Goal: Communication & Community: Answer question/provide support

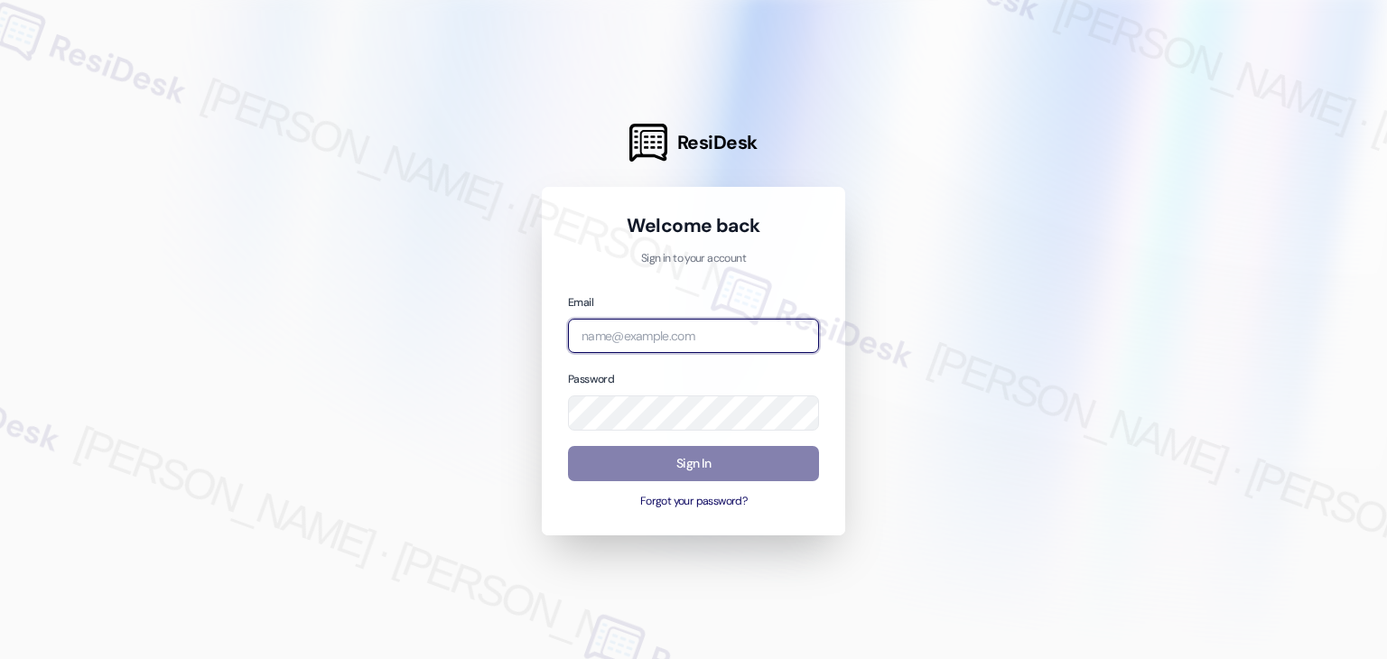
click at [670, 337] on input "email" at bounding box center [693, 336] width 251 height 35
paste input "[EMAIL_ADDRESS][PERSON_NAME][PERSON_NAME][DOMAIN_NAME]"
type input "[EMAIL_ADDRESS][PERSON_NAME][PERSON_NAME][DOMAIN_NAME]"
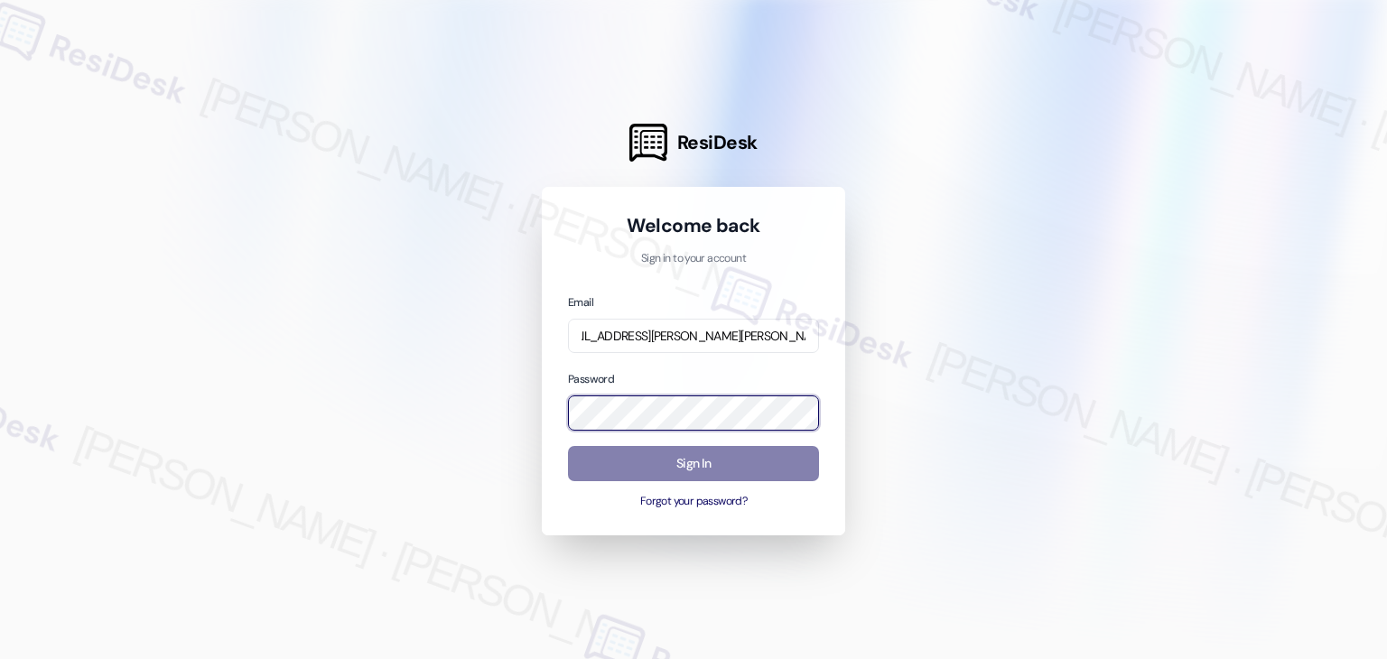
scroll to position [0, 0]
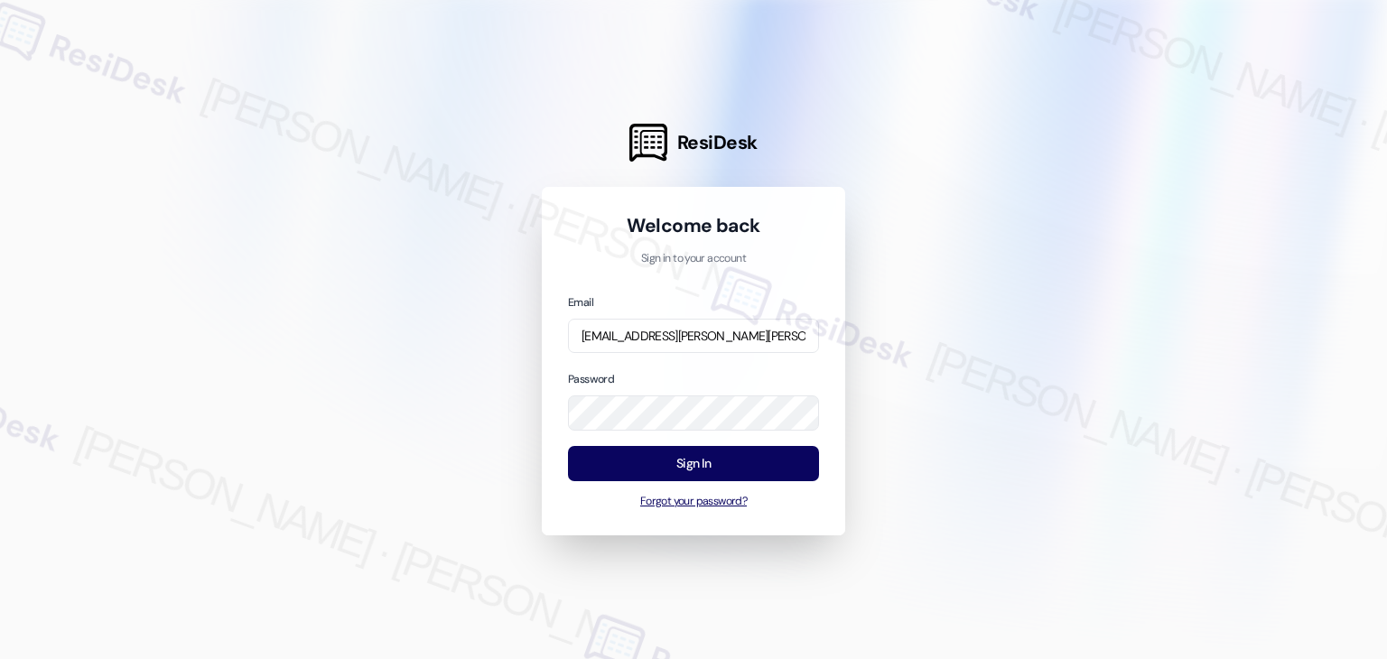
click at [815, 510] on div "Welcome back Sign in to your account Email [EMAIL_ADDRESS][PERSON_NAME][PERSON_…" at bounding box center [693, 361] width 303 height 349
click at [635, 342] on input "[EMAIL_ADDRESS][PERSON_NAME][PERSON_NAME][DOMAIN_NAME]" at bounding box center [693, 336] width 251 height 35
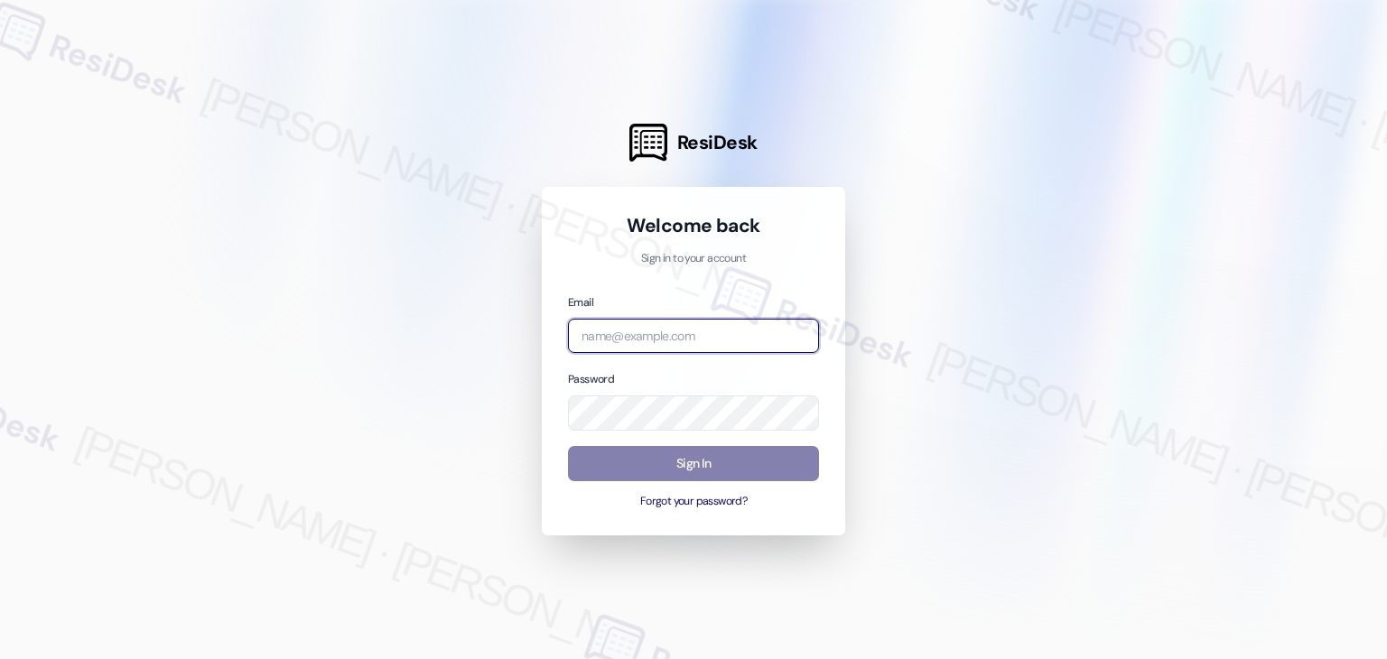
paste input "[EMAIL_ADDRESS][PERSON_NAME][PERSON_NAME][DOMAIN_NAME]"
type input "[EMAIL_ADDRESS][PERSON_NAME][PERSON_NAME][DOMAIN_NAME]"
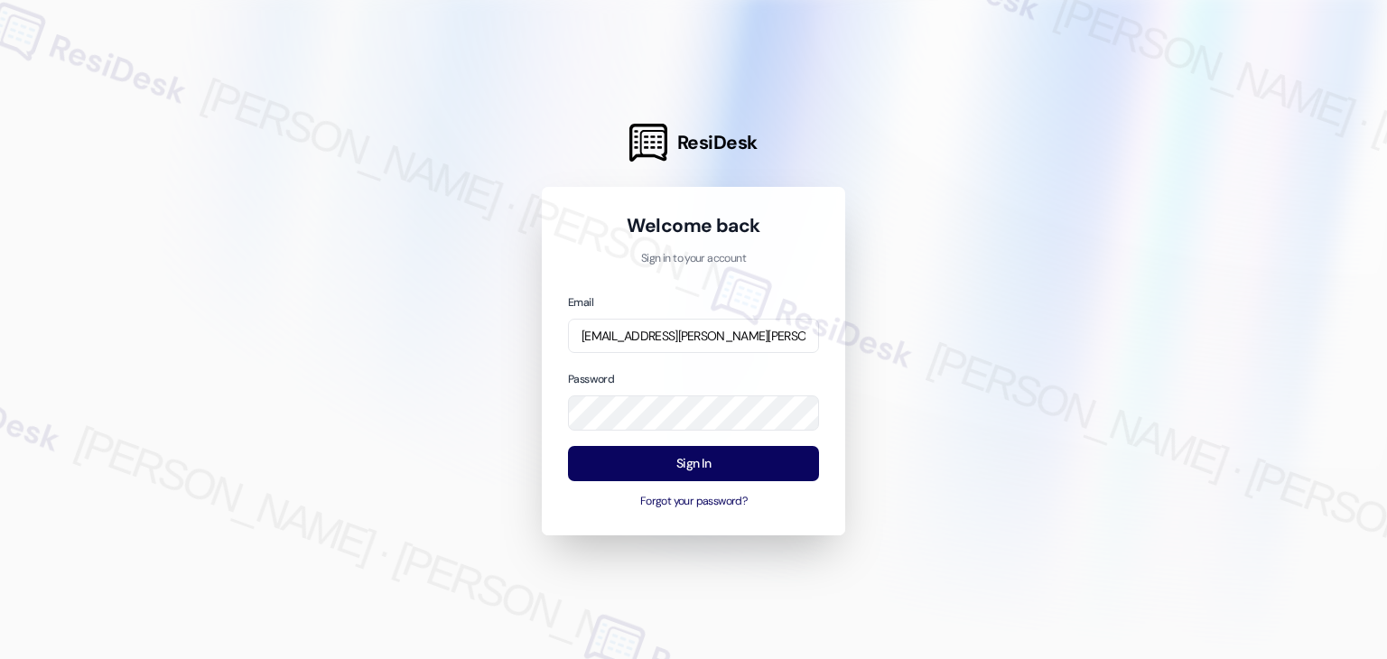
click at [833, 438] on div "Welcome back Sign in to your account Email [EMAIL_ADDRESS][PERSON_NAME][PERSON_…" at bounding box center [693, 361] width 303 height 349
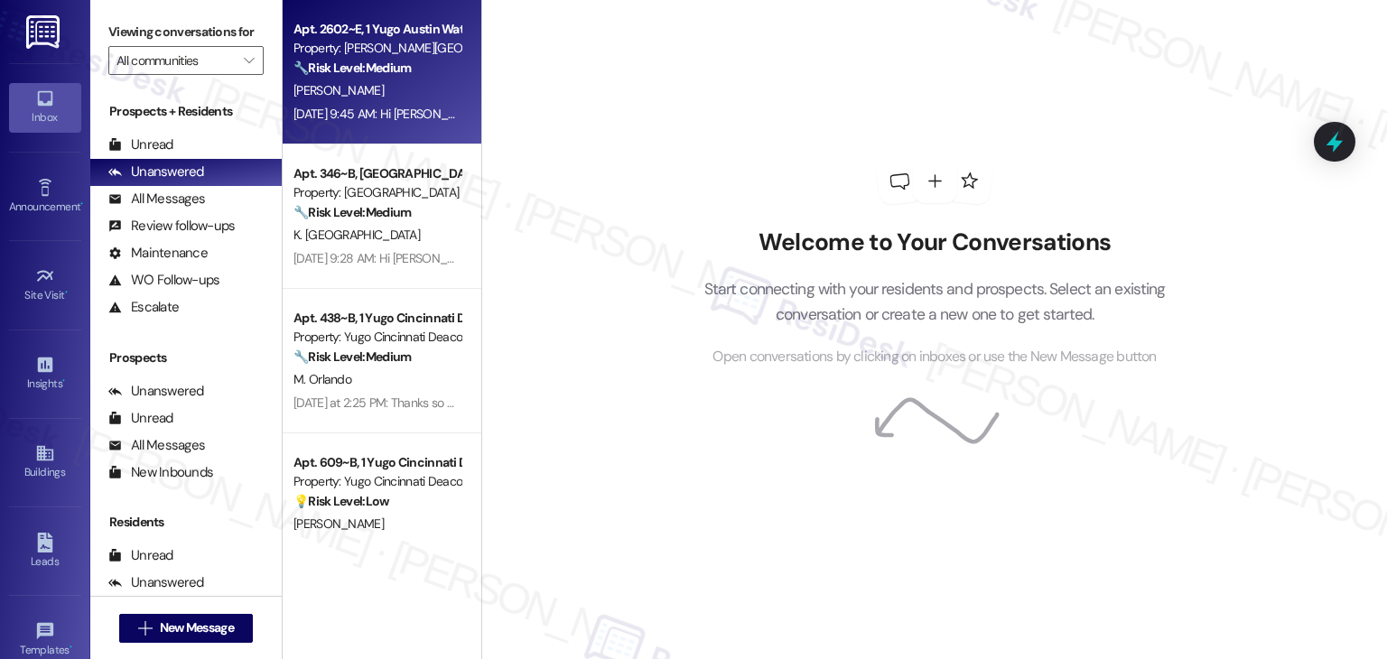
click at [394, 95] on div "[PERSON_NAME]" at bounding box center [377, 90] width 171 height 23
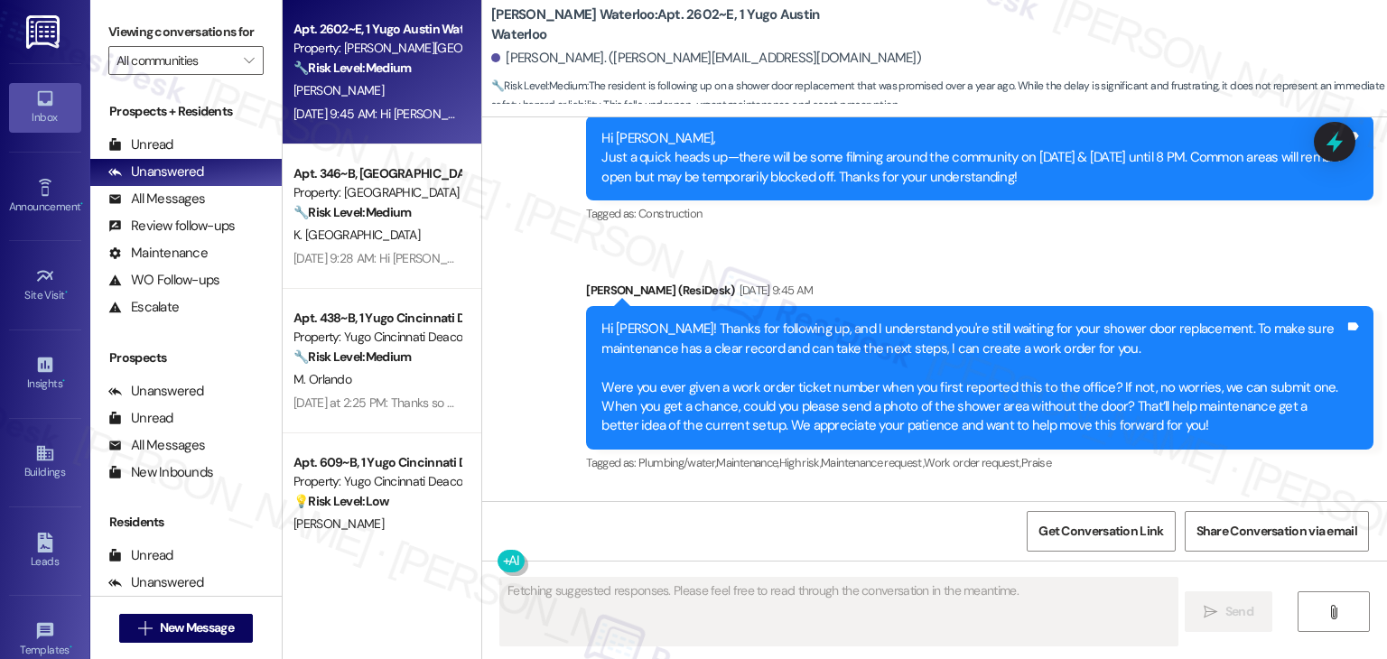
scroll to position [2781, 0]
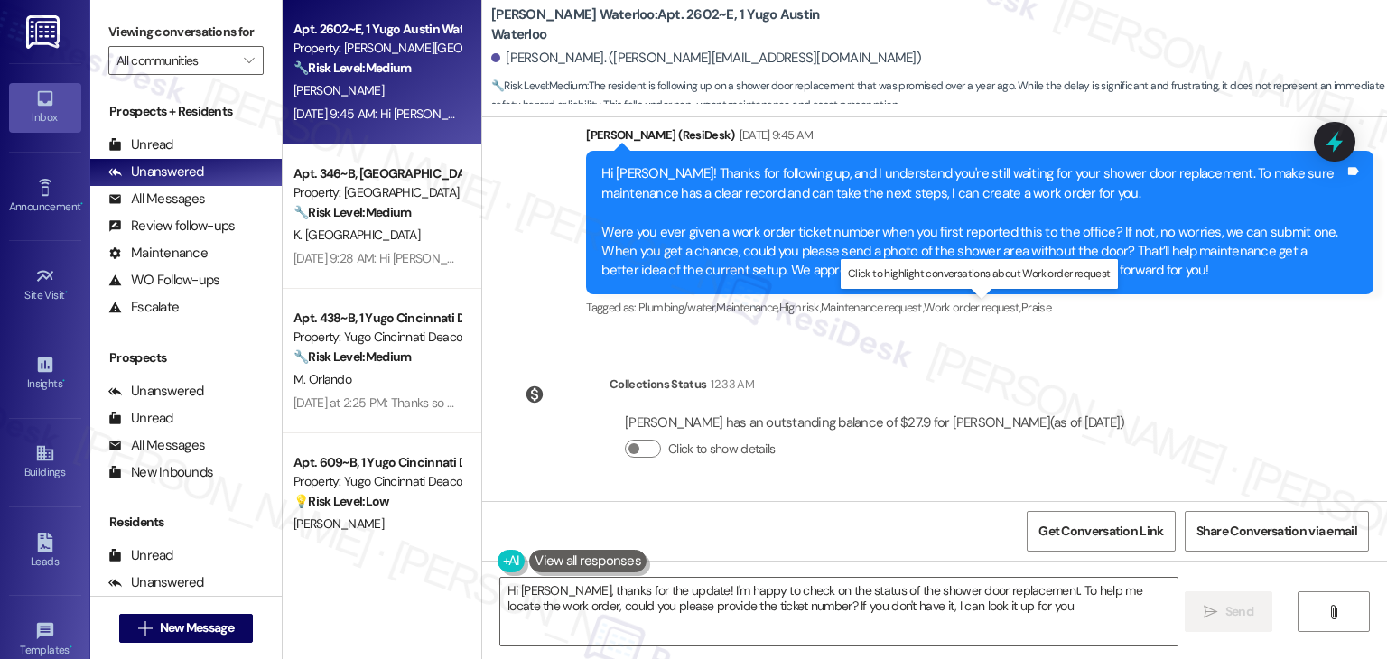
type textarea "Hi [PERSON_NAME], thanks for the update! I'm happy to check on the status of th…"
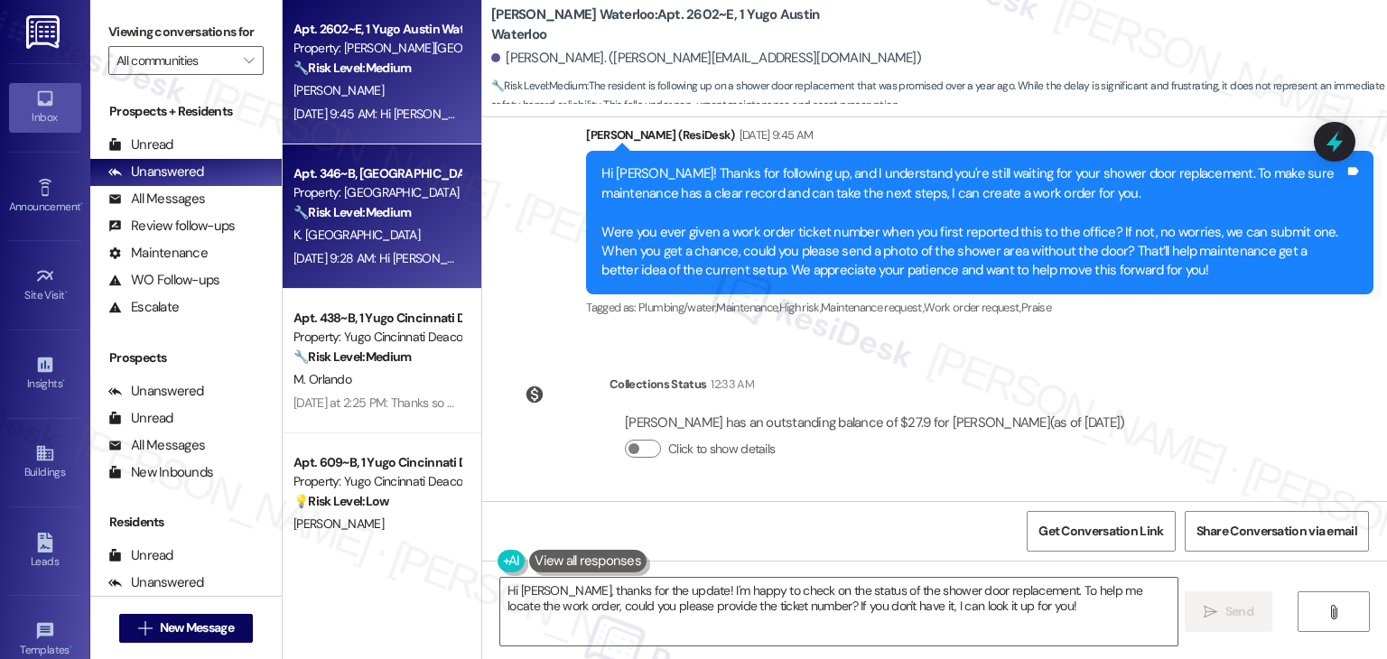
click at [373, 279] on div "Apt. 346~B, 1 Yugo West Lafayette River Market Property: Yugo West Lafayette Ri…" at bounding box center [382, 216] width 199 height 144
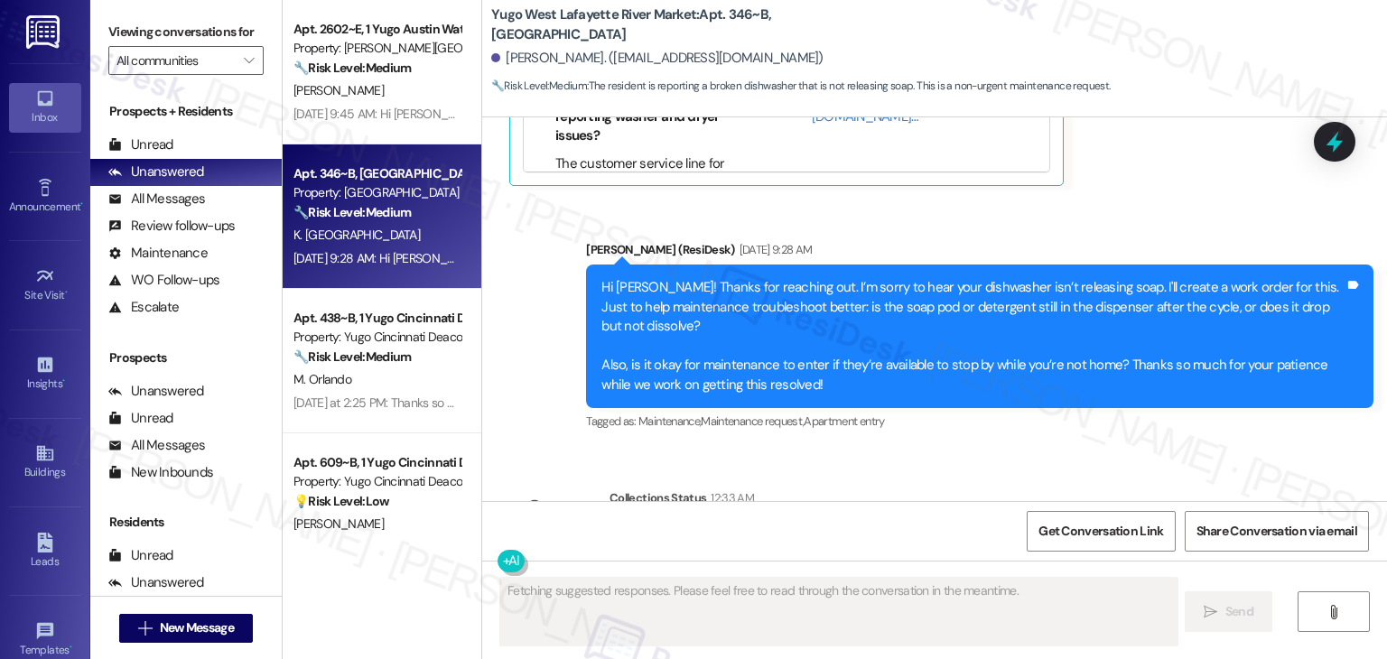
scroll to position [4242, 0]
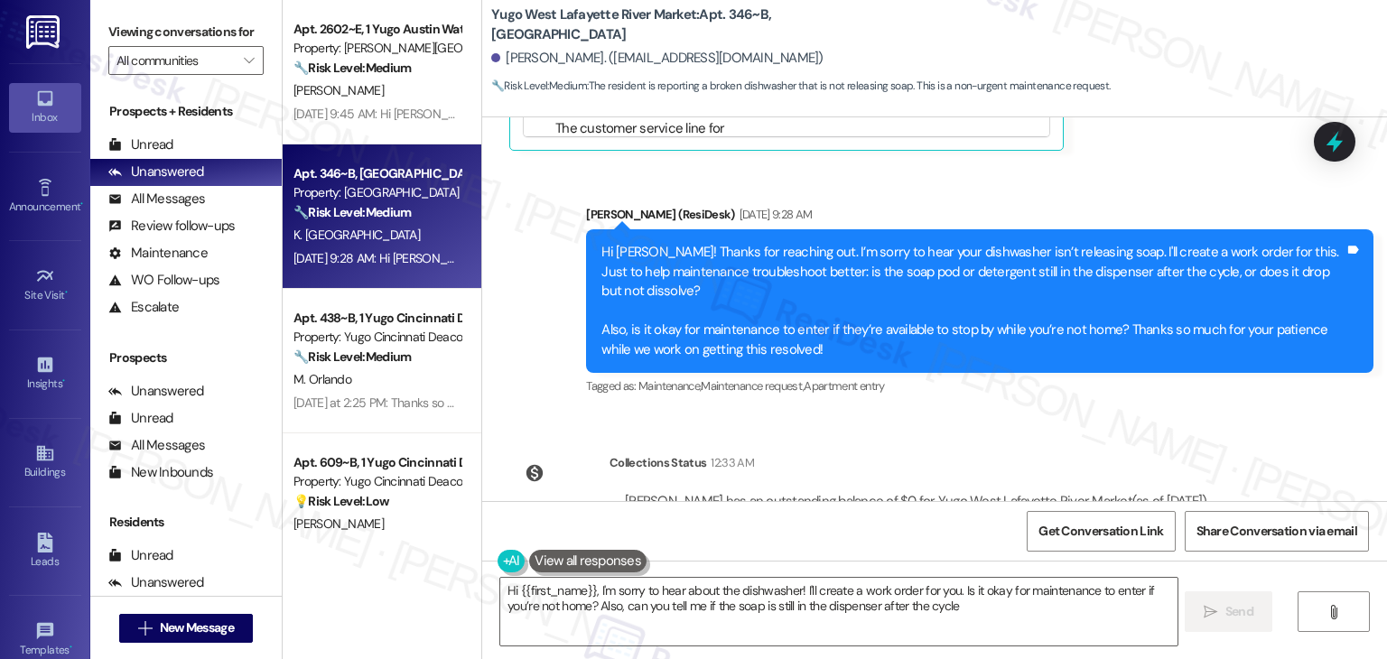
type textarea "Hi {{first_name}}, I'm sorry to hear about the dishwasher! I'll create a work o…"
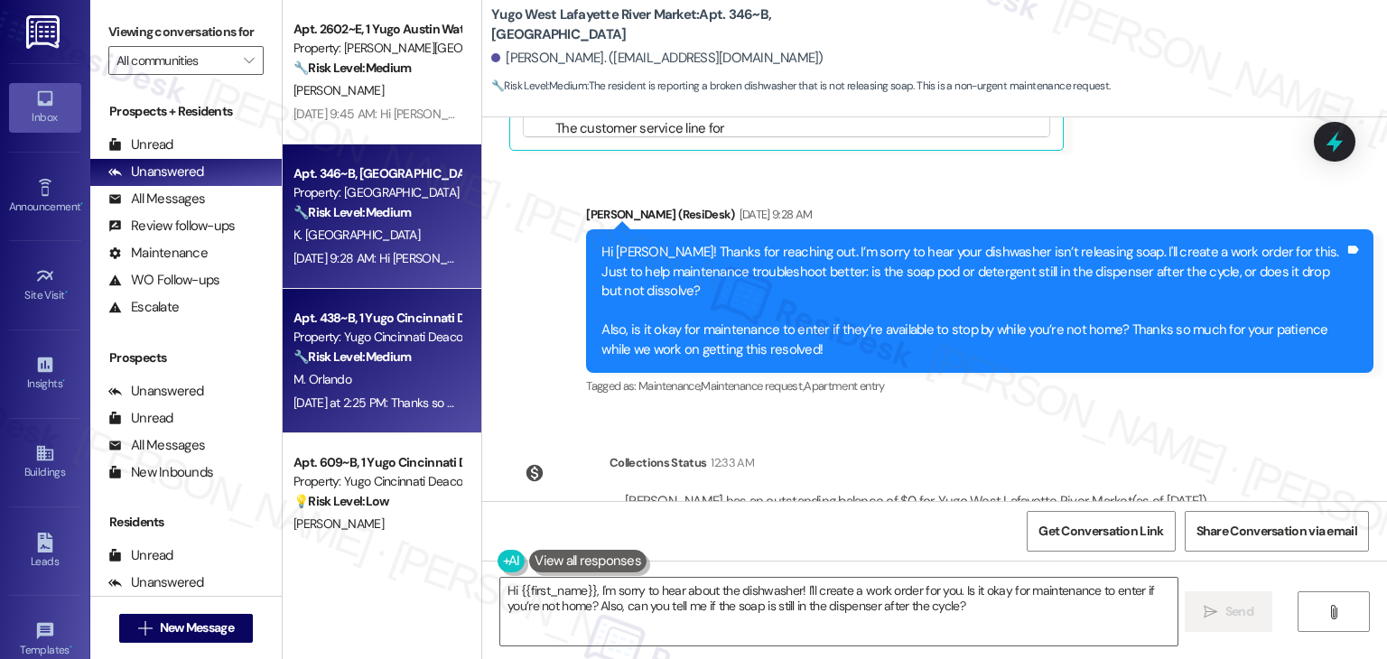
click at [415, 359] on div "🔧 Risk Level: Medium The resident is reporting a recurring parking issue, which…" at bounding box center [377, 357] width 167 height 19
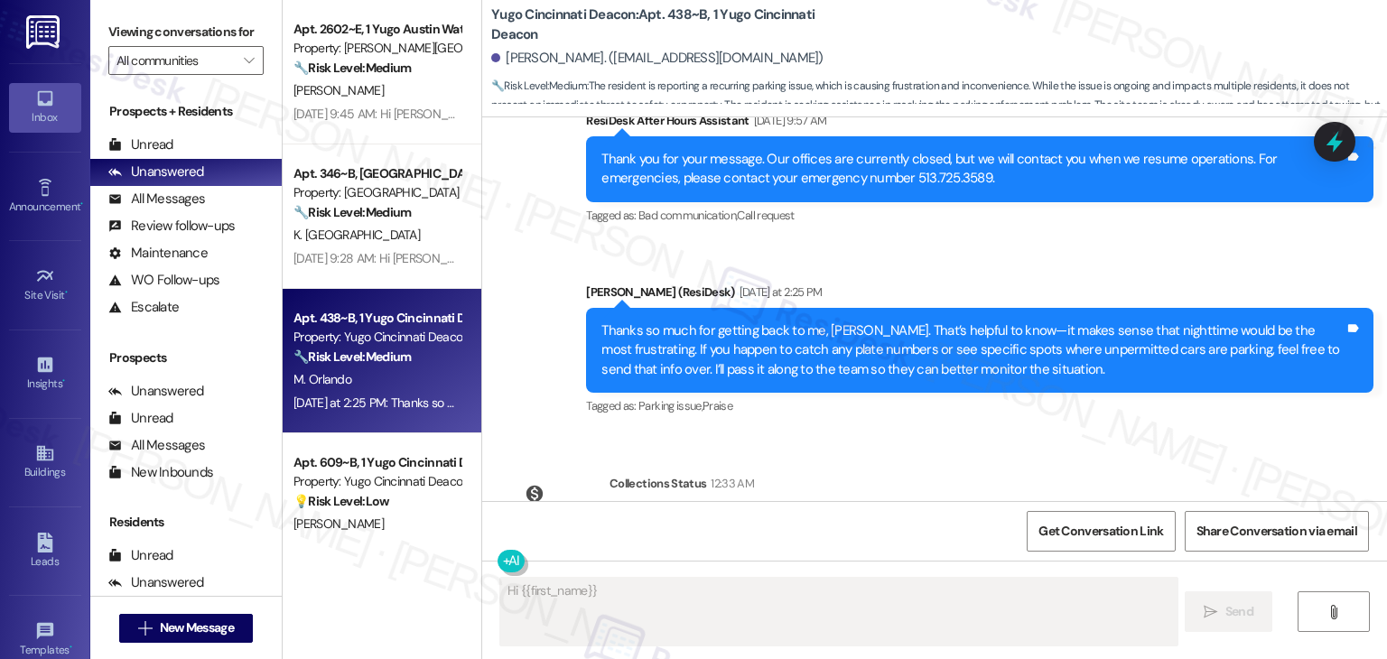
scroll to position [6584, 0]
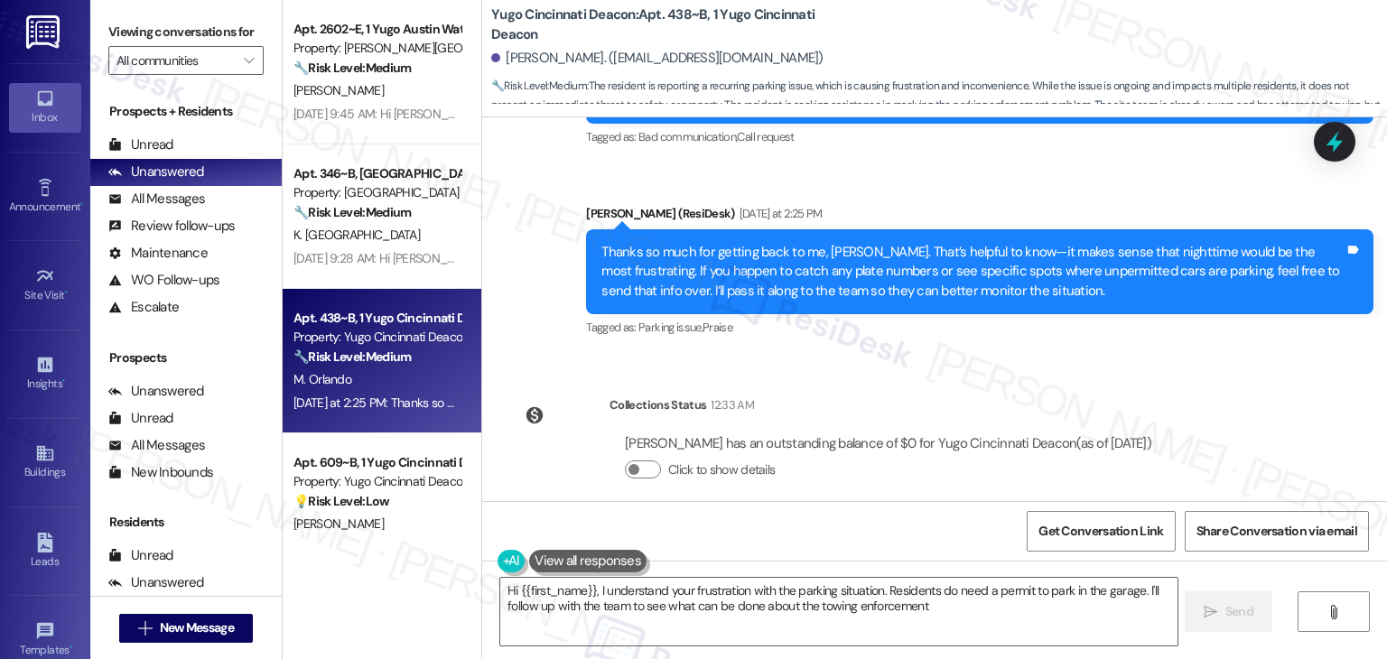
type textarea "Hi {{first_name}}, I understand your frustration with the parking situation. Re…"
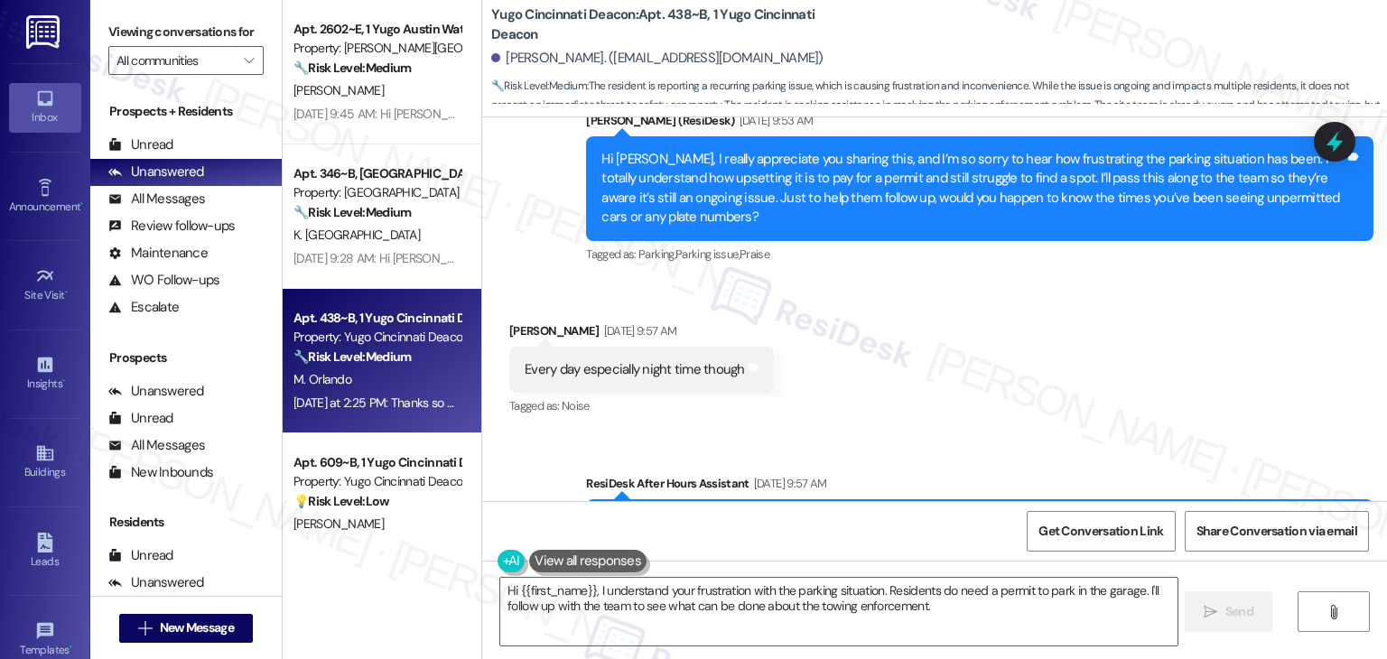
scroll to position [6043, 0]
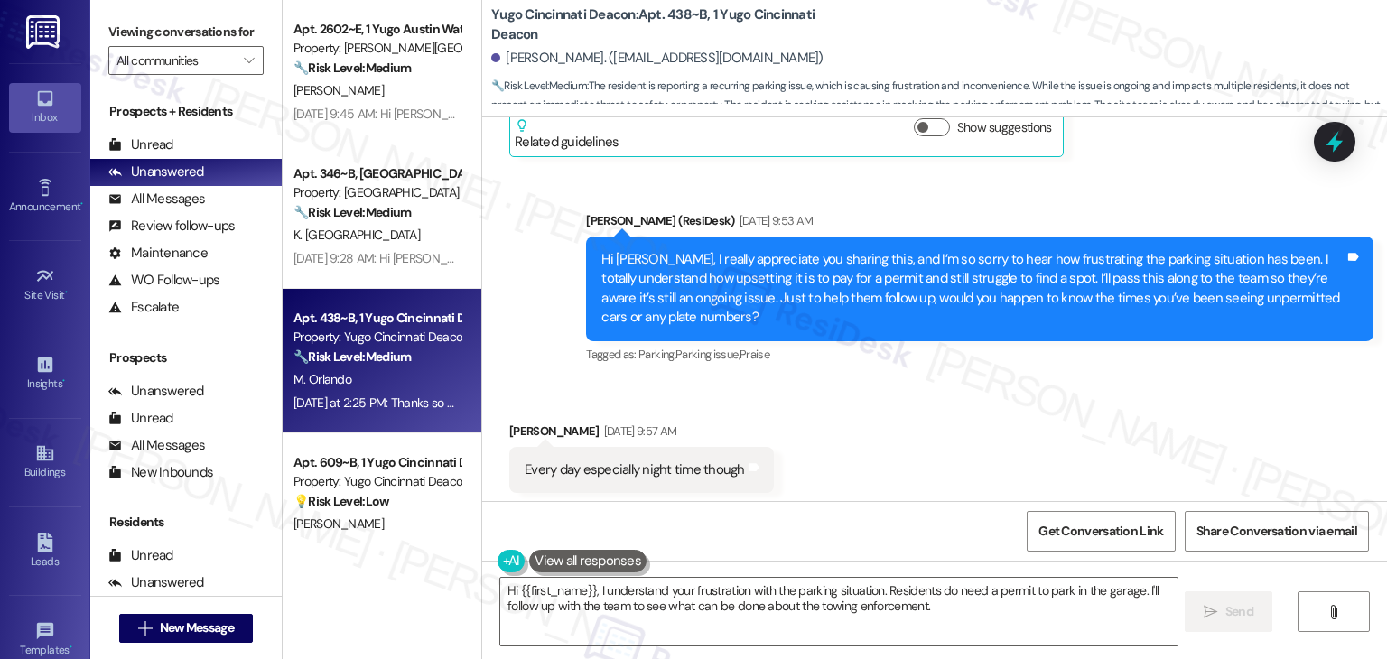
click at [1073, 386] on div "Received via SMS [PERSON_NAME] [DATE] 9:57 AM Every day especially night time t…" at bounding box center [934, 457] width 905 height 153
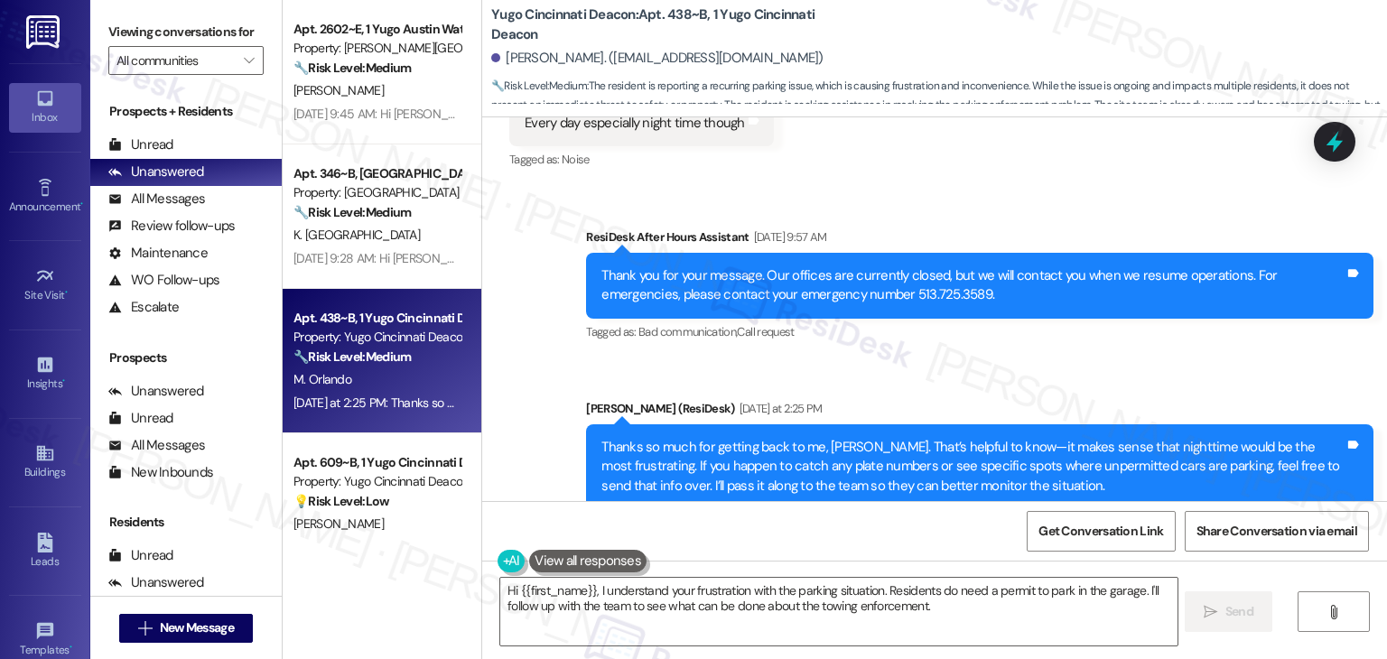
scroll to position [6584, 0]
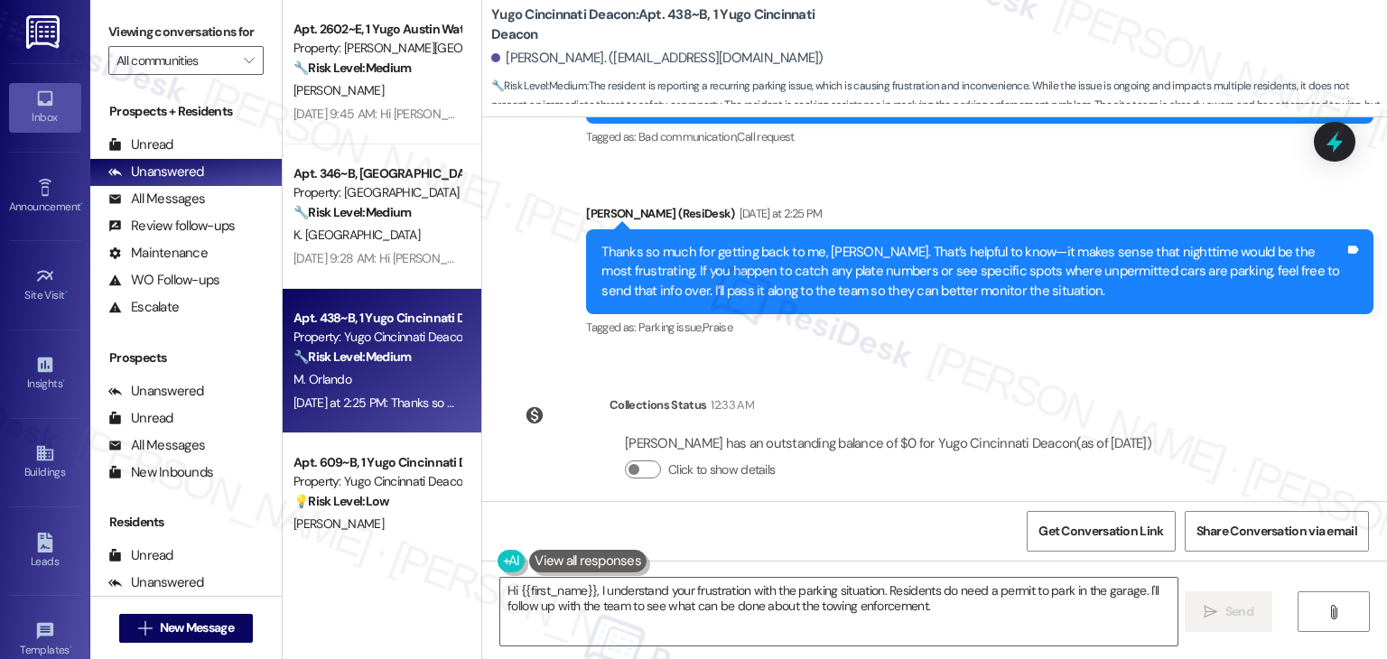
click at [1114, 382] on div "Collections Status 12:33 AM [PERSON_NAME] has an outstanding balance of $0 for …" at bounding box center [838, 451] width 685 height 139
click at [1114, 396] on div "Collections Status 12:33 AM" at bounding box center [888, 408] width 557 height 25
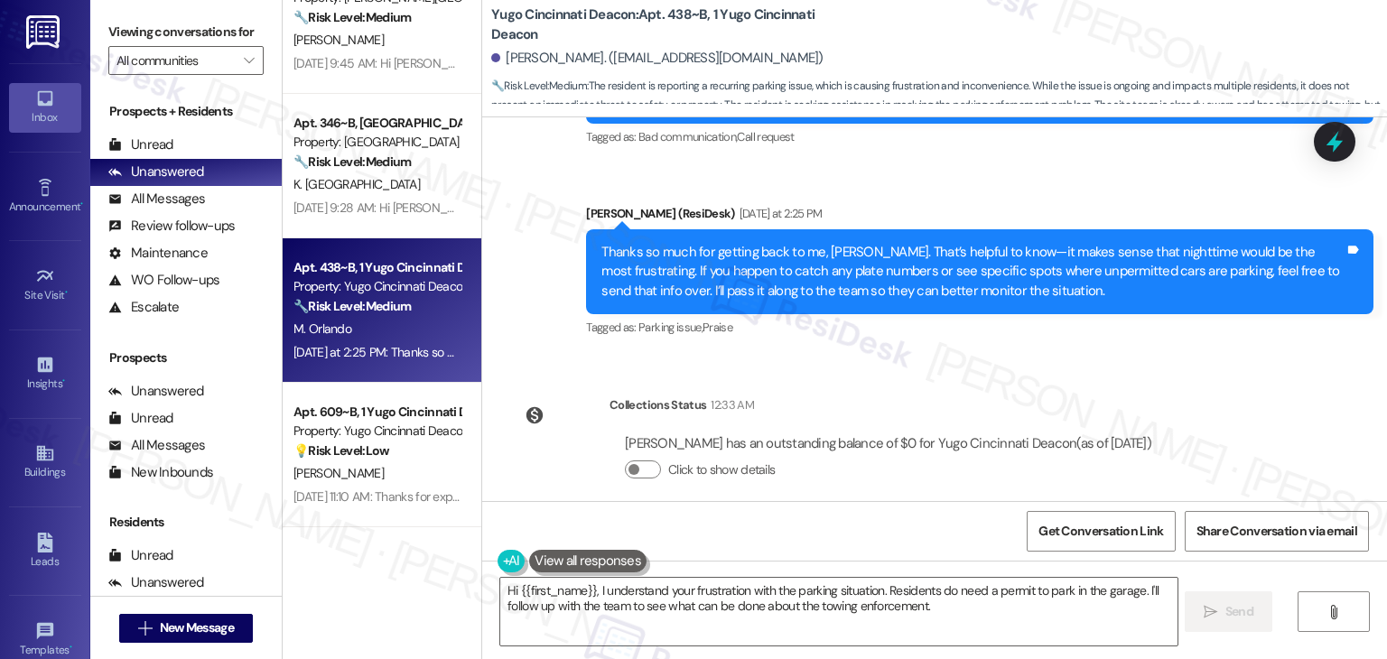
scroll to position [181, 0]
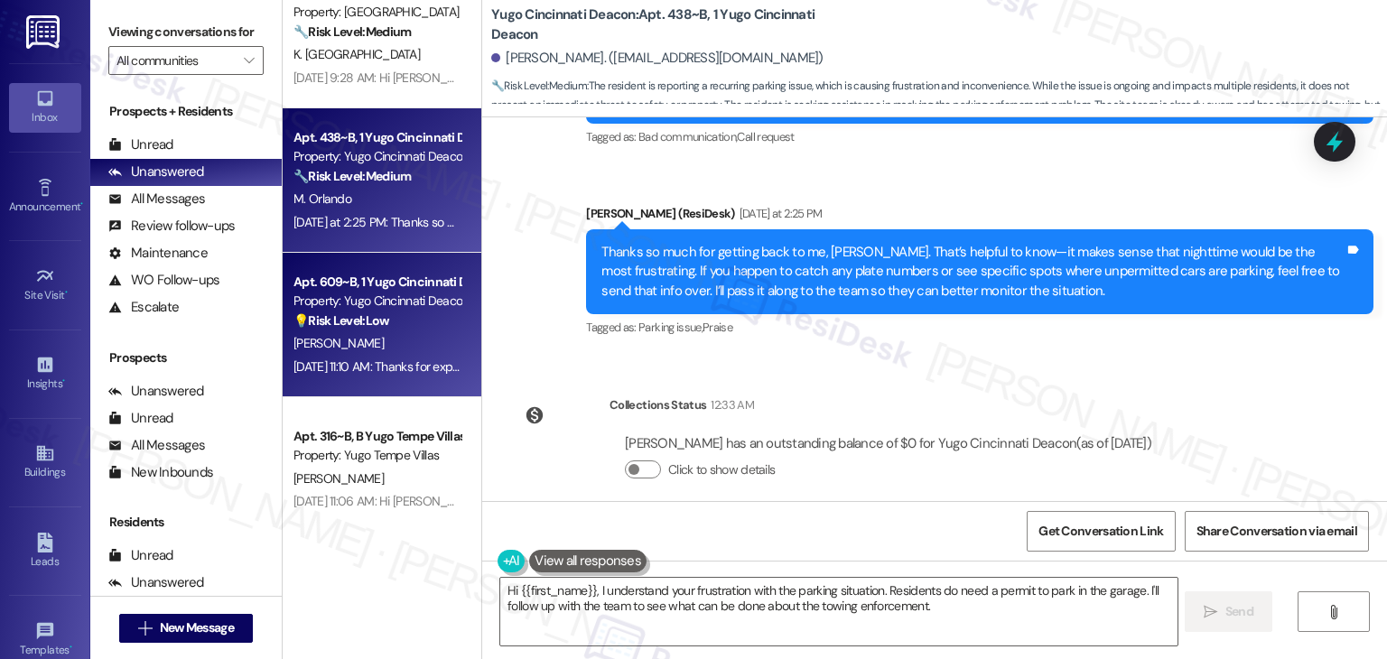
click at [387, 340] on div "[PERSON_NAME]" at bounding box center [377, 343] width 171 height 23
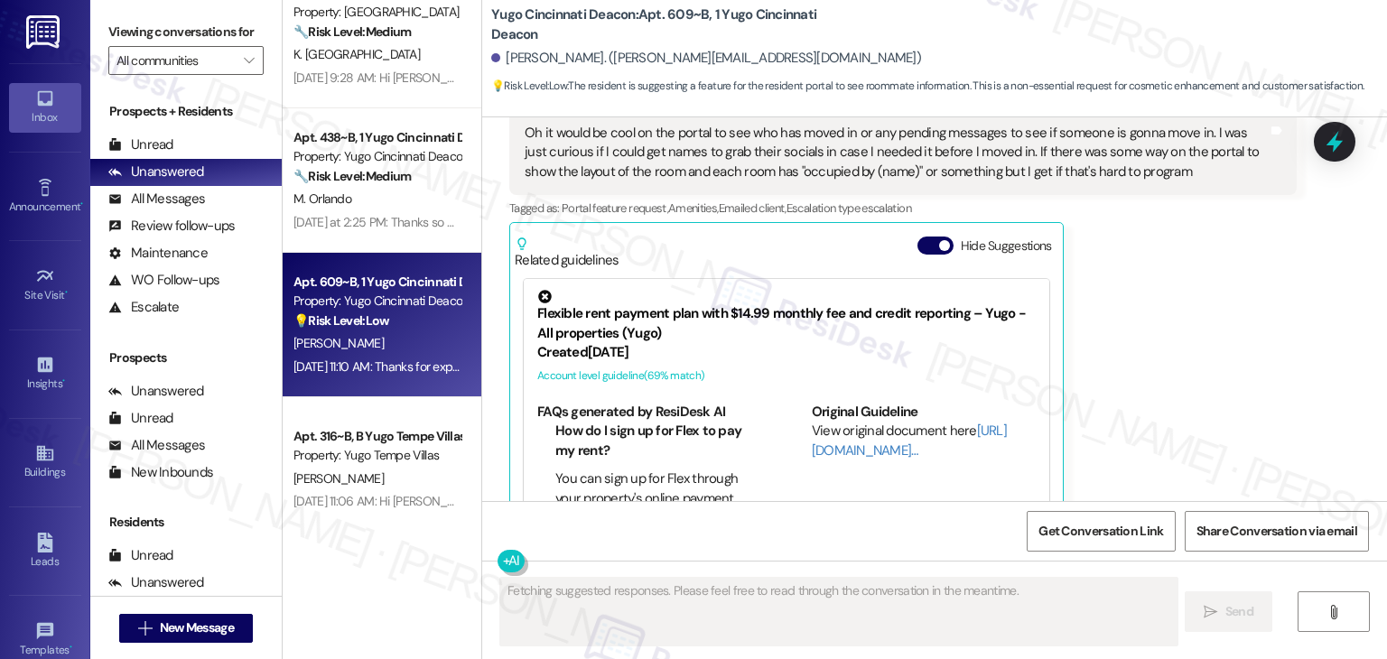
scroll to position [986, 0]
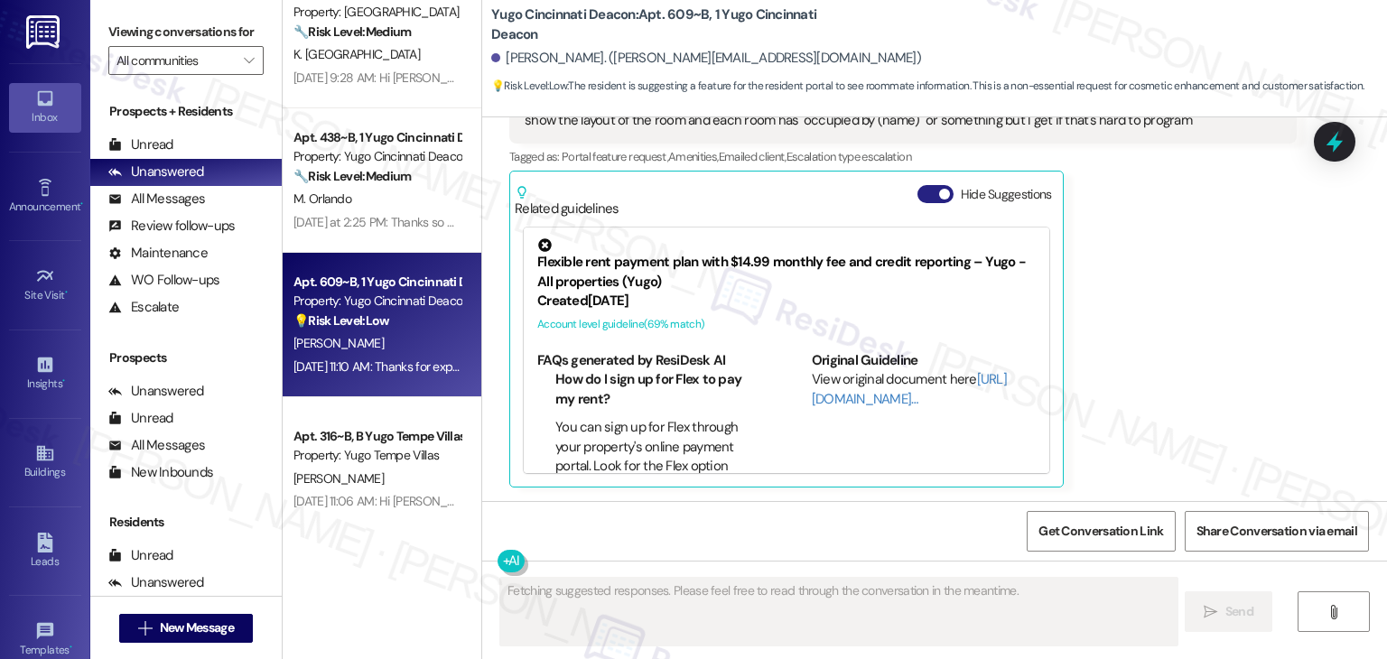
click at [919, 192] on button "Hide Suggestions" at bounding box center [936, 194] width 36 height 18
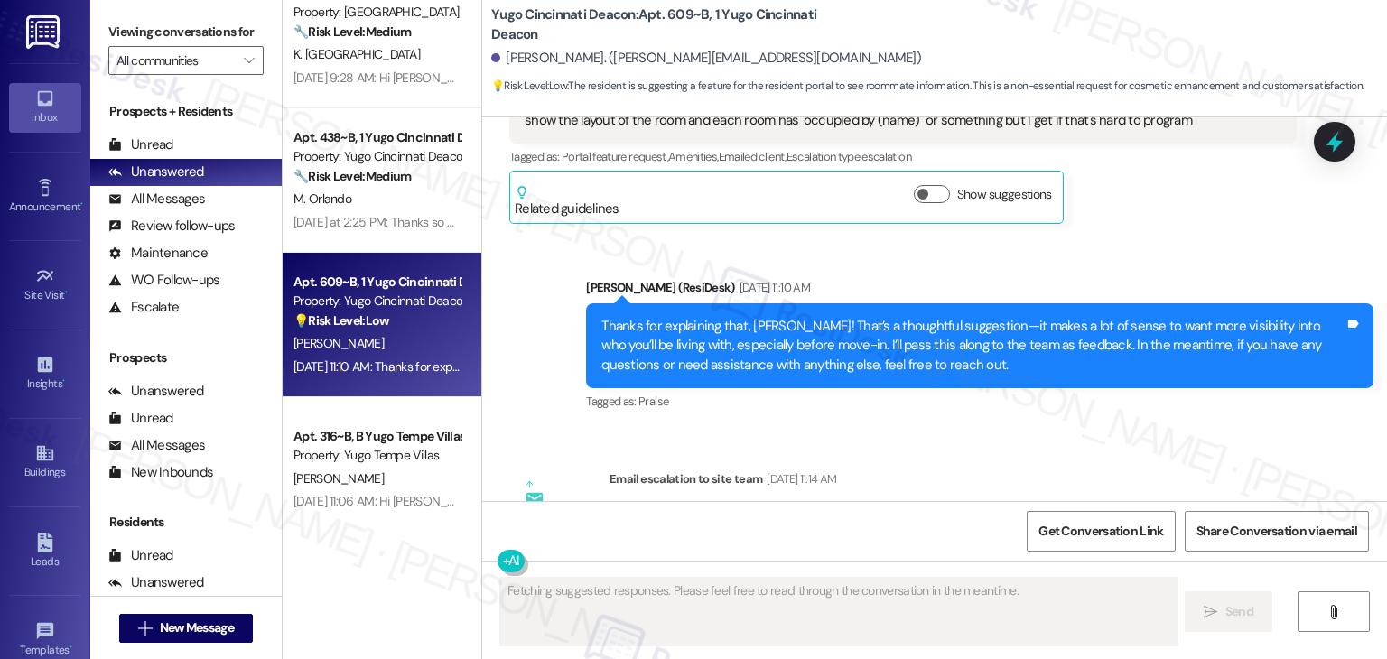
click at [1139, 256] on div "Sent via SMS [PERSON_NAME] (ResiDesk) [DATE] 11:10 AM Thanks for explaining tha…" at bounding box center [934, 333] width 905 height 191
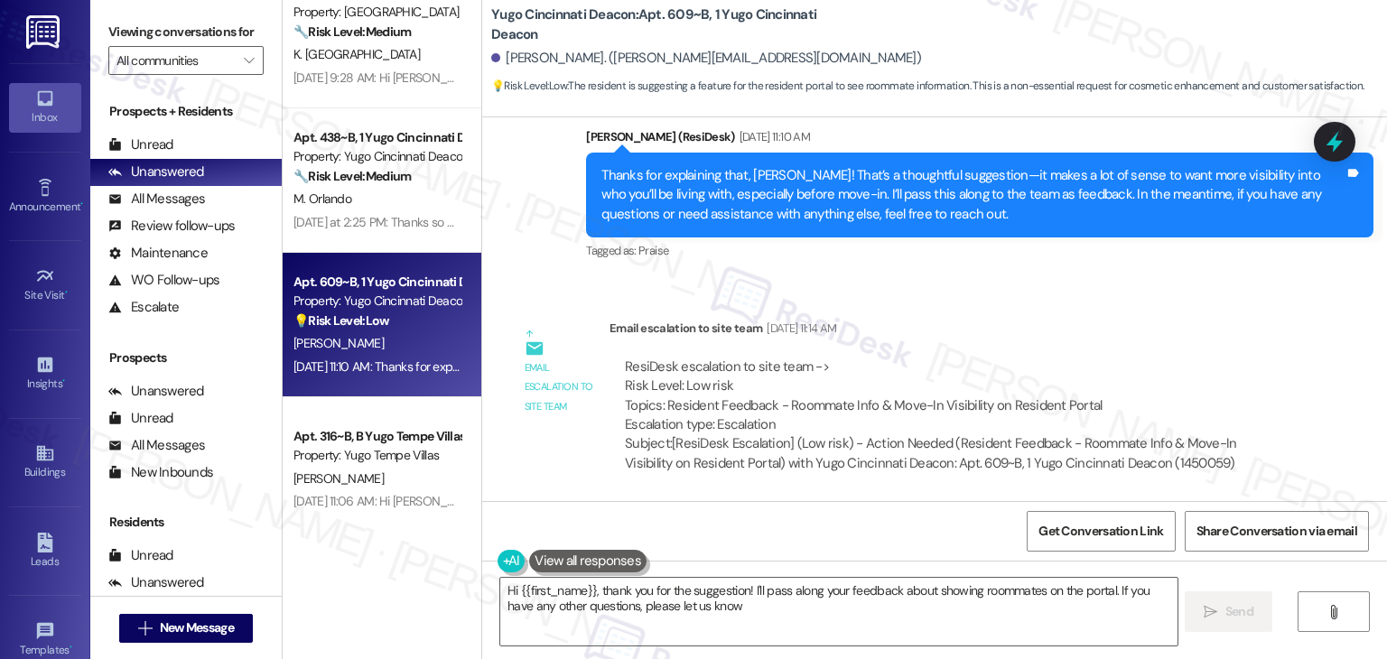
type textarea "Hi {{first_name}}, thank you for the suggestion! I'll pass along your feedback …"
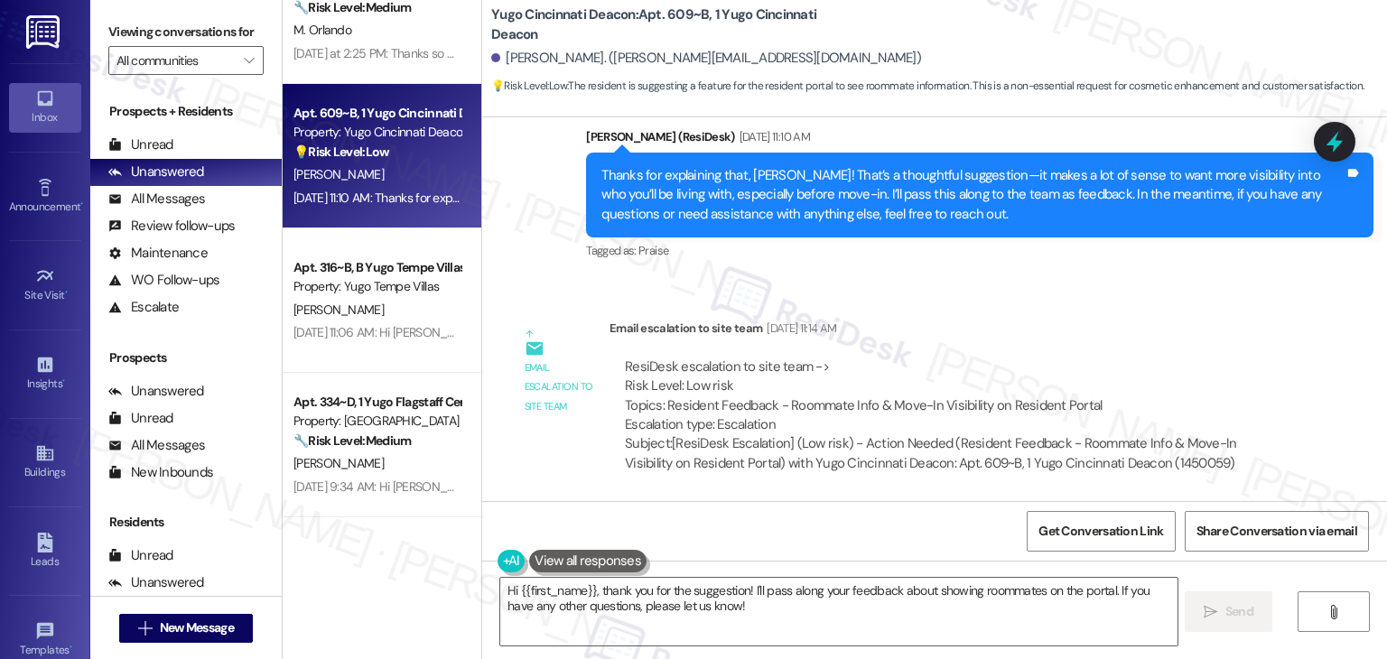
scroll to position [361, 0]
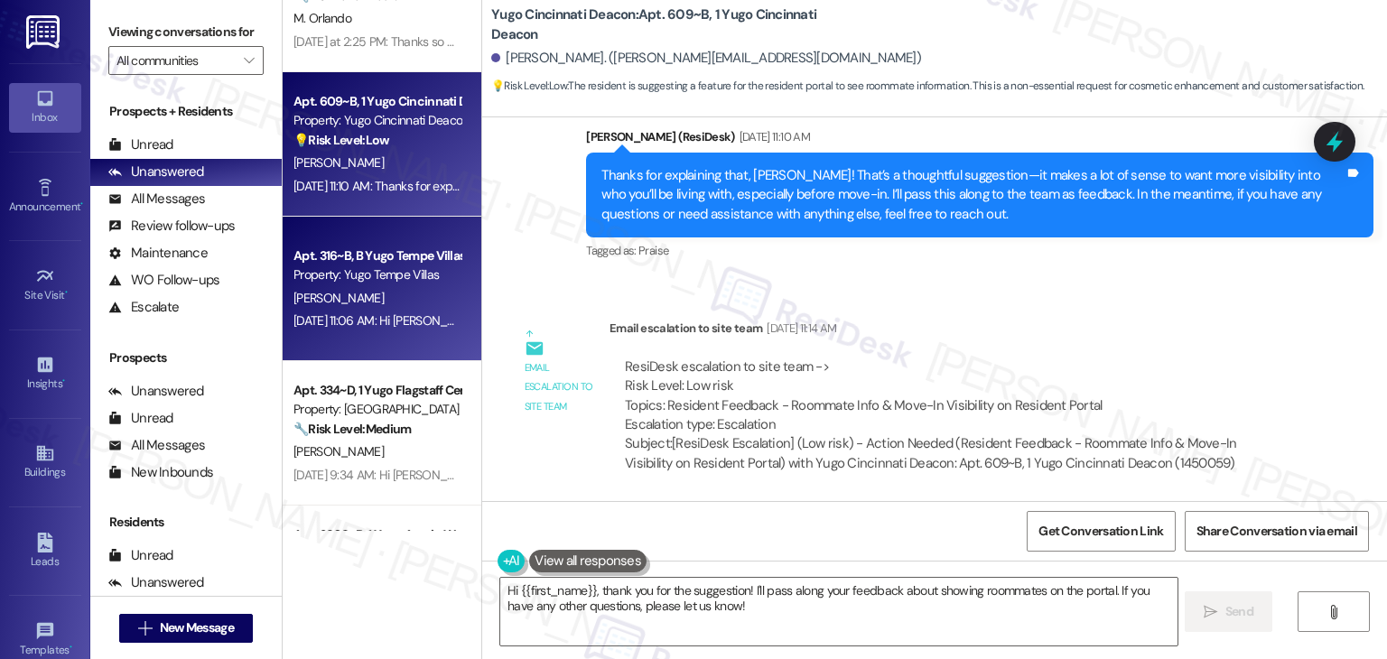
click at [408, 328] on div "[DATE] 11:06 AM: Hi [PERSON_NAME], hope you're having a wonderful day! Just wan…" at bounding box center [993, 320] width 1398 height 16
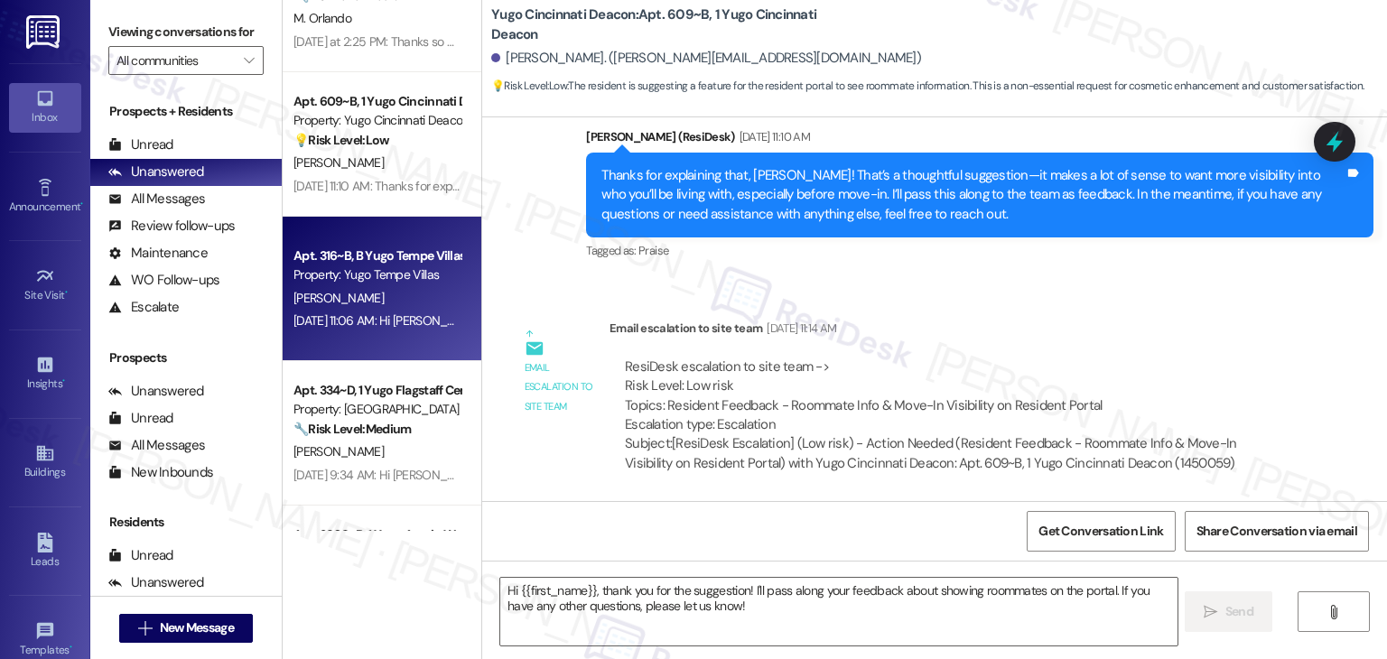
type textarea "Fetching suggested responses. Please feel free to read through the conversation…"
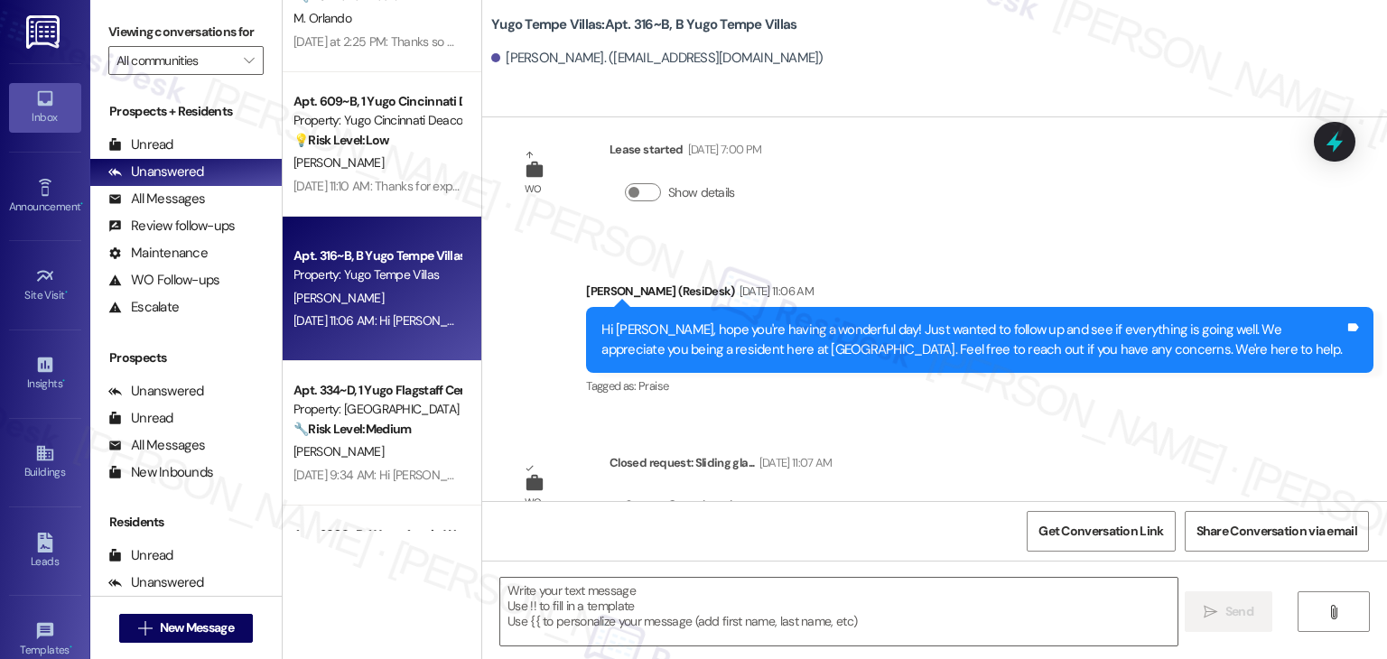
scroll to position [1592, 0]
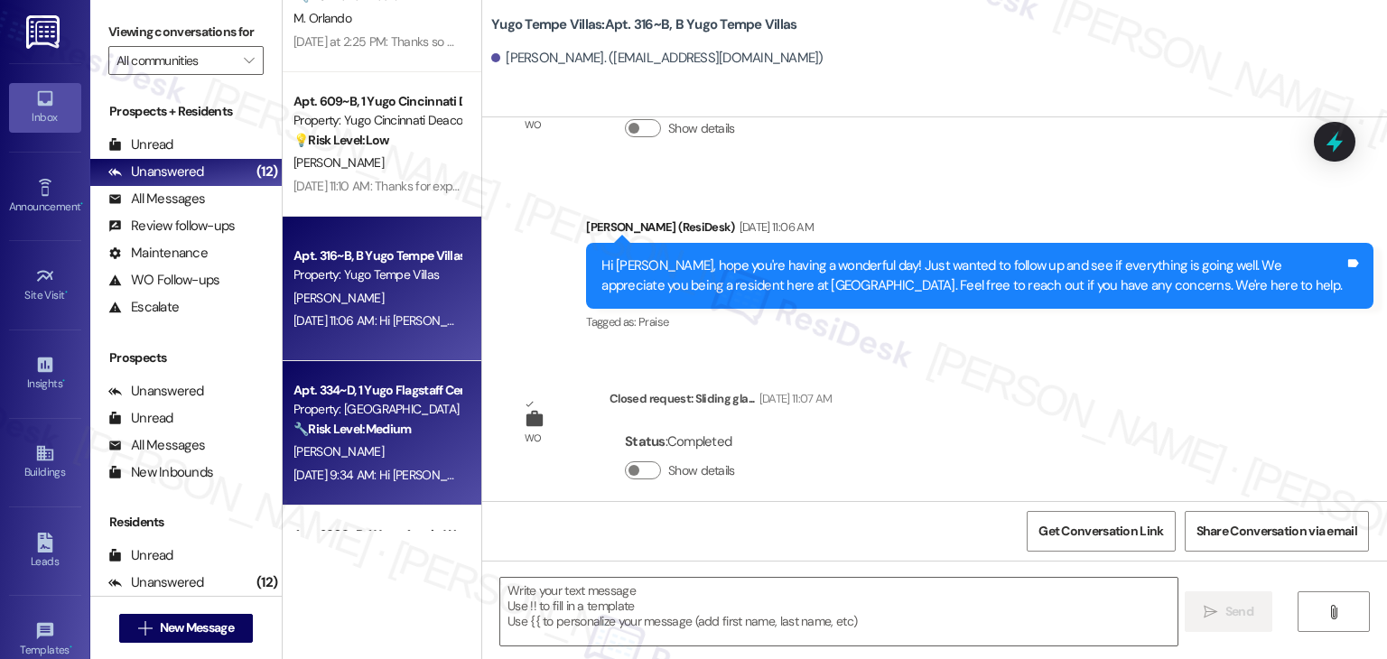
click at [377, 423] on strong "🔧 Risk Level: Medium" at bounding box center [352, 429] width 117 height 16
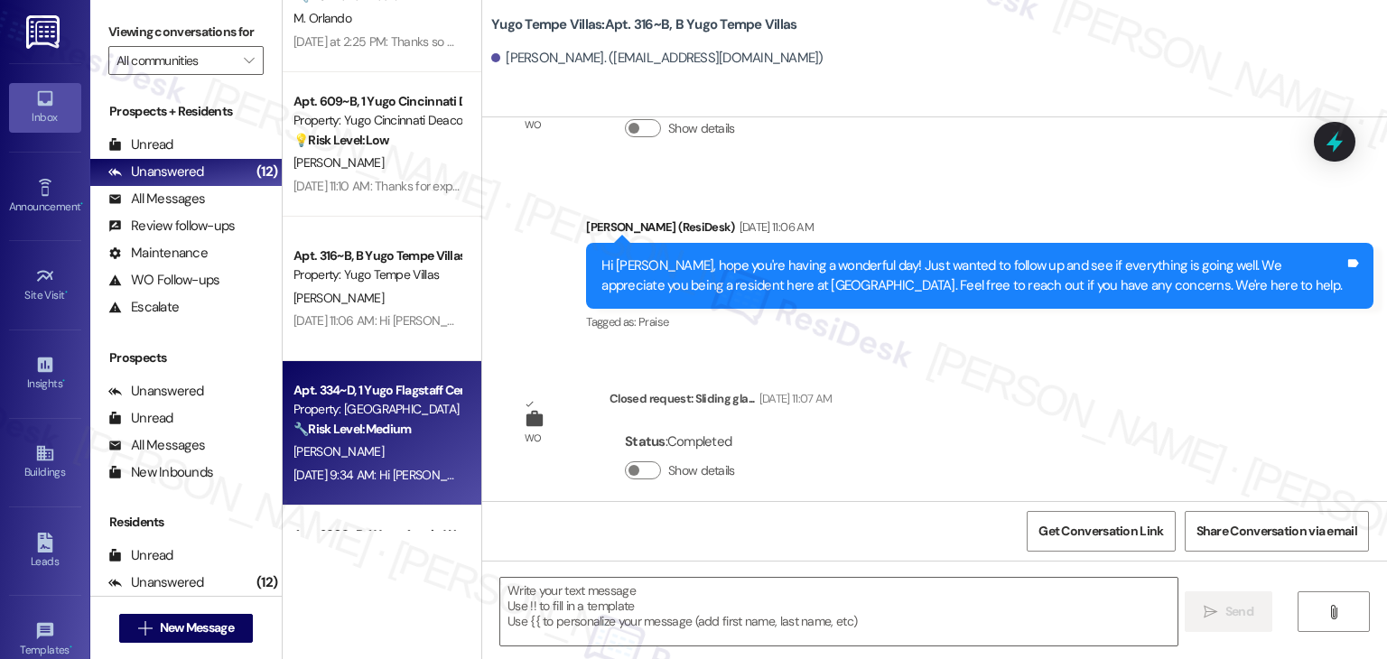
type textarea "Fetching suggested responses. Please feel free to read through the conversation…"
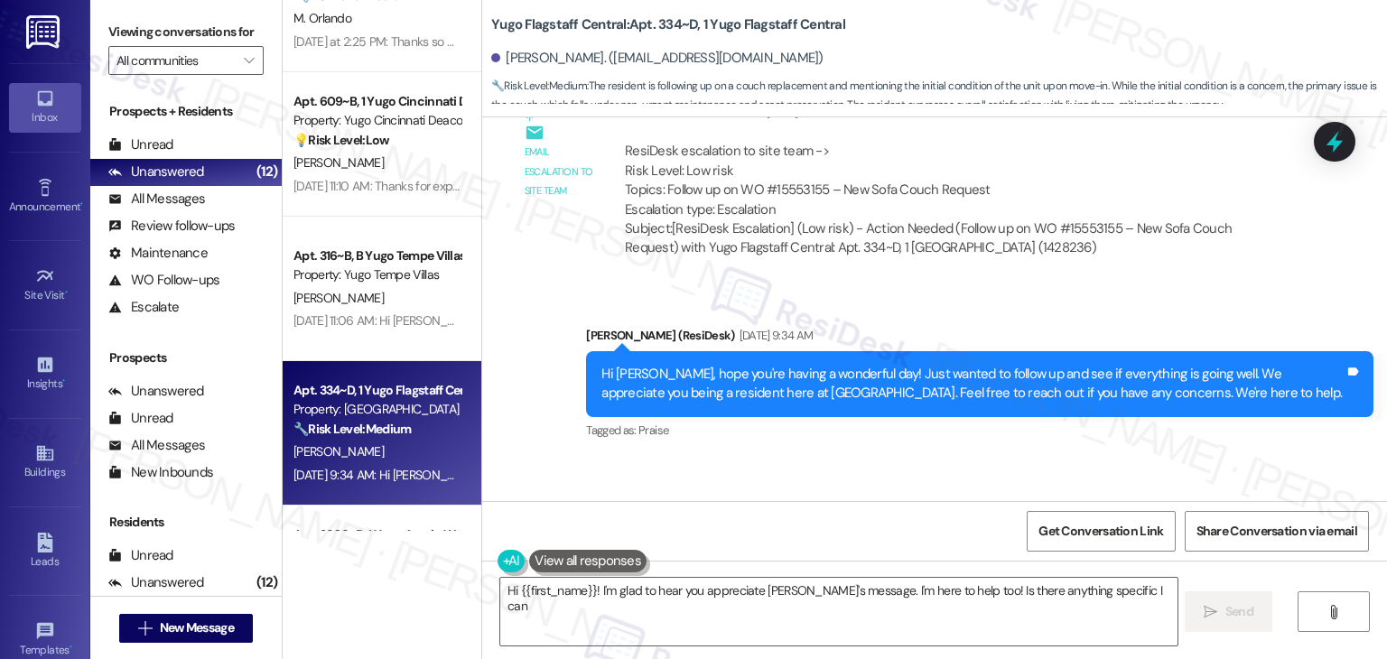
scroll to position [3101, 0]
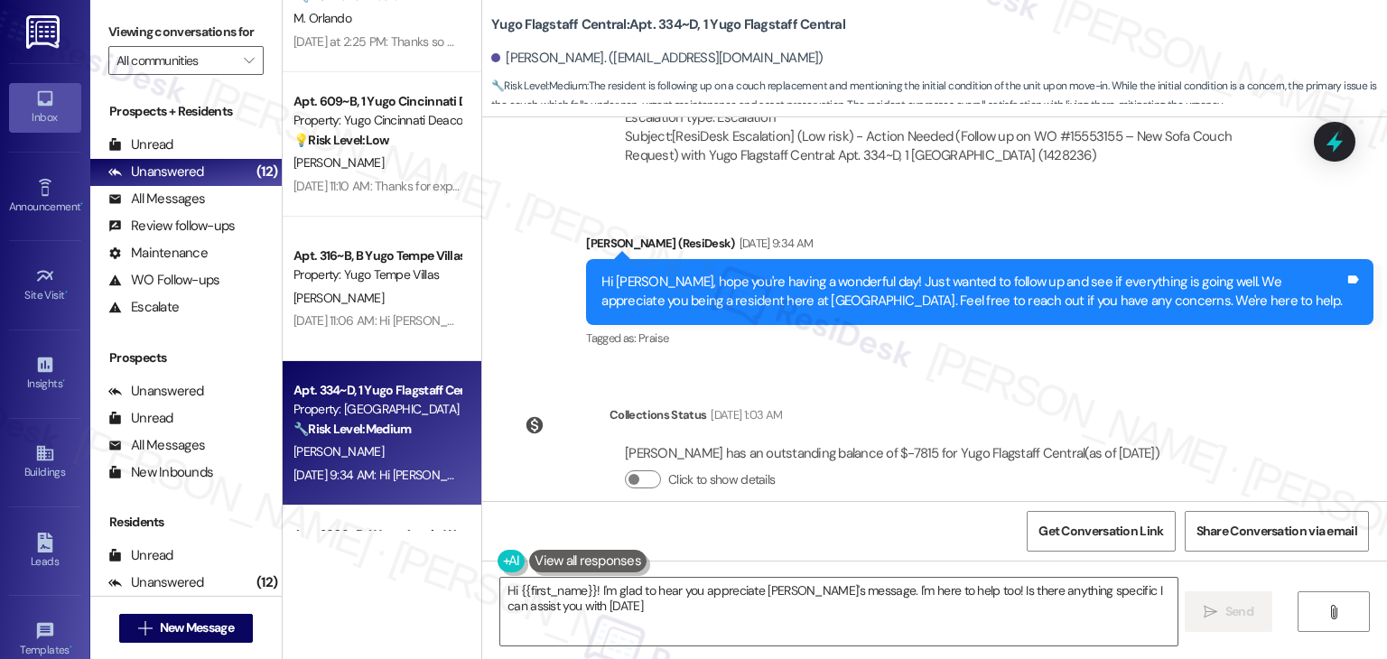
type textarea "Hi {{first_name}}! I'm glad to hear you appreciate [PERSON_NAME]'s message. I'm…"
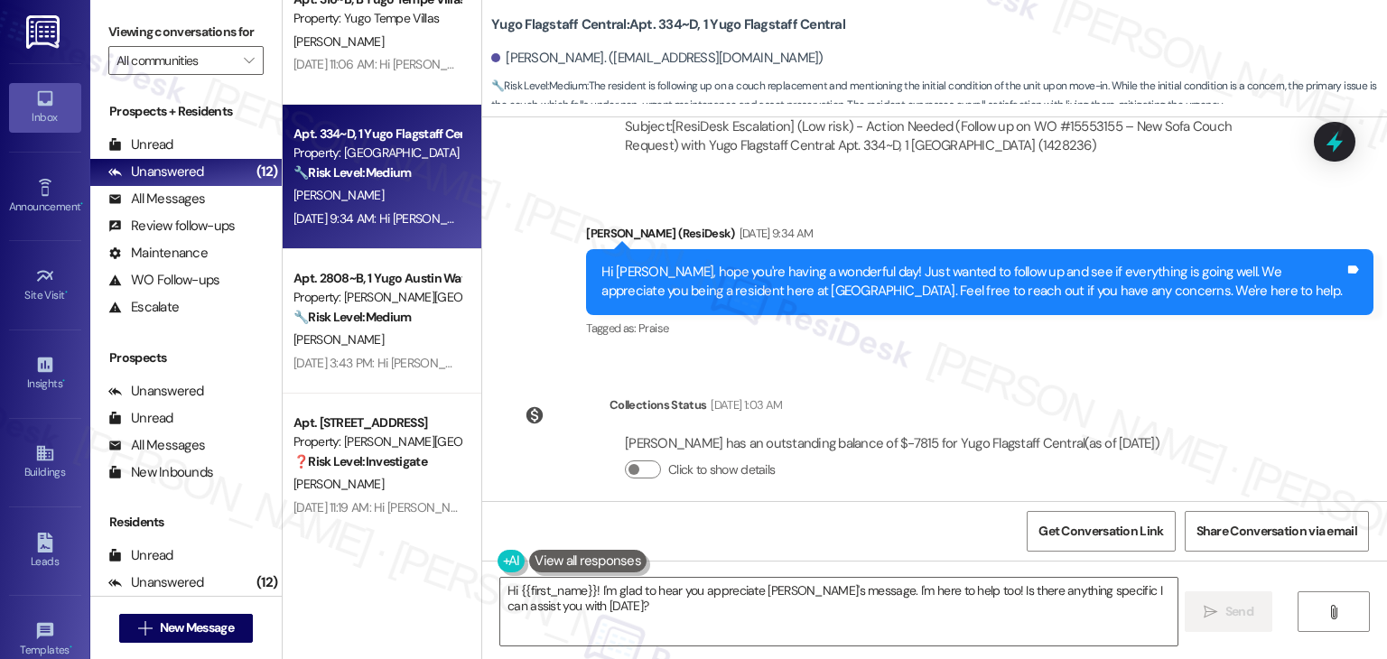
scroll to position [632, 0]
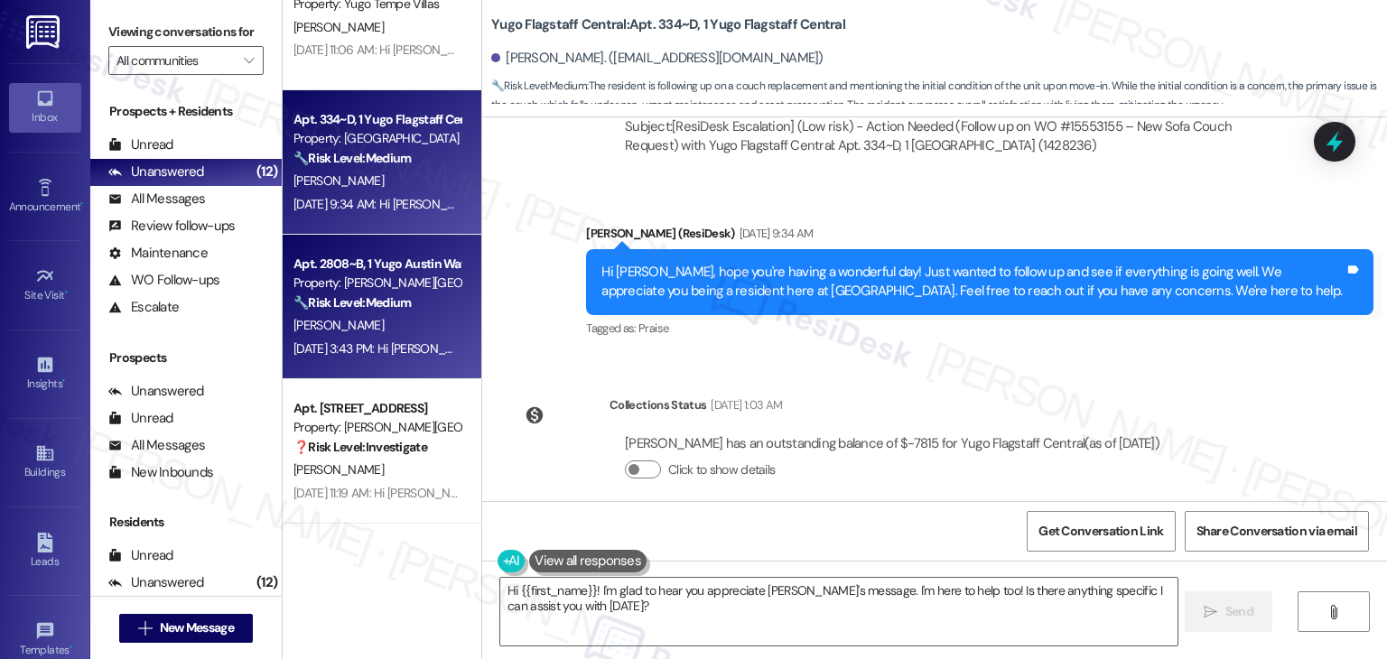
click at [411, 356] on div "[DATE] 3:43 PM: Hi [PERSON_NAME]! Yes, you can request a replacement fob from t…" at bounding box center [831, 348] width 1074 height 16
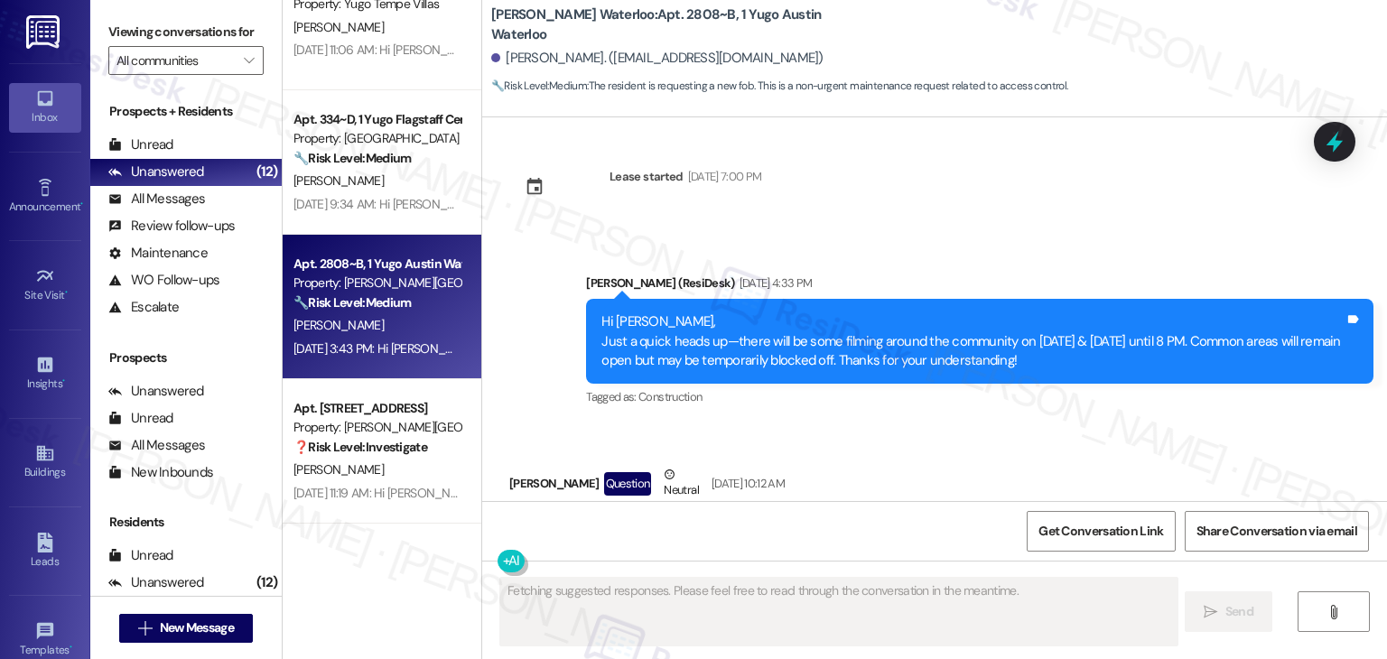
scroll to position [2305, 0]
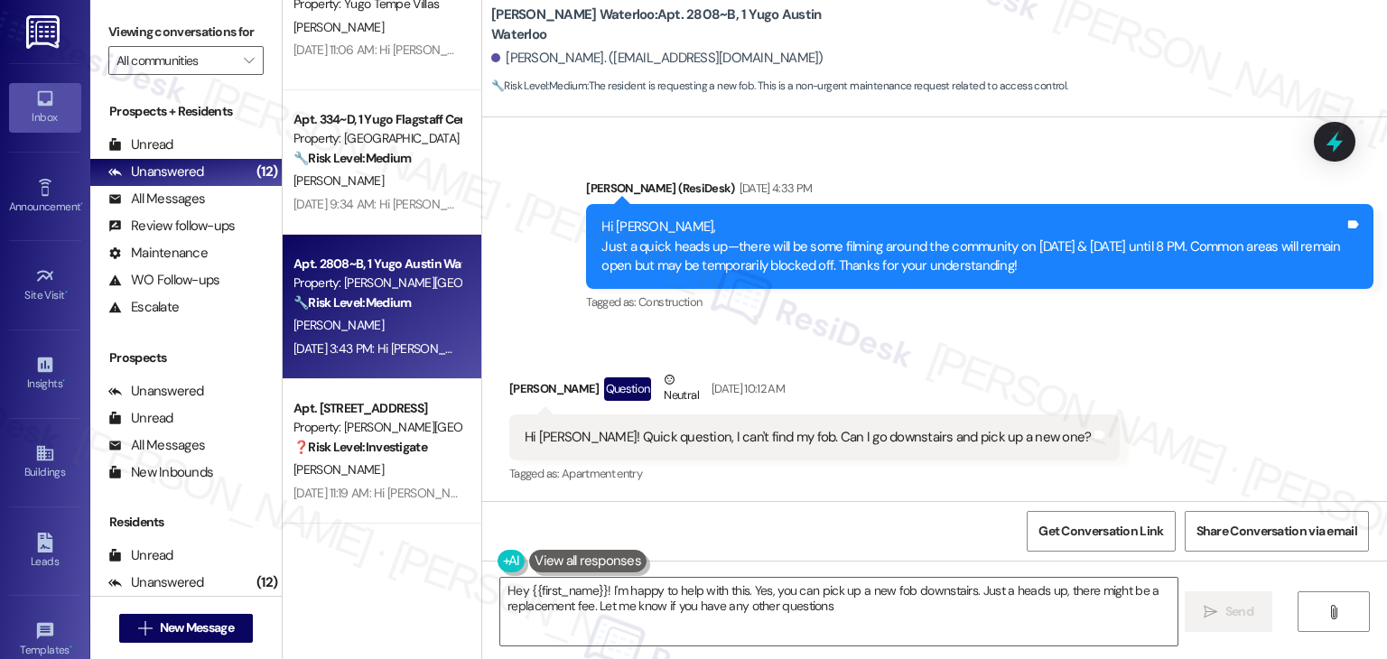
type textarea "Hey {{first_name}}! I'm happy to help with this. Yes, you can pick up a new fob…"
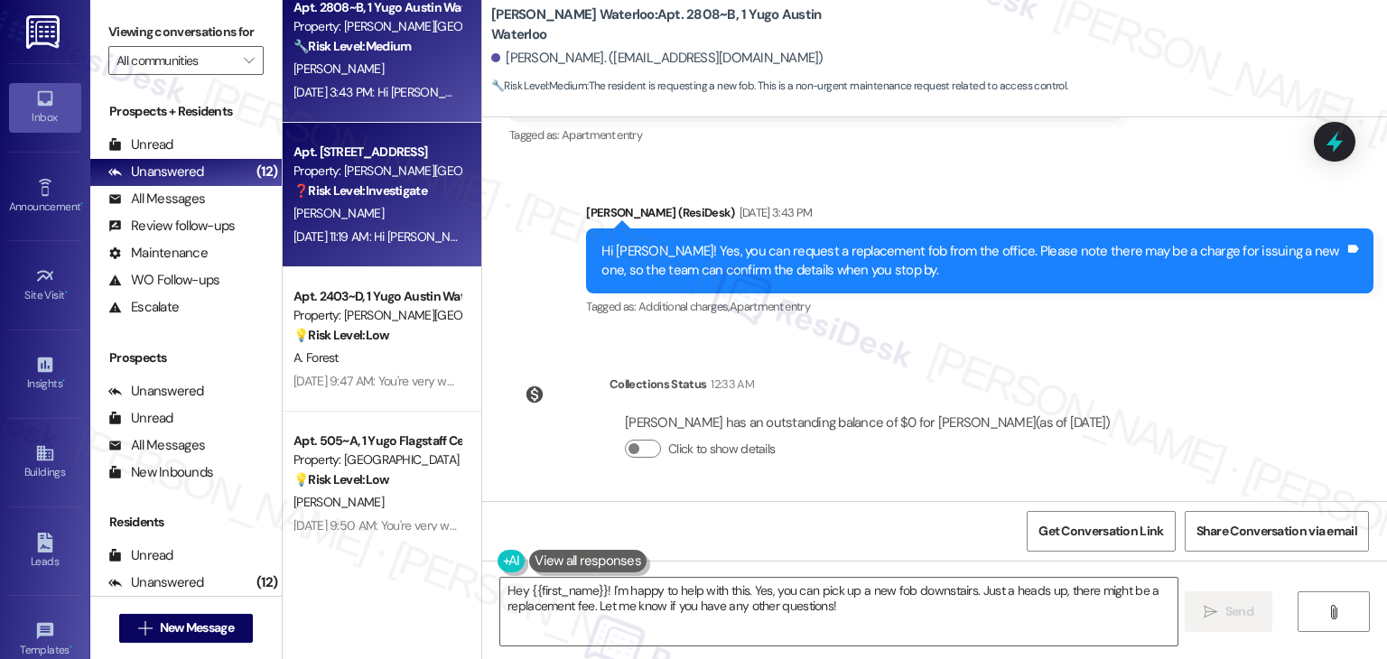
scroll to position [903, 0]
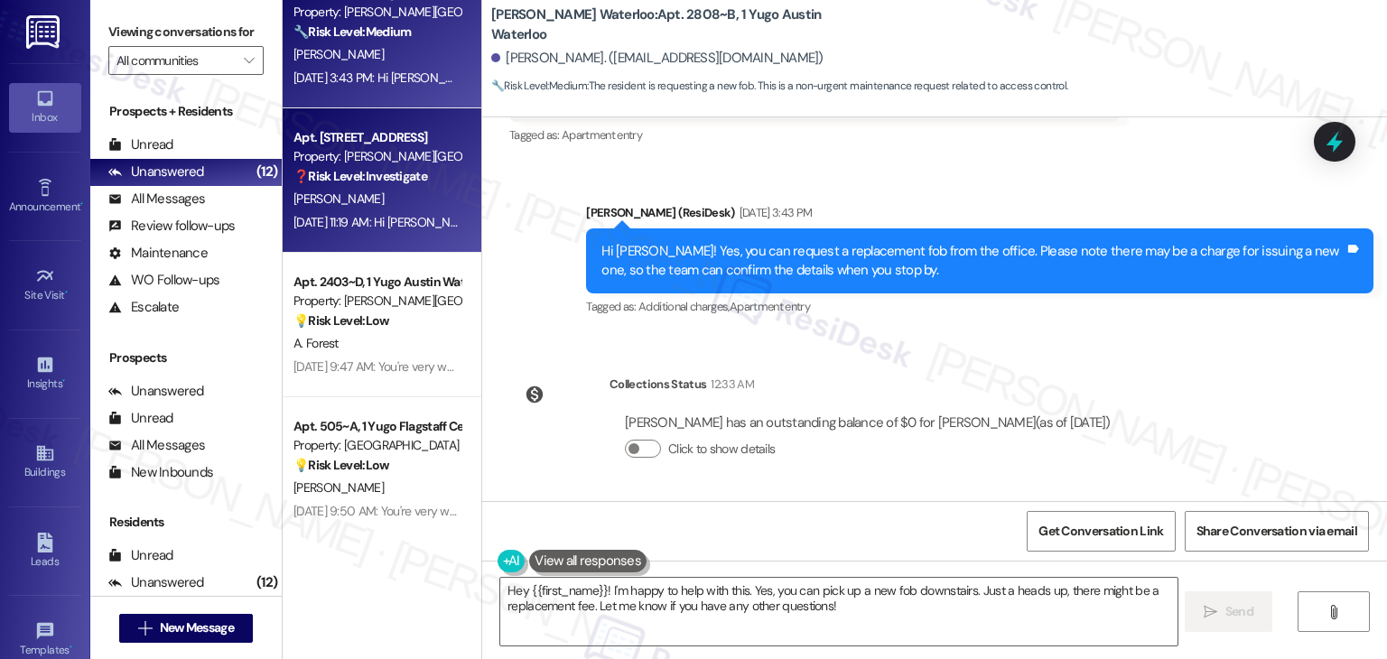
click at [397, 193] on div "[PERSON_NAME]" at bounding box center [377, 199] width 171 height 23
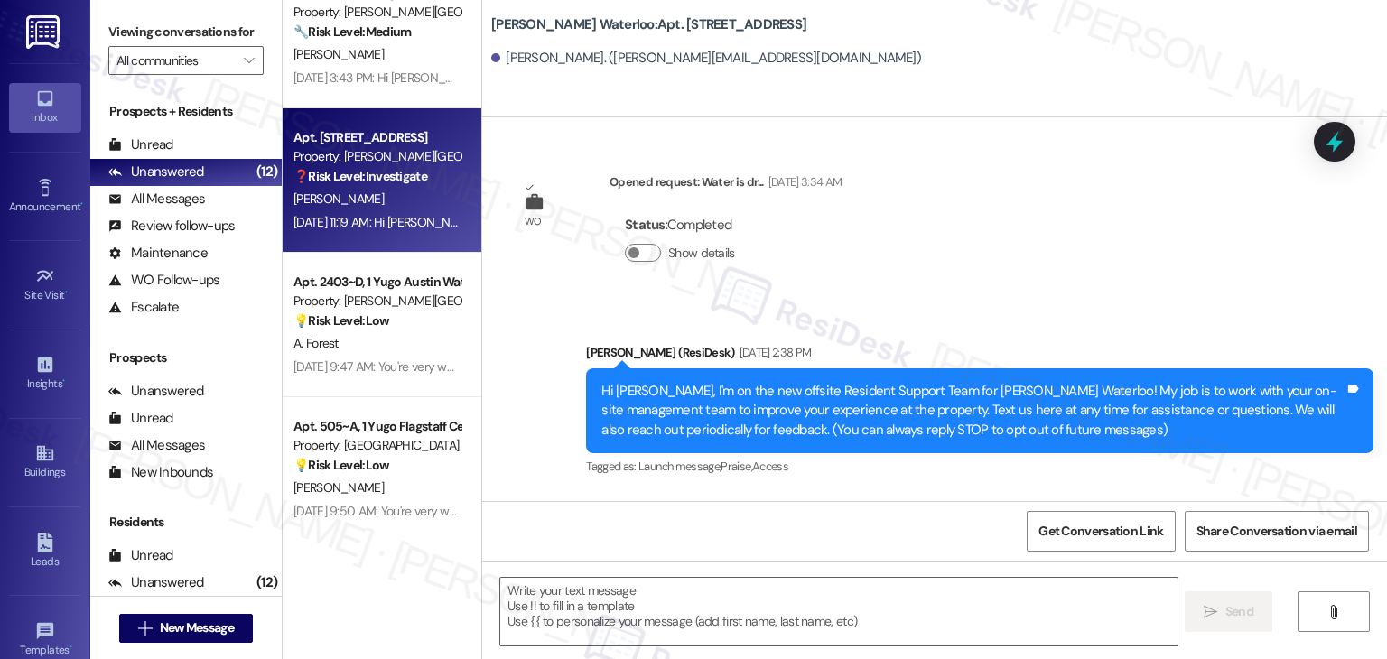
type textarea "Fetching suggested responses. Please feel free to read through the conversation…"
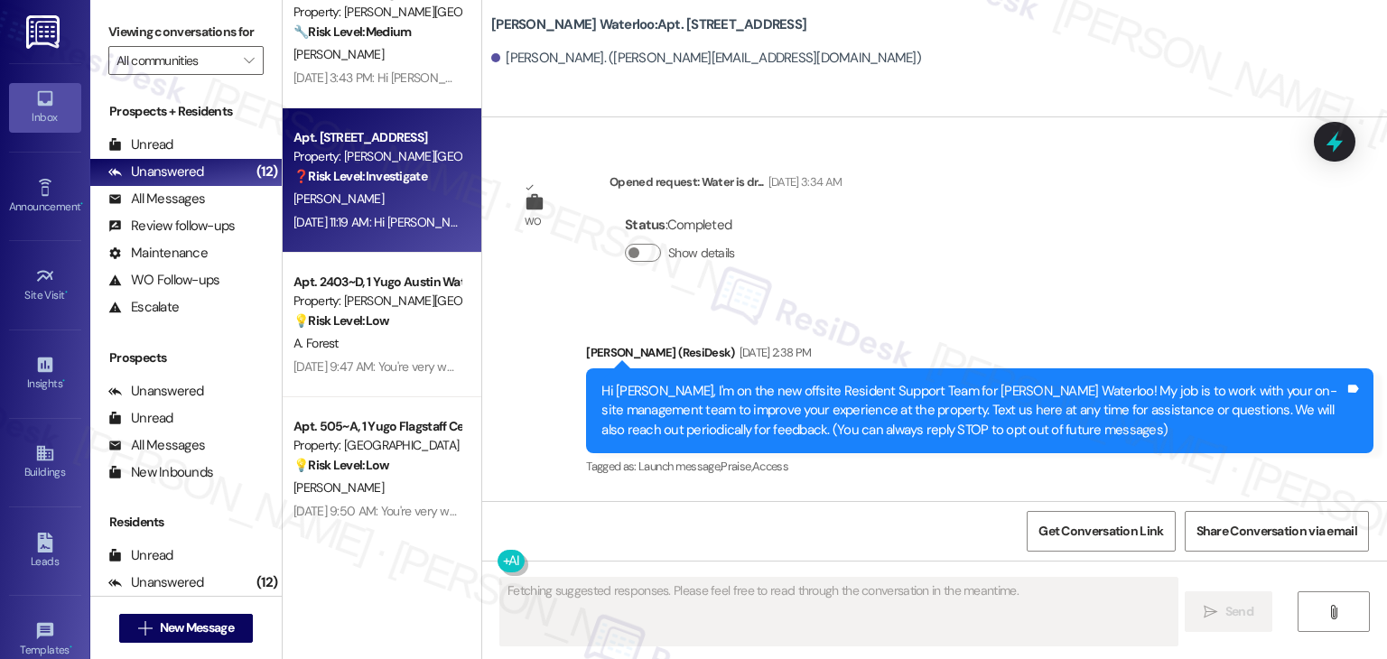
scroll to position [10205, 0]
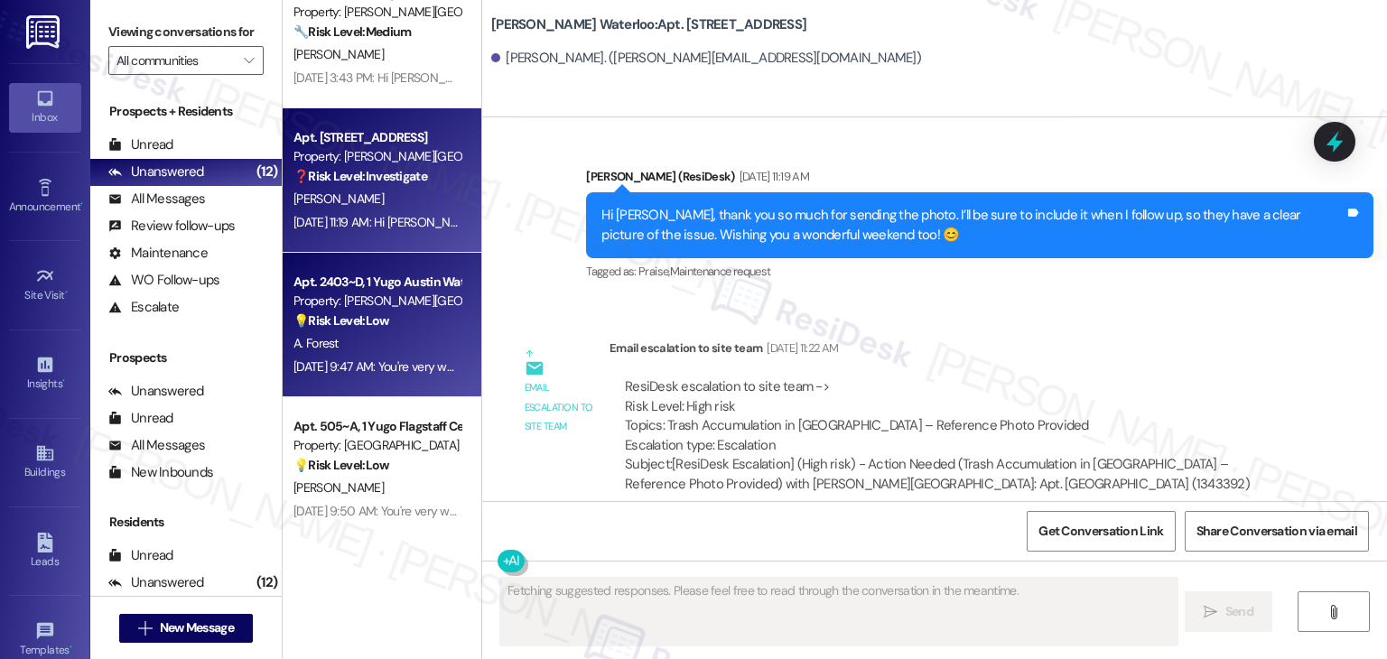
click at [414, 353] on div "A. Forest" at bounding box center [377, 343] width 171 height 23
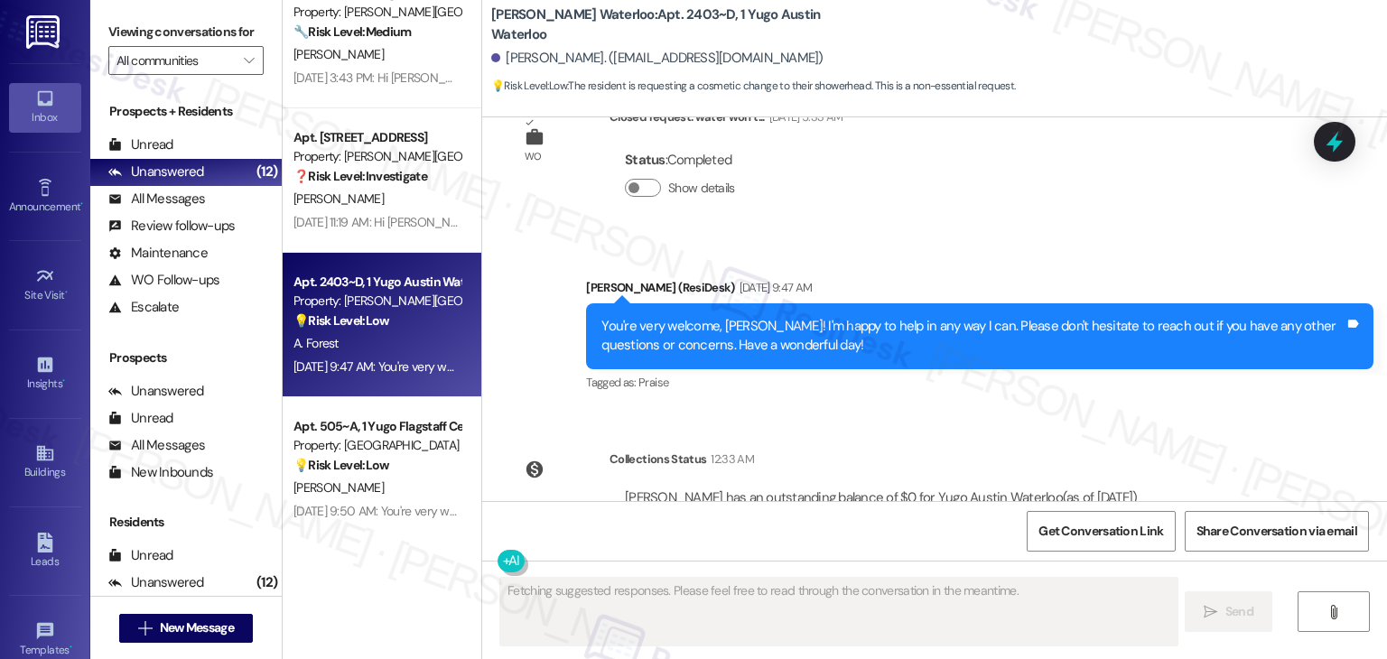
scroll to position [6343, 0]
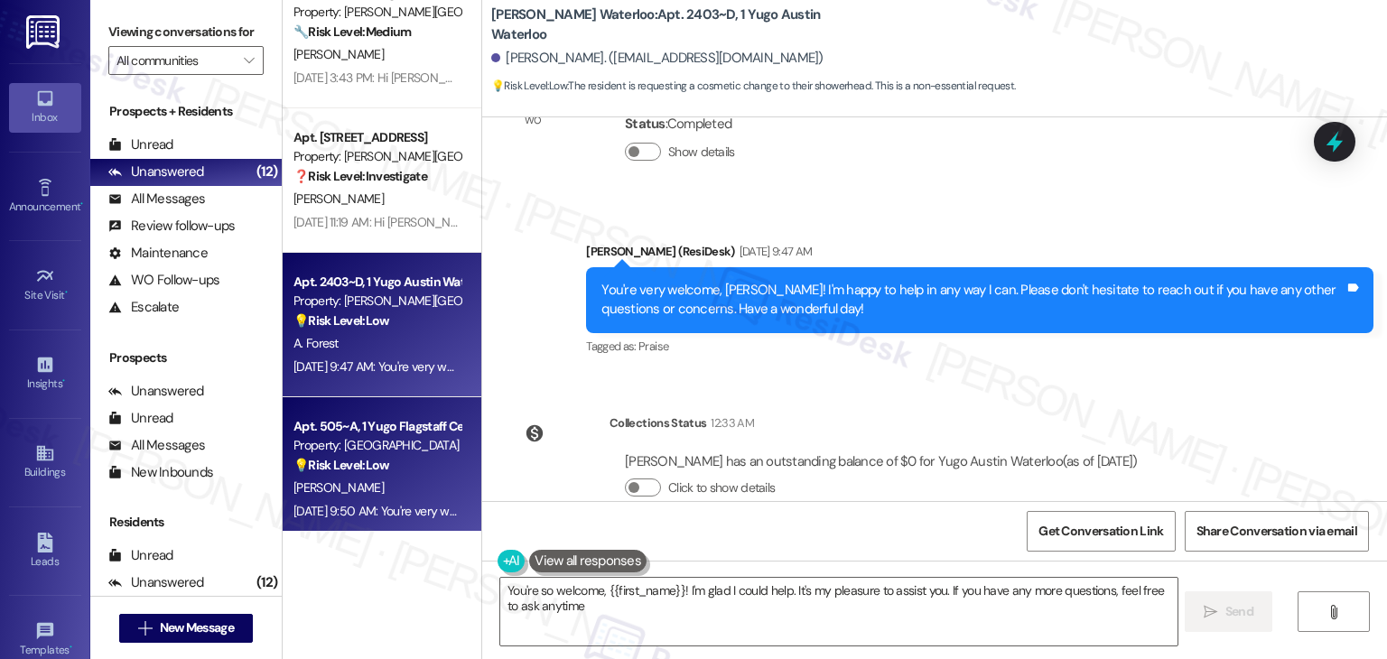
type textarea "You're so welcome, {{first_name}}! I'm glad I could help. It's my pleasure to a…"
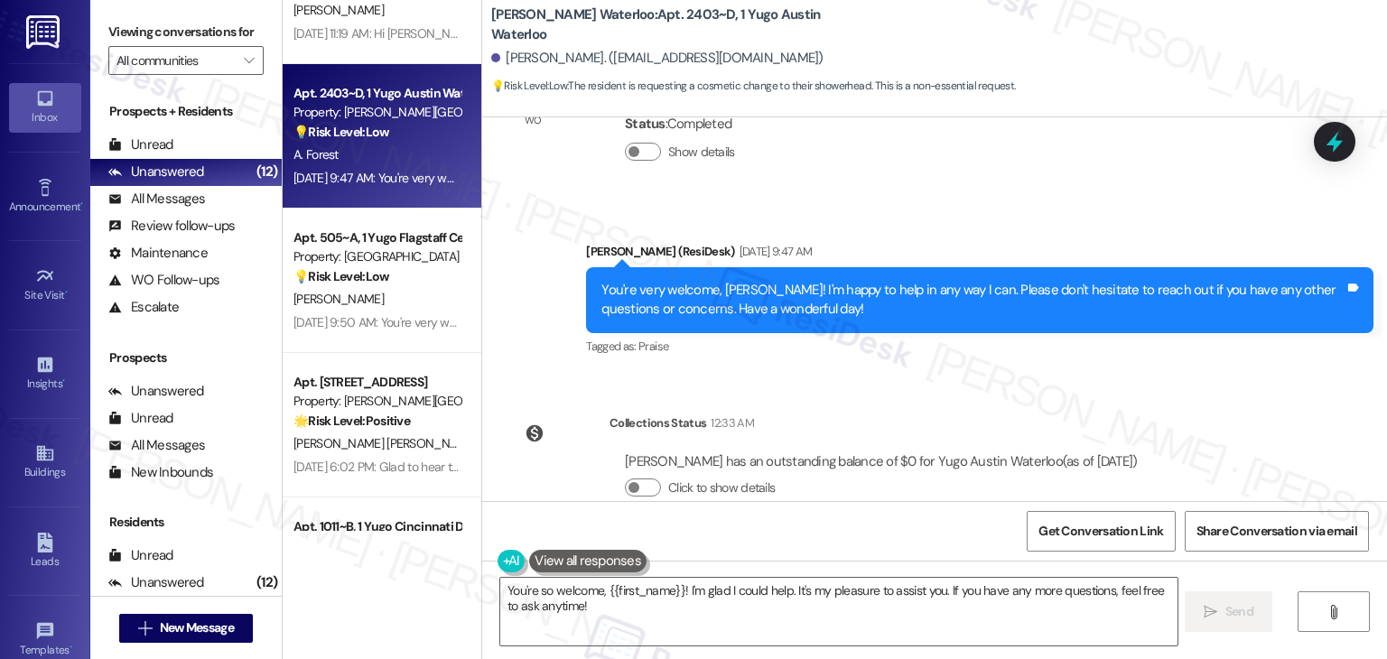
scroll to position [1203, 0]
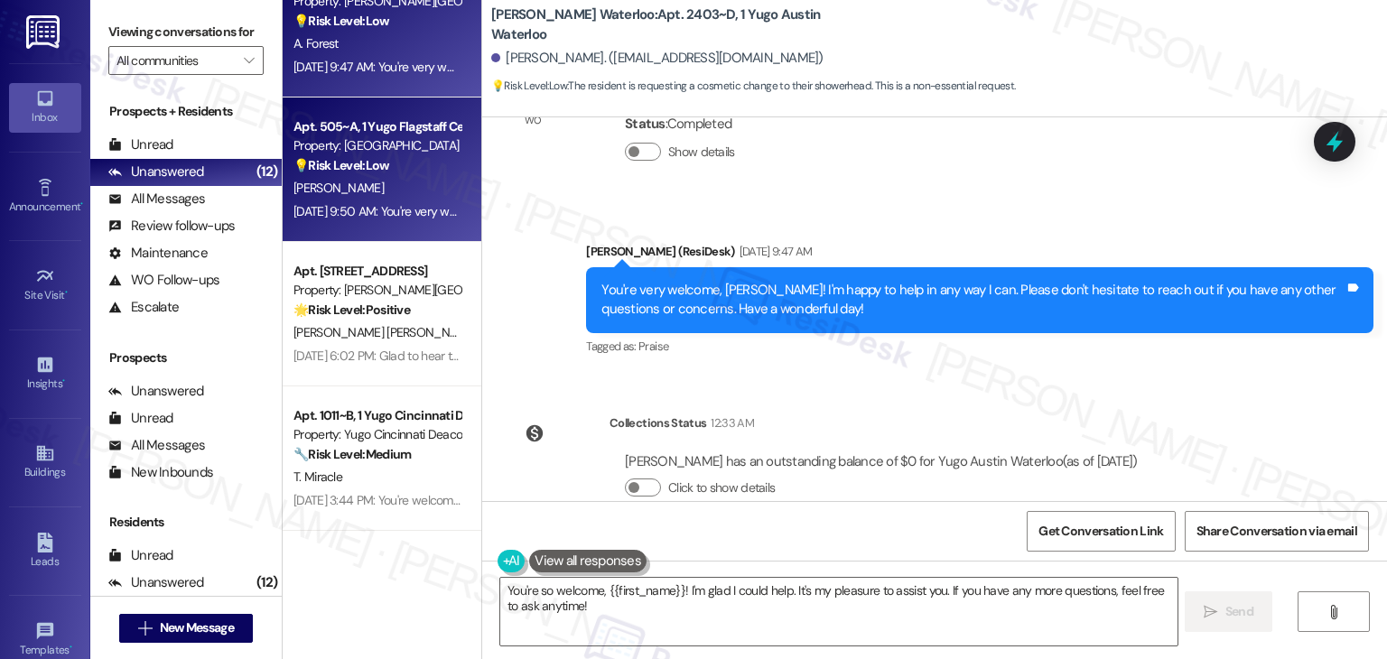
click at [380, 200] on div "[DATE] 9:50 AM: You're very welcome, Jaiden! I'm happy to help in any way I can…" at bounding box center [377, 211] width 171 height 23
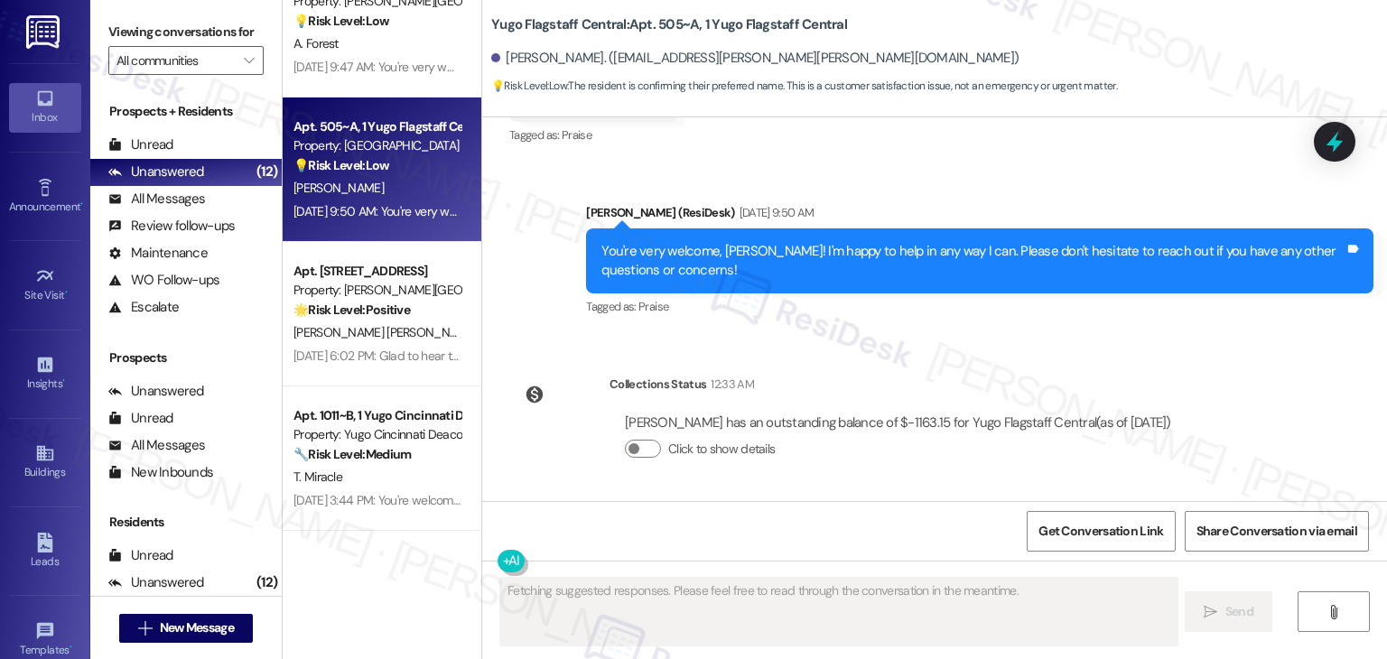
scroll to position [1990, 0]
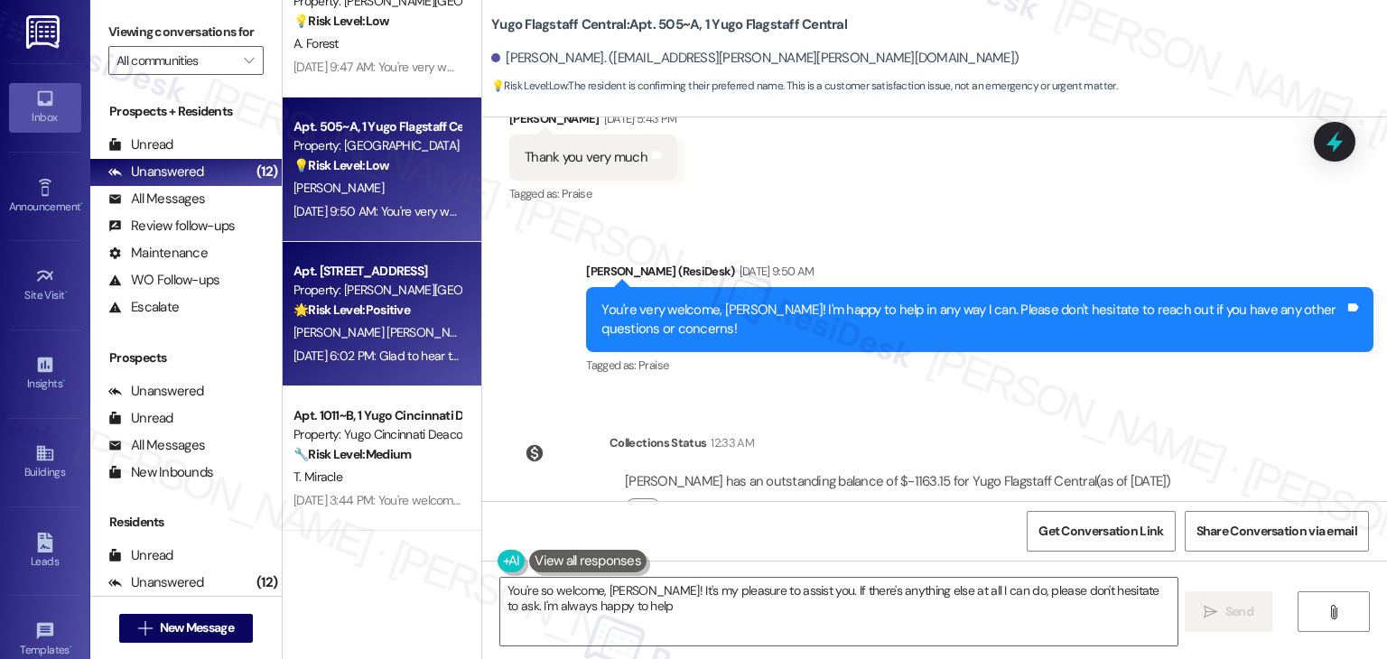
type textarea "You're so welcome, [PERSON_NAME]! It's my pleasure to assist you. If there's an…"
click at [350, 363] on div "[DATE] 6:02 PM: Glad to hear the trash is gone! If it returns, please let us kn…" at bounding box center [537, 356] width 487 height 16
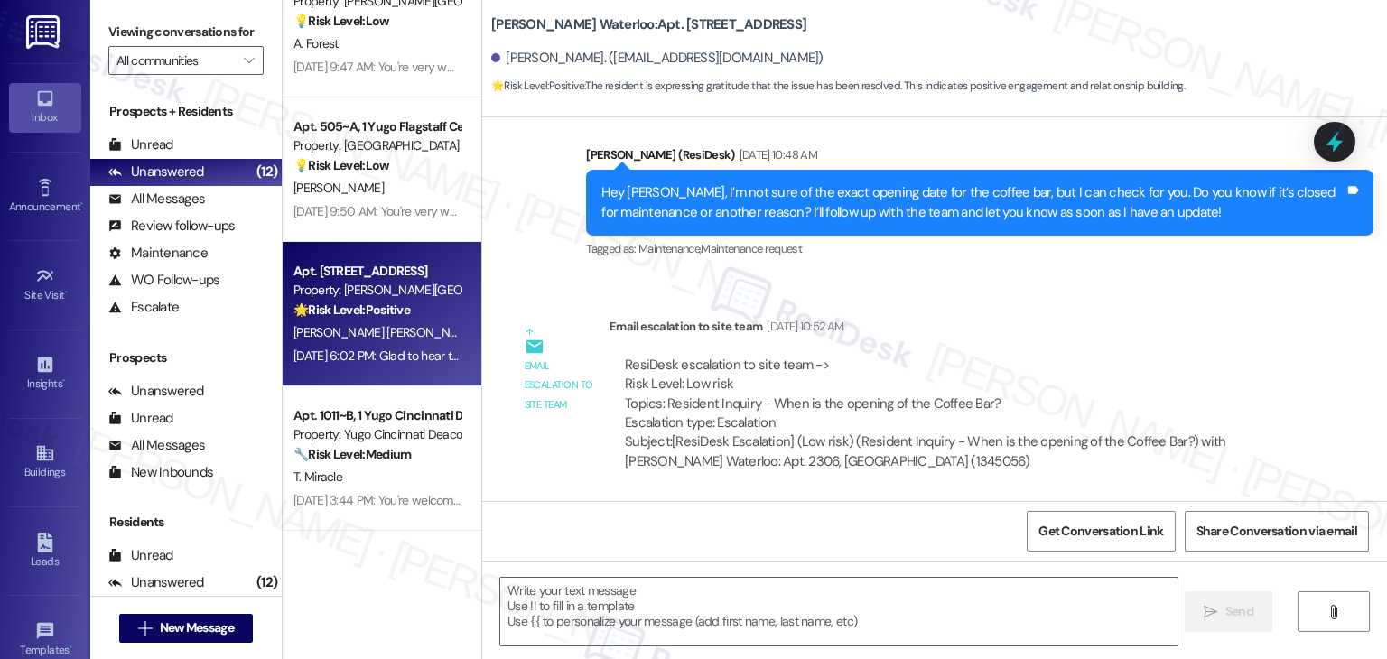
type textarea "Fetching suggested responses. Please feel free to read through the conversation…"
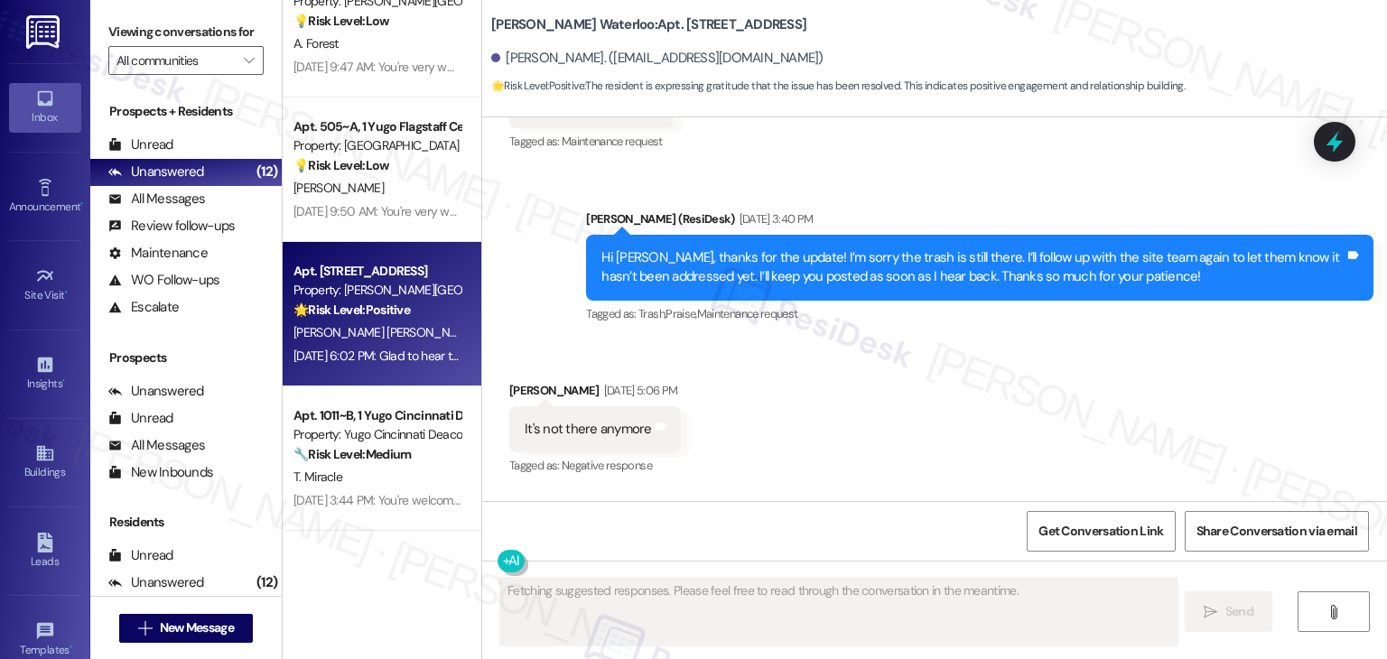
scroll to position [5812, 0]
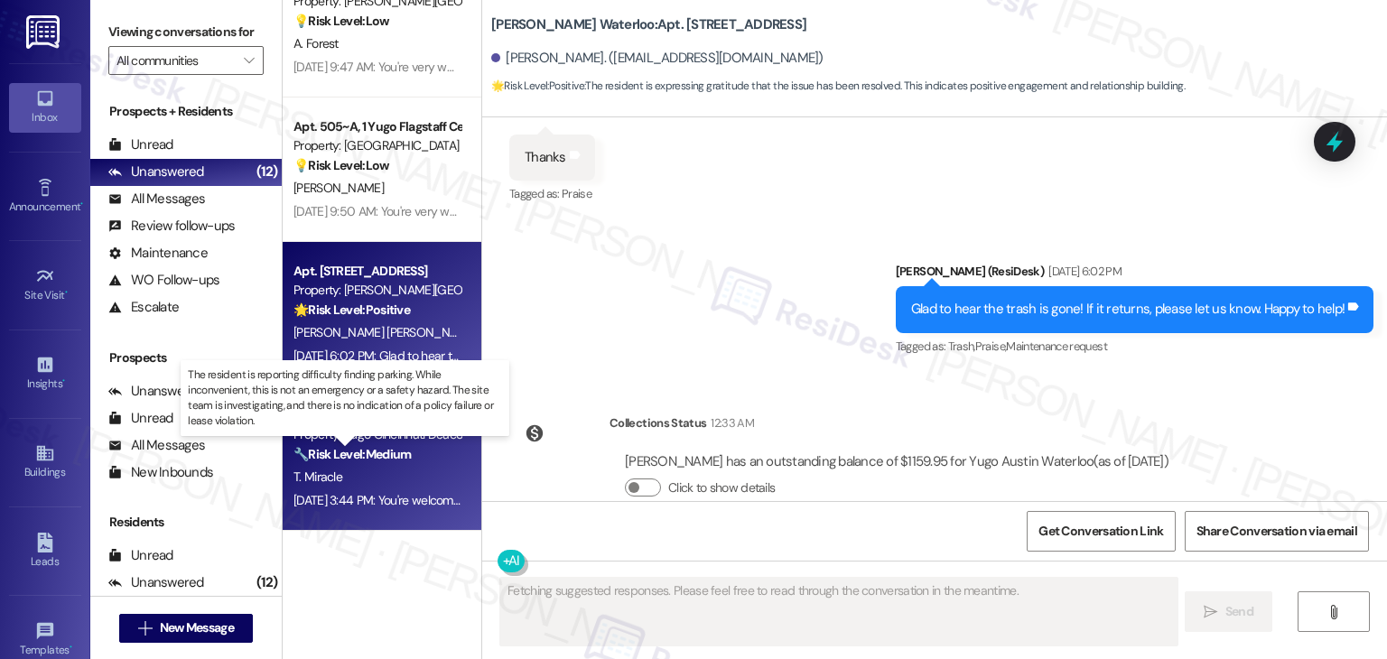
click at [395, 447] on strong "🔧 Risk Level: Medium" at bounding box center [352, 454] width 117 height 16
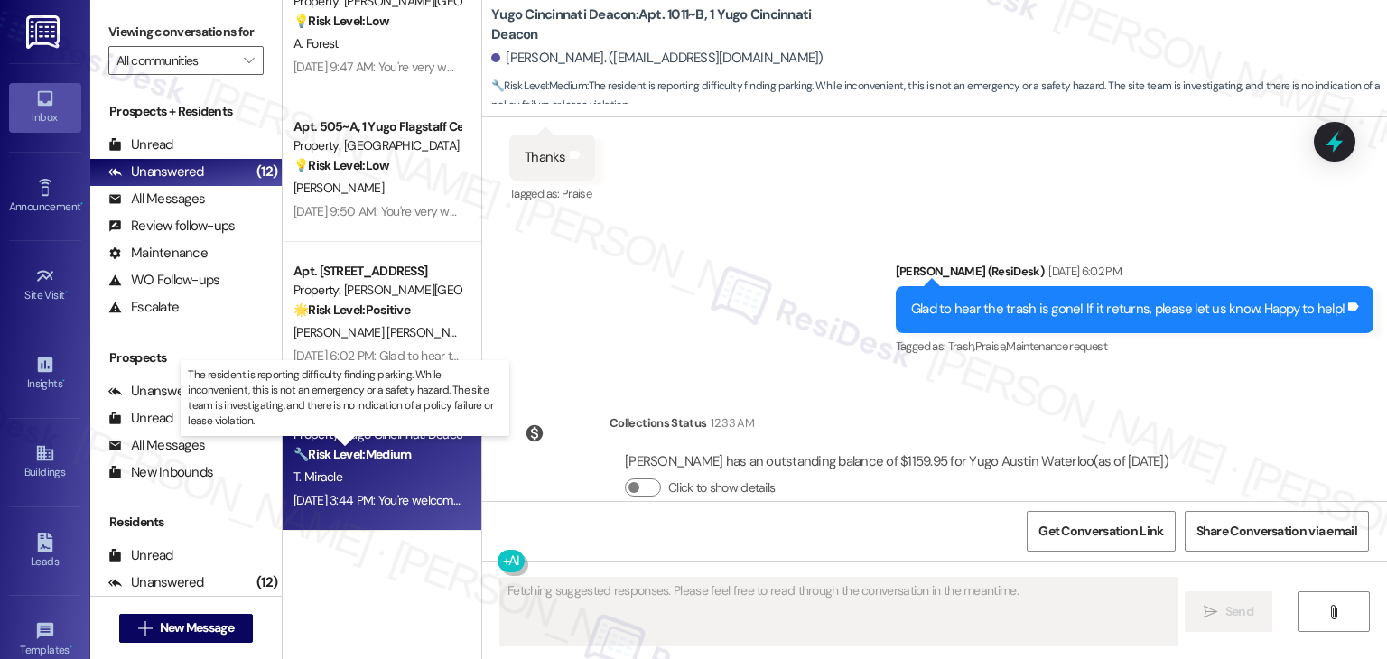
scroll to position [2018, 0]
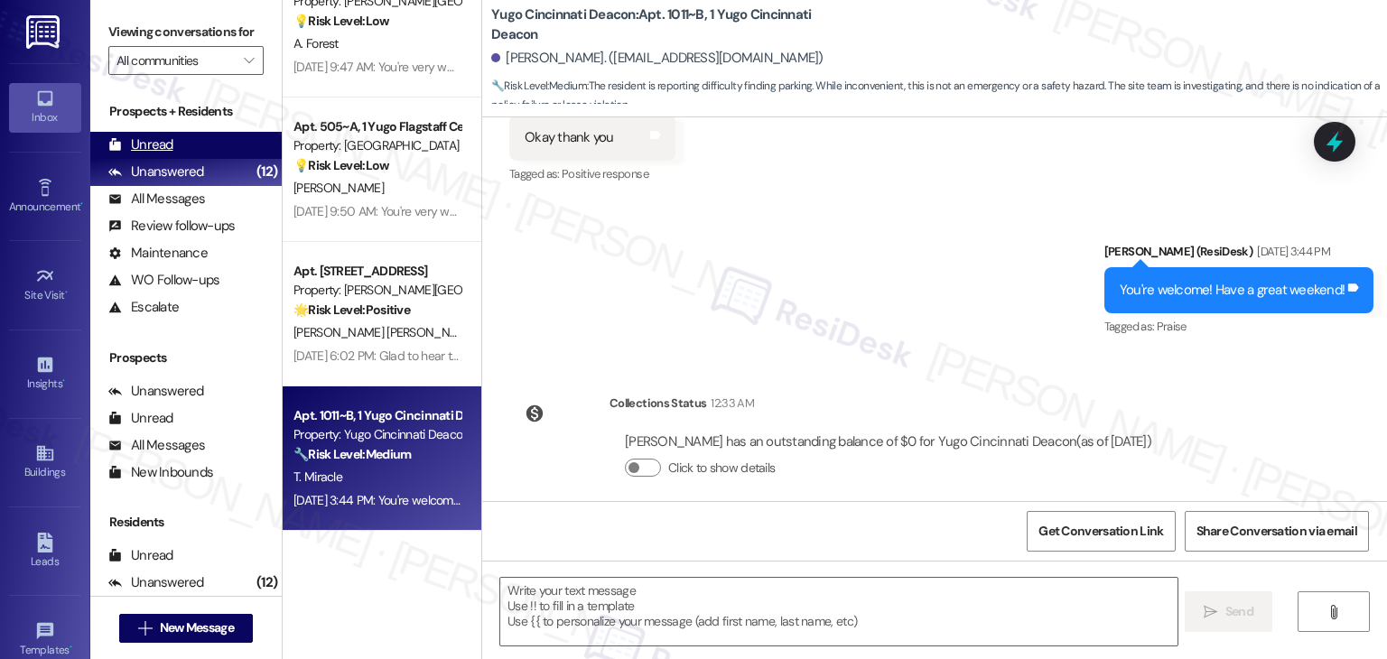
click at [171, 145] on div "Unread" at bounding box center [140, 144] width 65 height 19
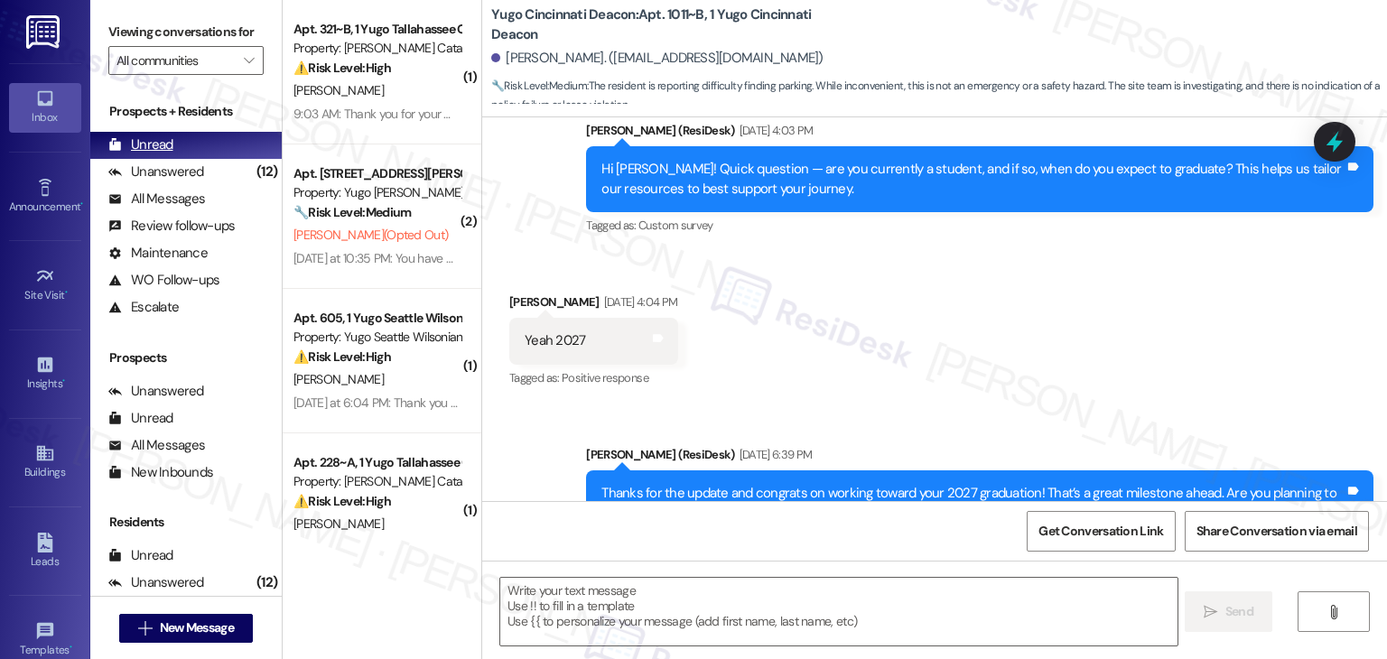
type textarea "Fetching suggested responses. Please feel free to read through the conversation…"
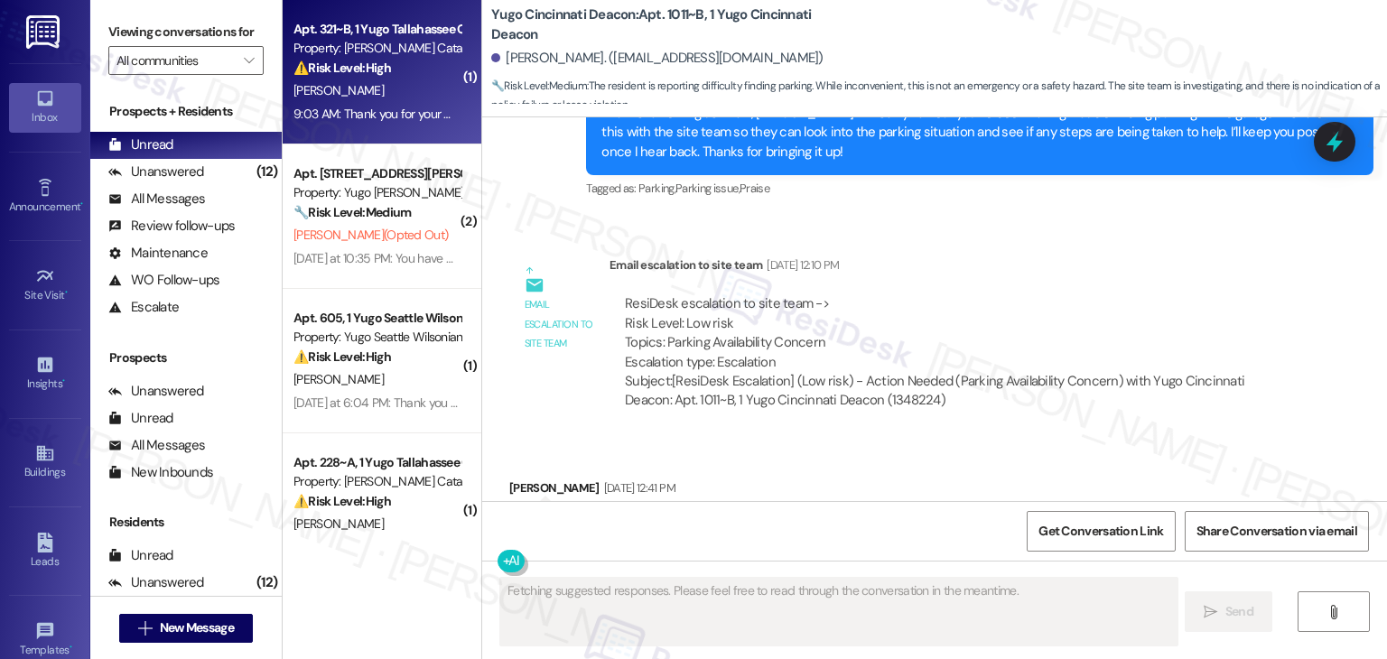
scroll to position [1699, 0]
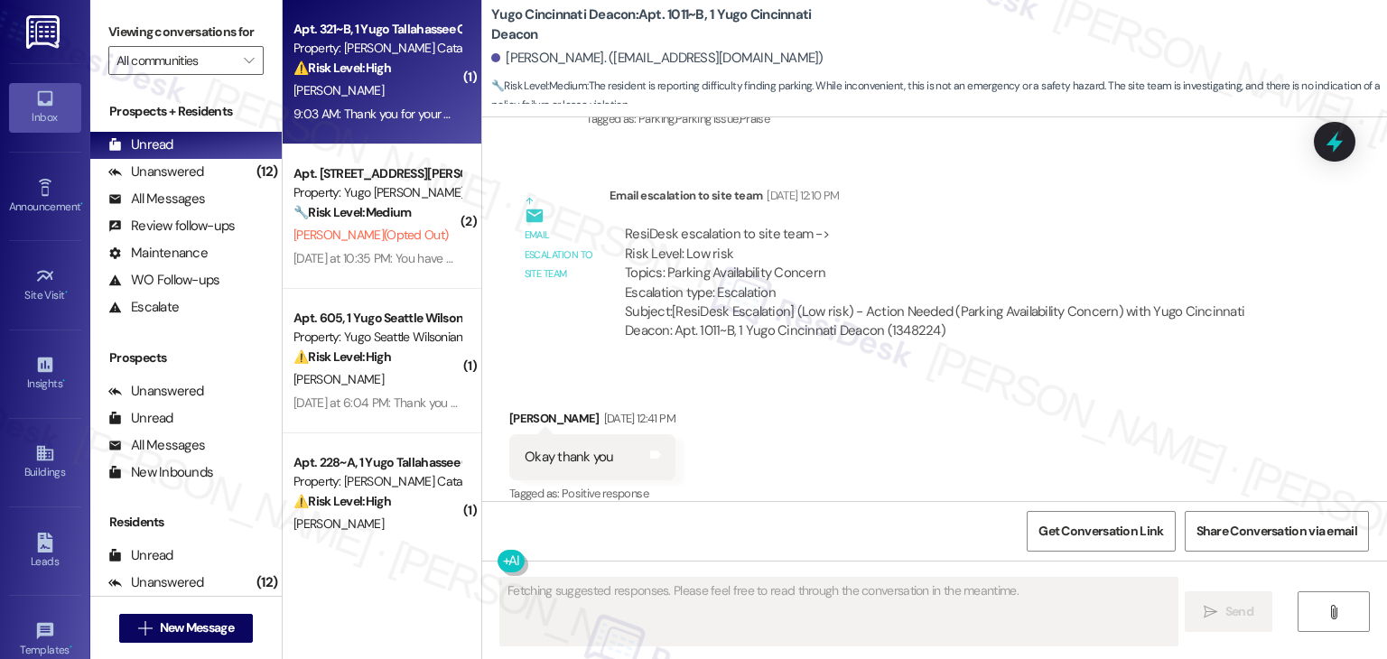
click at [375, 94] on div "[PERSON_NAME]" at bounding box center [377, 90] width 171 height 23
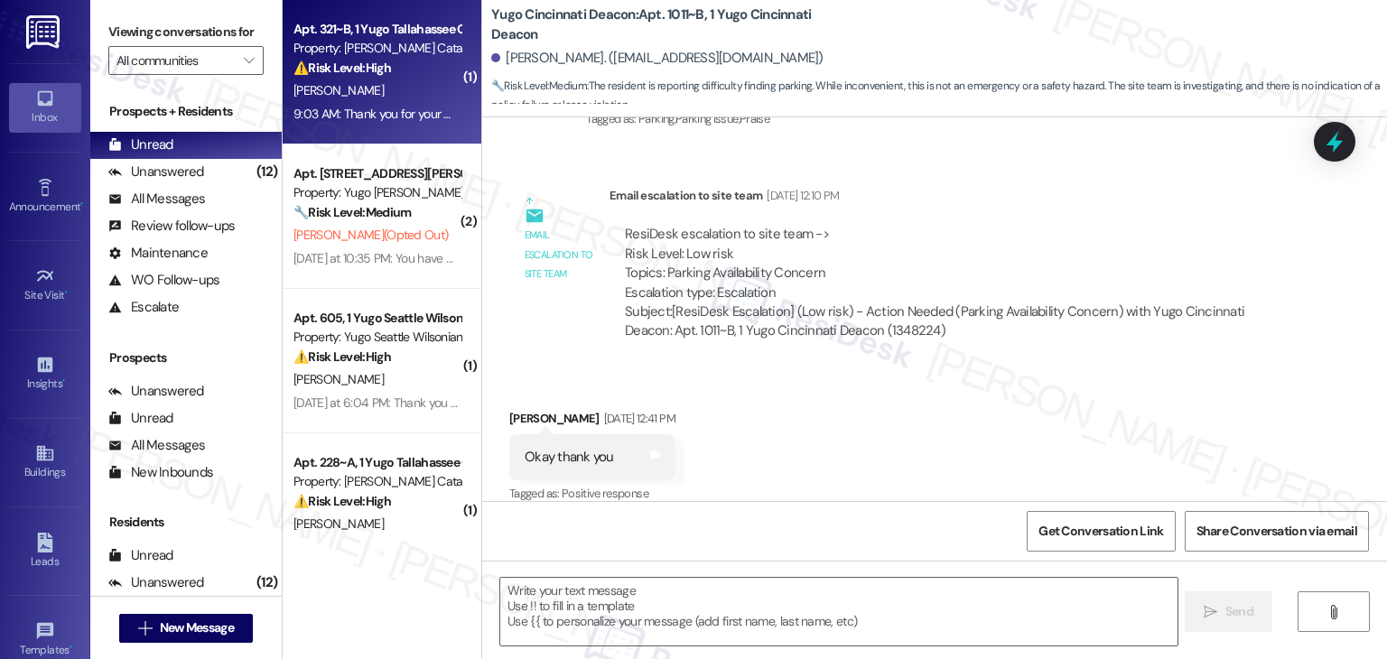
type textarea "Fetching suggested responses. Please feel free to read through the conversation…"
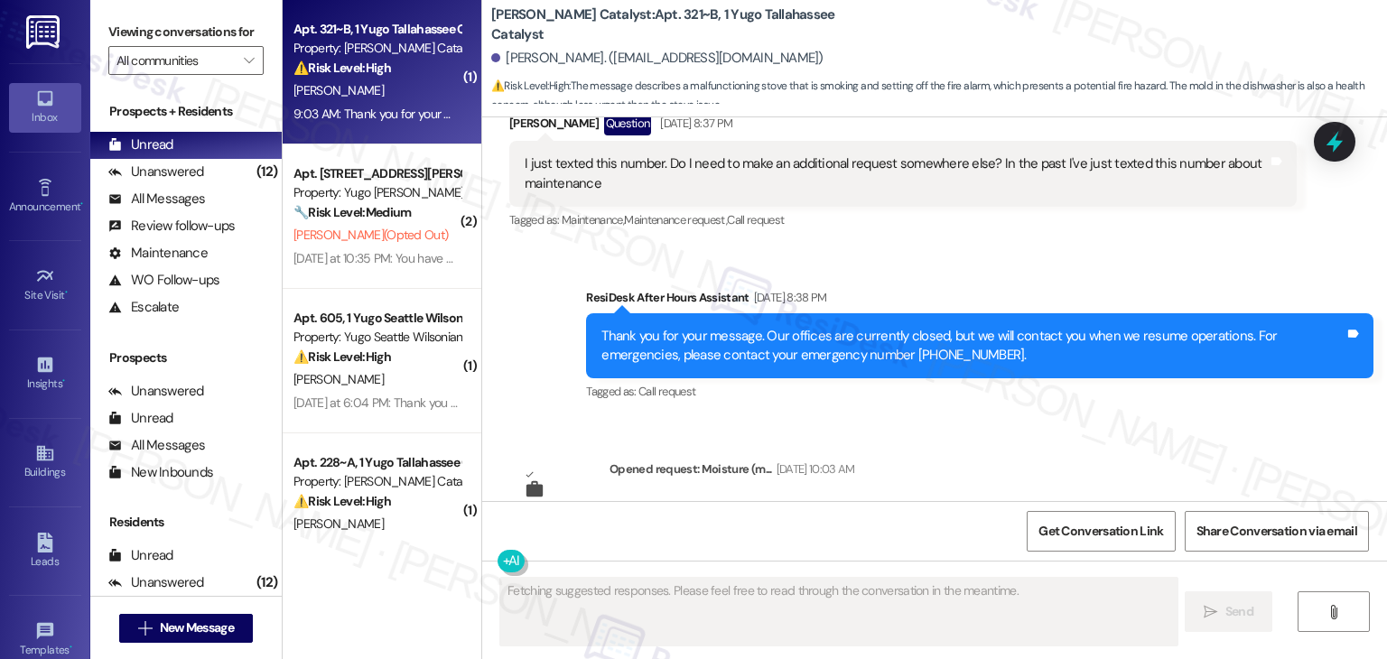
scroll to position [10629, 0]
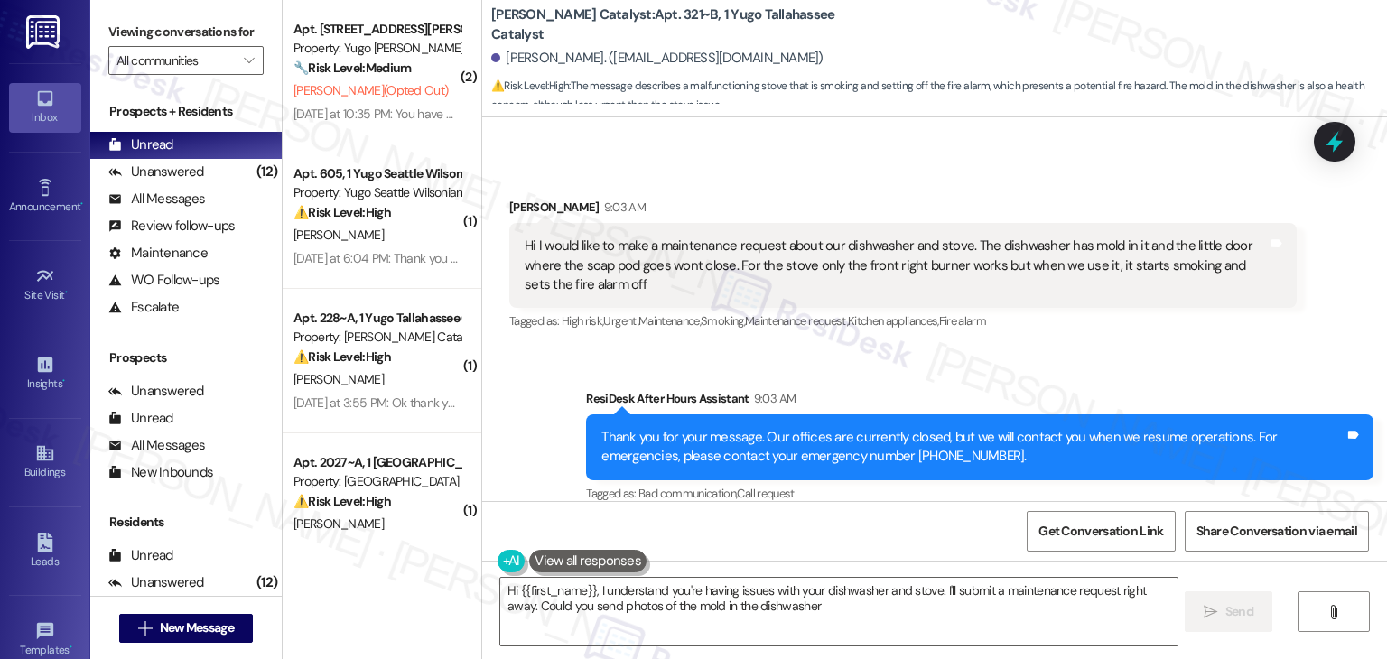
type textarea "Hi {{first_name}}, I understand you're having issues with your dishwasher and s…"
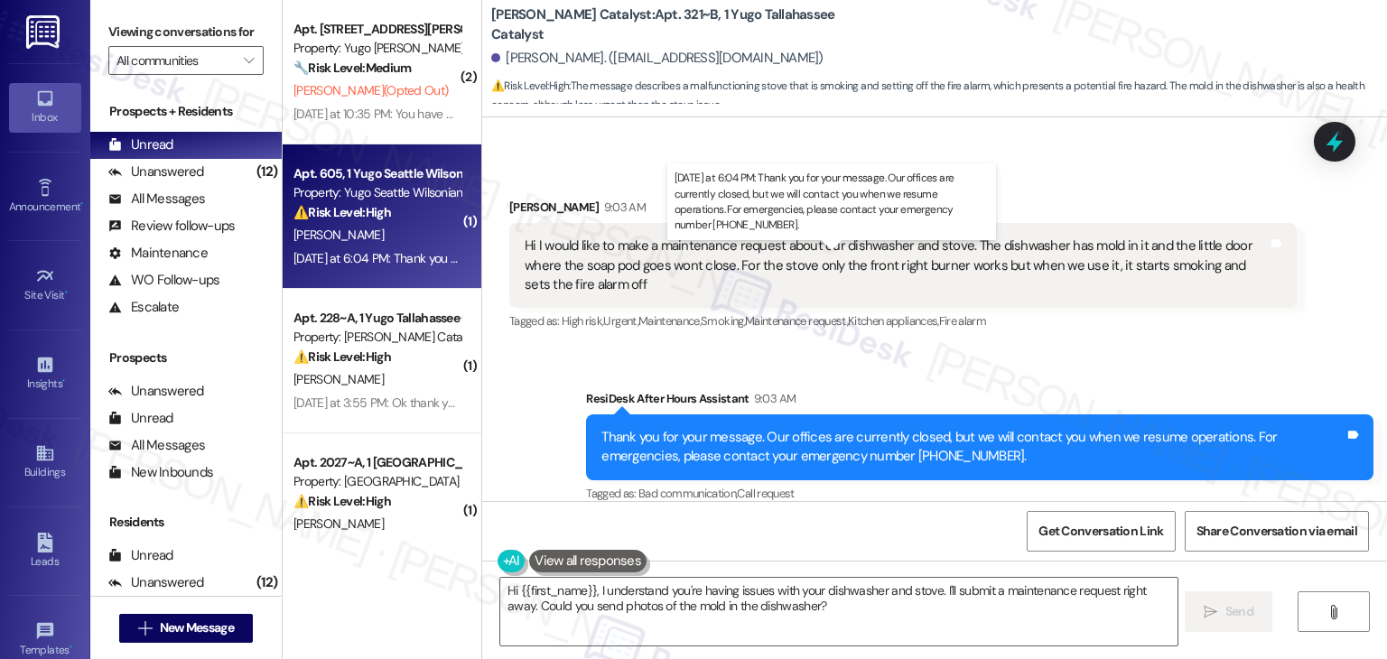
click at [361, 258] on div "[DATE] at 6:04 PM: Thank you for your message. Our offices are currently closed…" at bounding box center [849, 258] width 1110 height 16
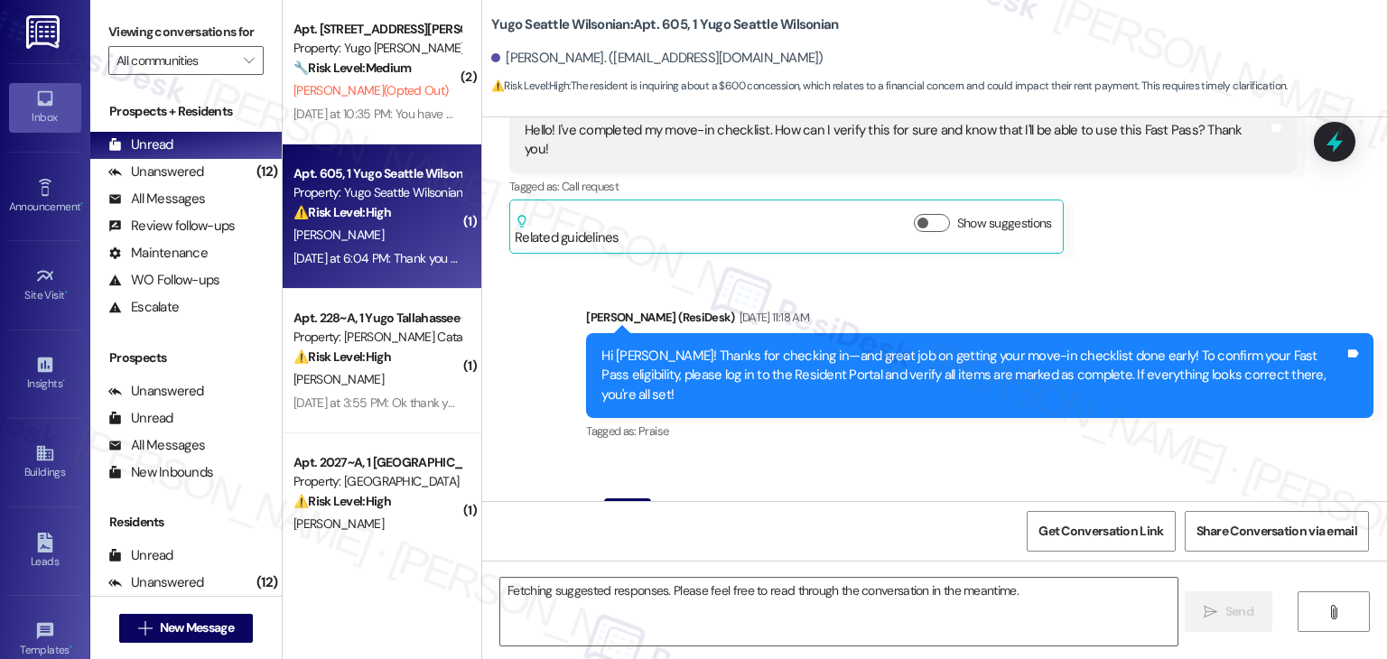
scroll to position [652, 0]
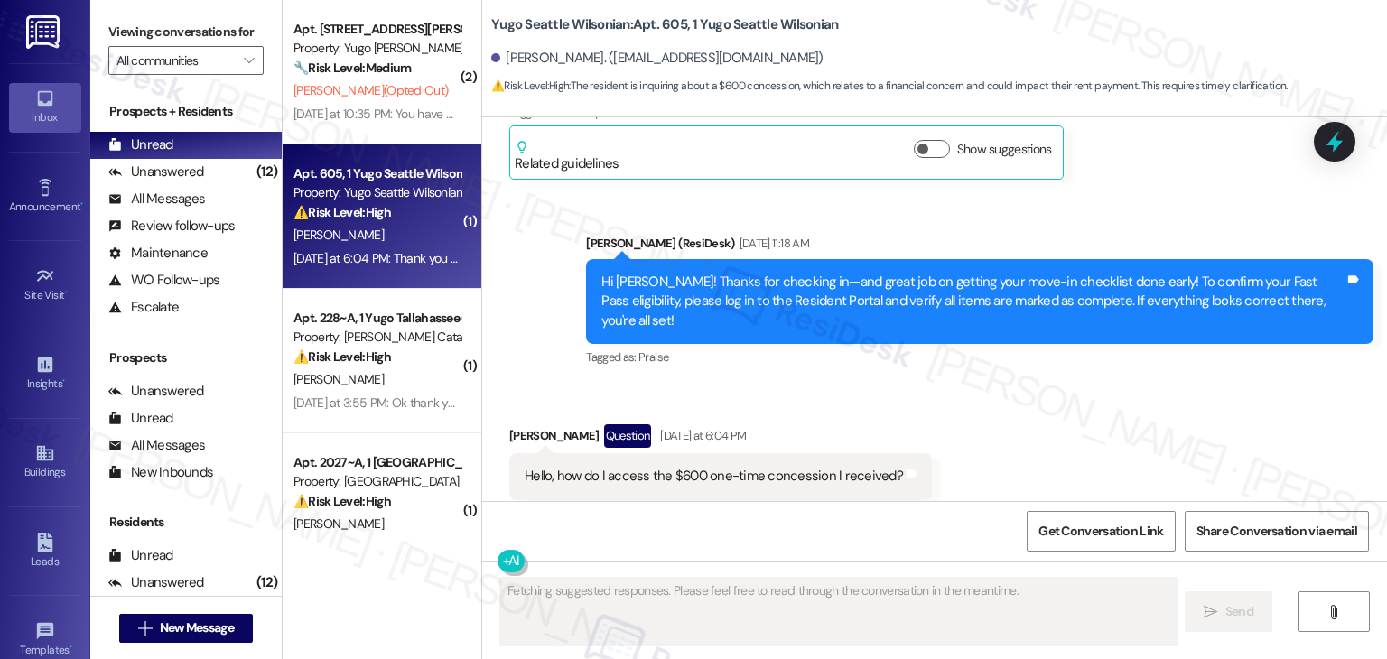
click at [1030, 387] on div "Received via SMS [PERSON_NAME] Question [DATE] at 6:04 PM Hello, how do I acces…" at bounding box center [934, 462] width 905 height 156
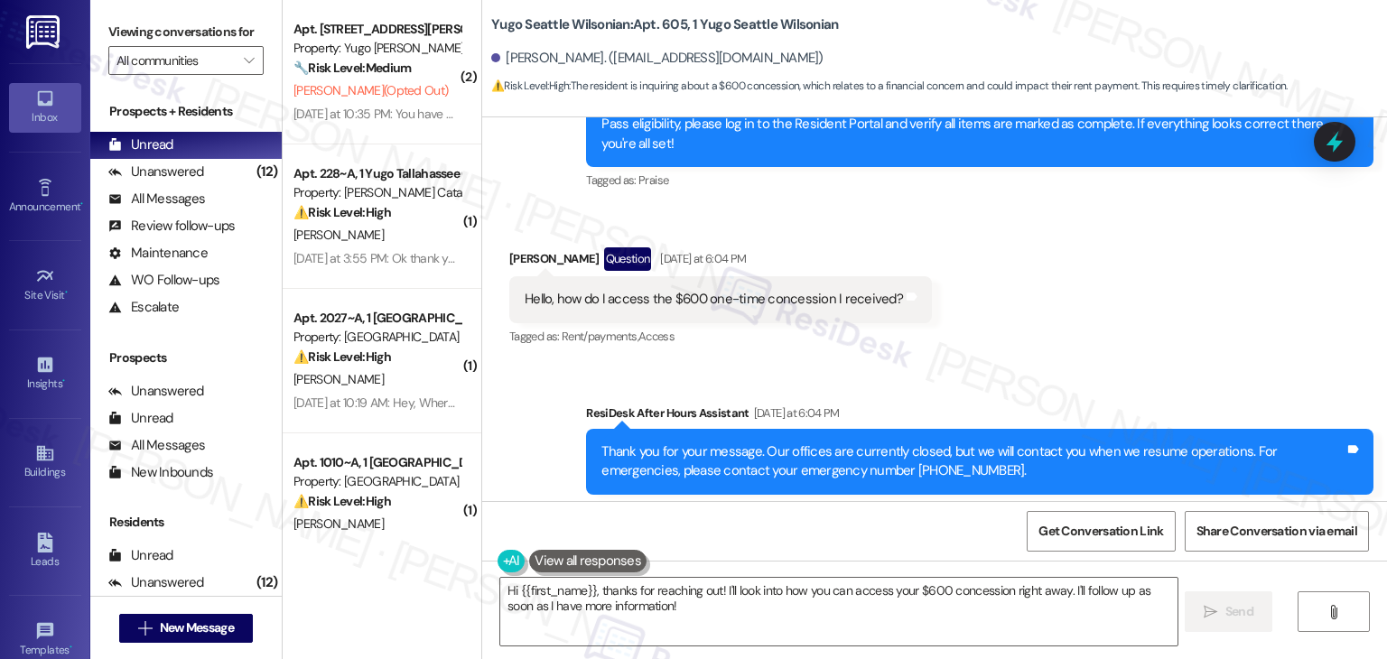
scroll to position [833, 0]
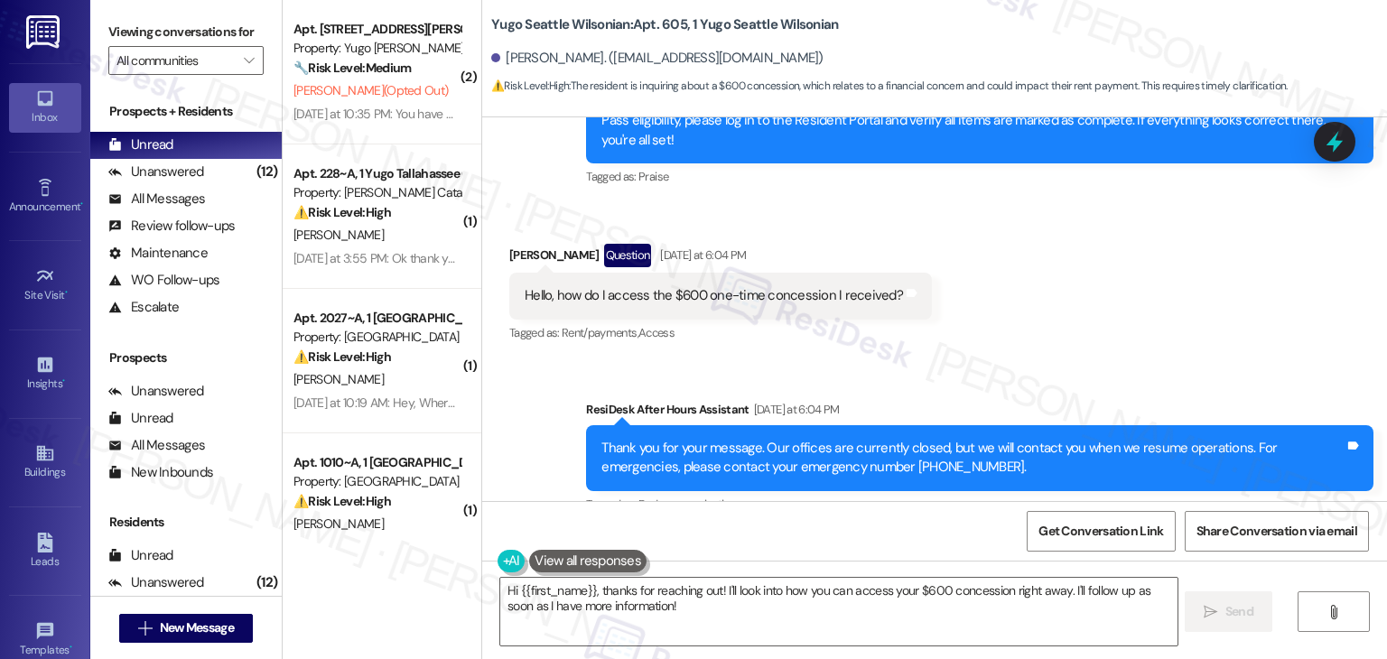
click at [1040, 387] on div "Sent via SMS ResiDesk After Hours Assistant [DATE] at 6:04 PM Thank you for you…" at bounding box center [980, 459] width 815 height 144
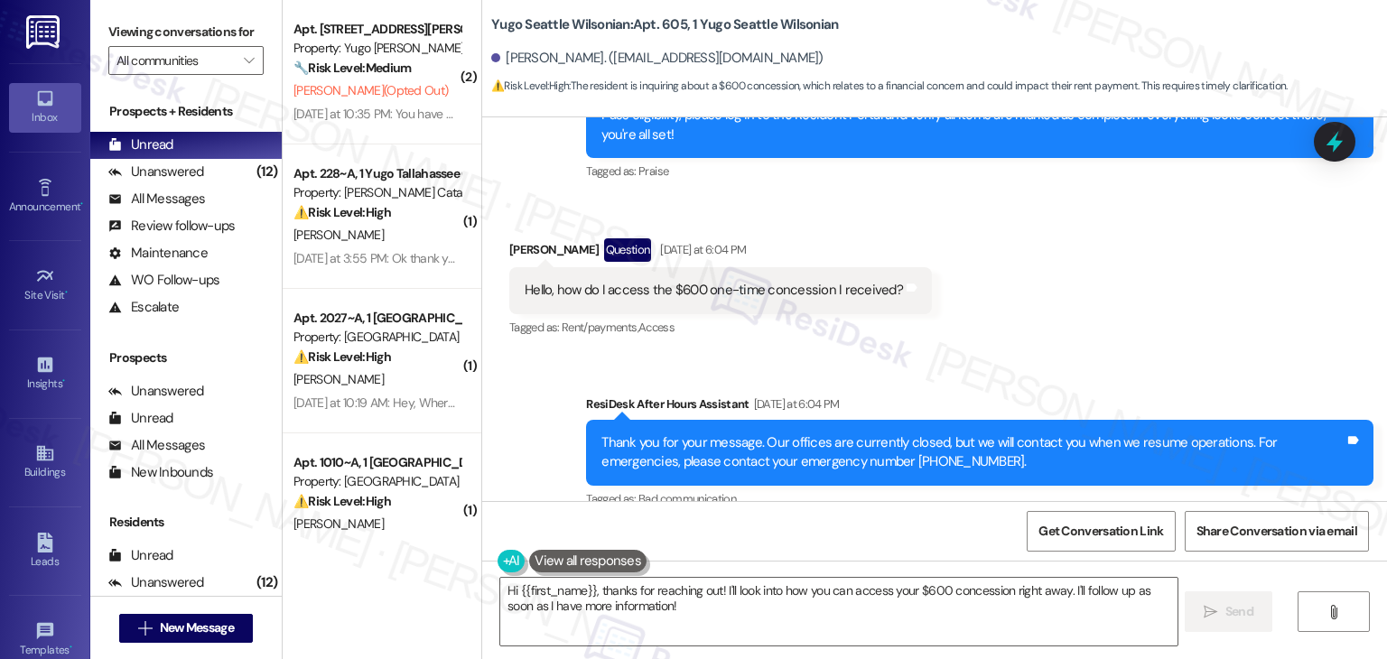
scroll to position [750, 0]
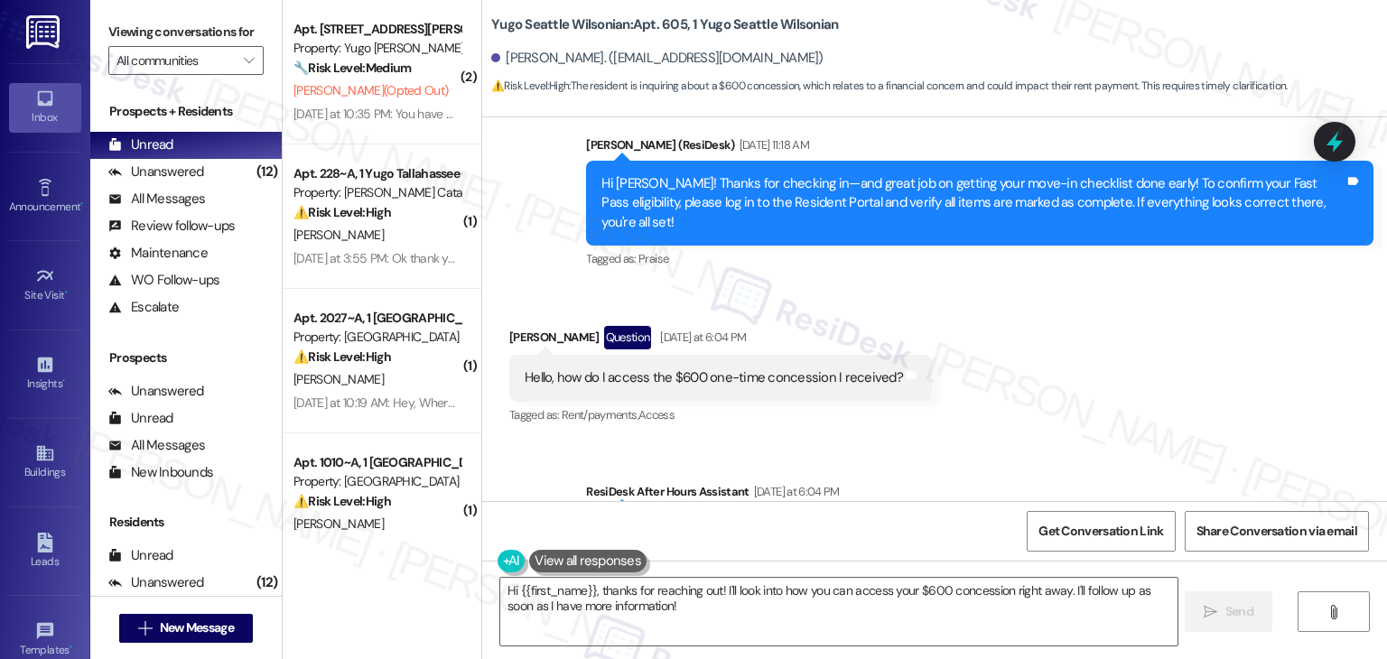
click at [1038, 359] on div "Received via SMS [PERSON_NAME] Question [DATE] at 6:04 PM Hello, how do I acces…" at bounding box center [934, 363] width 905 height 156
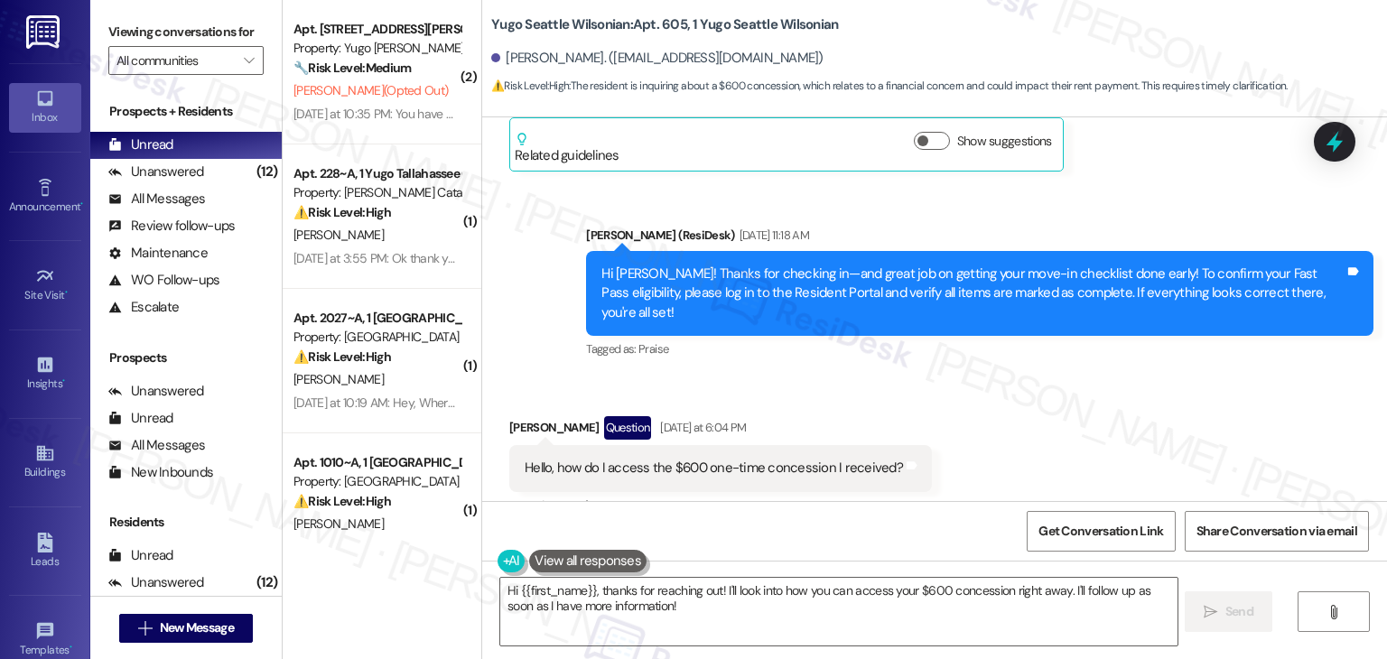
click at [665, 459] on div "Hello, how do I access the $600 one-time concession I received?" at bounding box center [714, 468] width 378 height 19
copy div "Hello, how do I access the $600 one-time concession I received? Tags and notes"
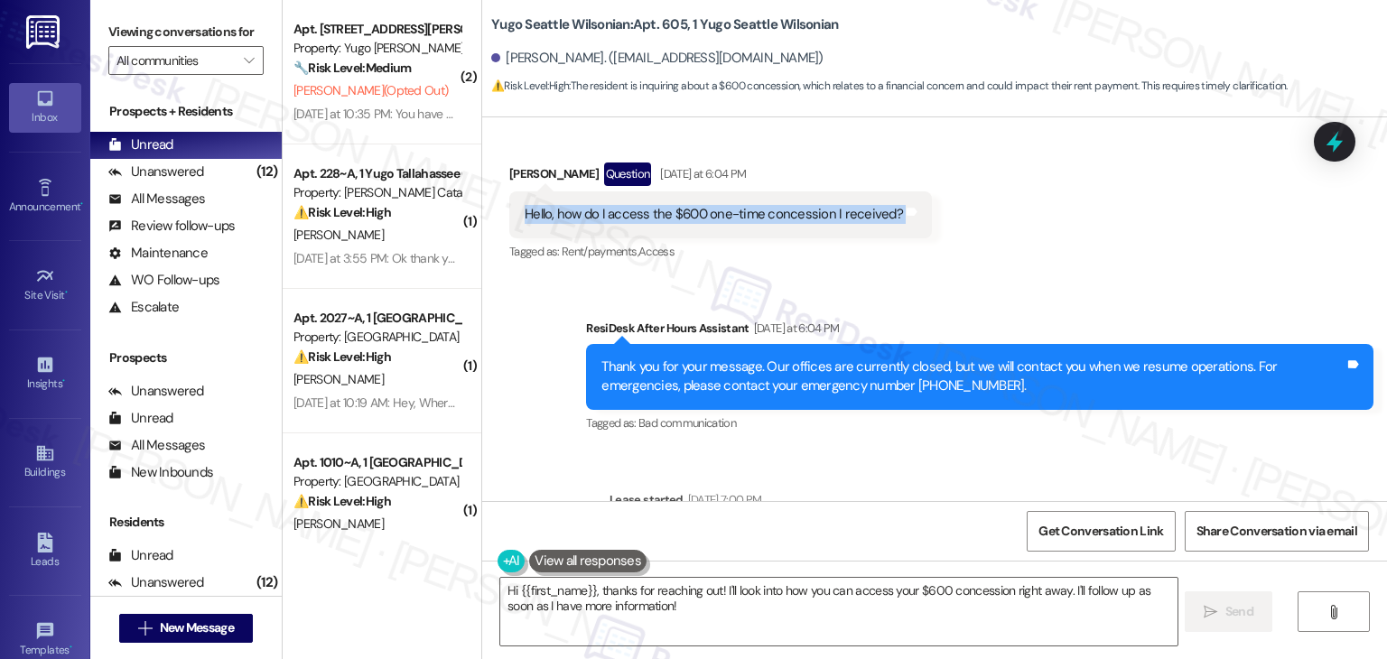
scroll to position [931, 0]
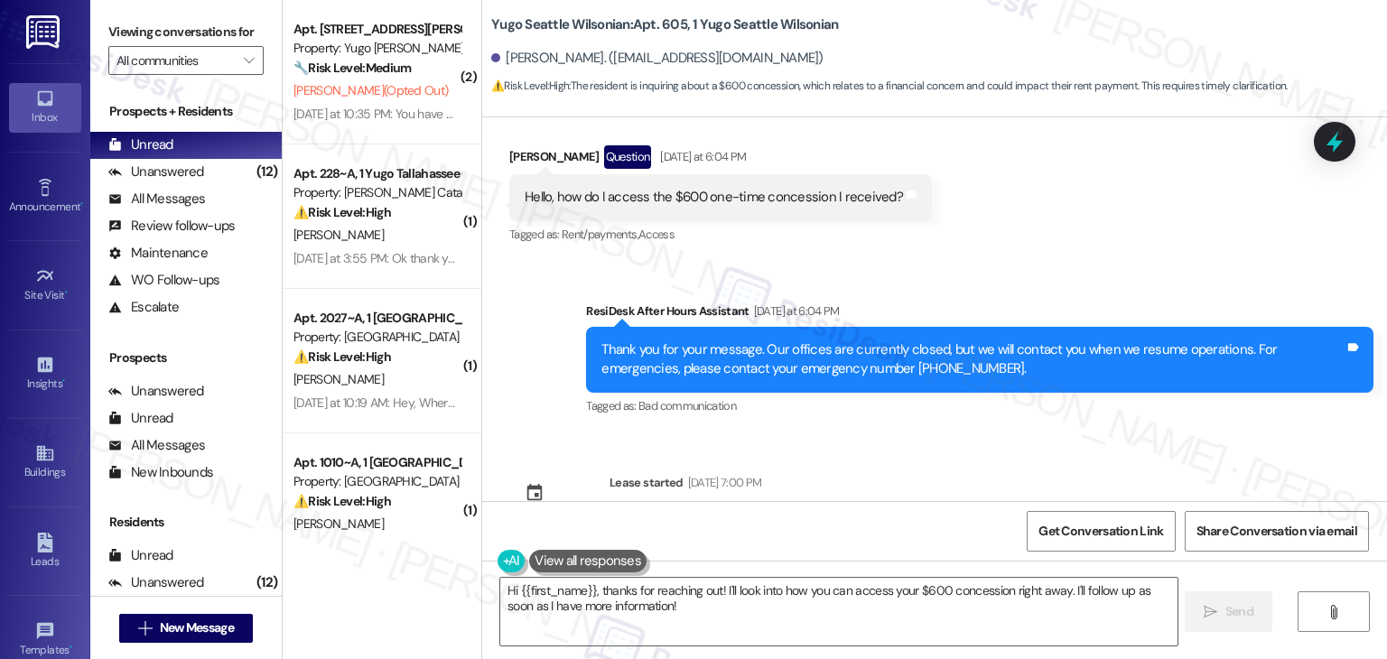
click at [1085, 391] on div "Sent via SMS ResiDesk After Hours Assistant [DATE] at 6:04 PM Thank you for you…" at bounding box center [980, 360] width 815 height 144
click at [803, 594] on textarea "Hi {{first_name}}, thanks for reaching out! I'll look into how you can access y…" at bounding box center [838, 612] width 676 height 68
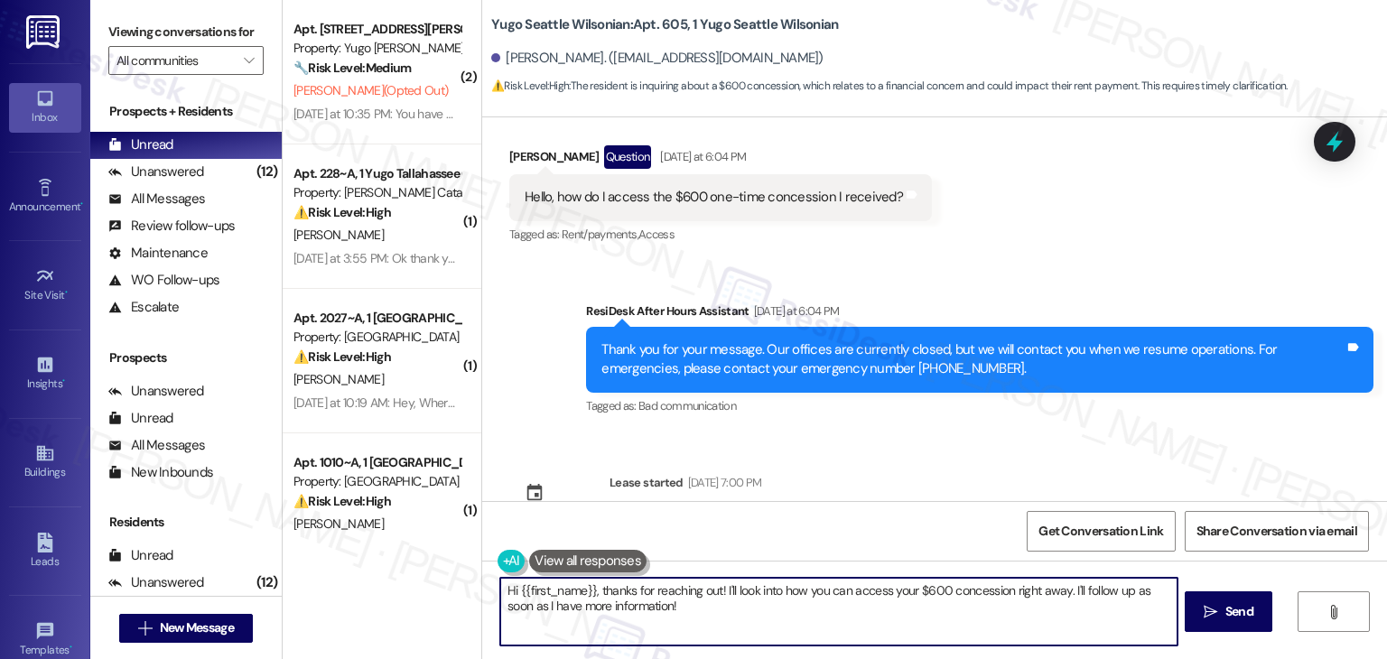
click at [803, 594] on textarea "Hi {{first_name}}, thanks for reaching out! I'll look into how you can access y…" at bounding box center [838, 612] width 676 height 68
paste textarea "[PERSON_NAME]! Thanks for reaching out. The $600 one-time concession is usually…"
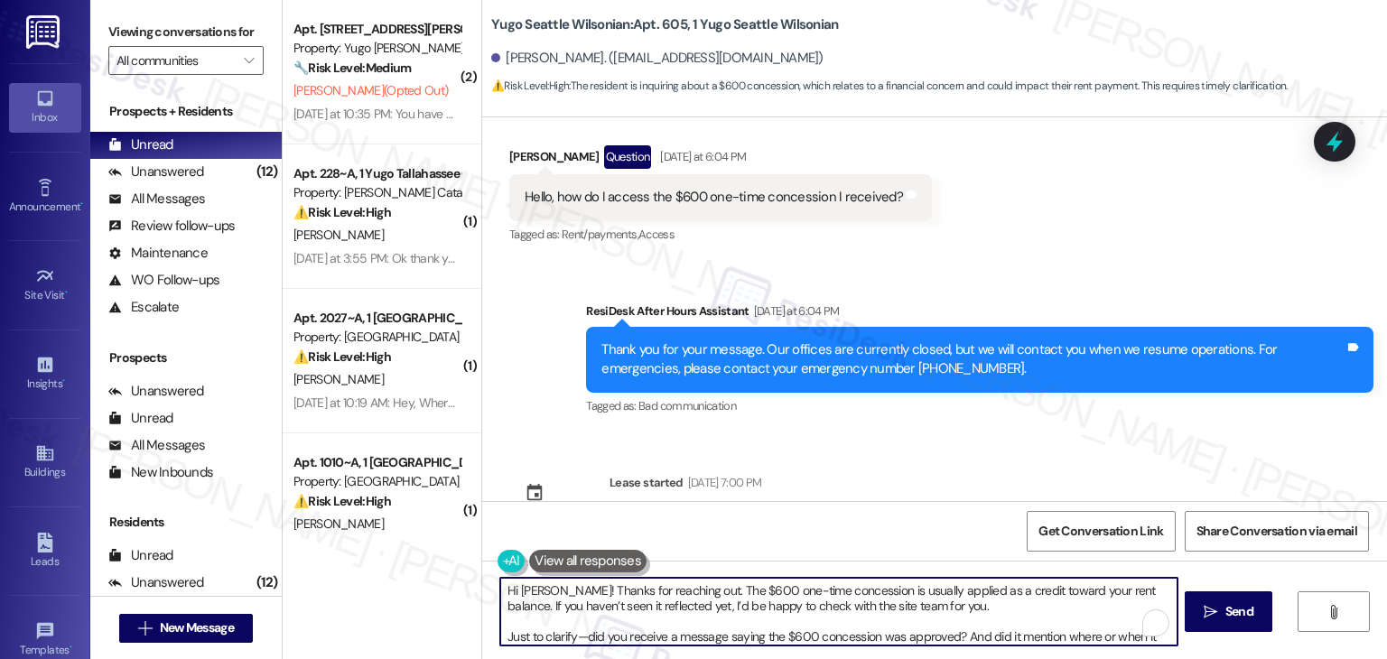
scroll to position [14, 0]
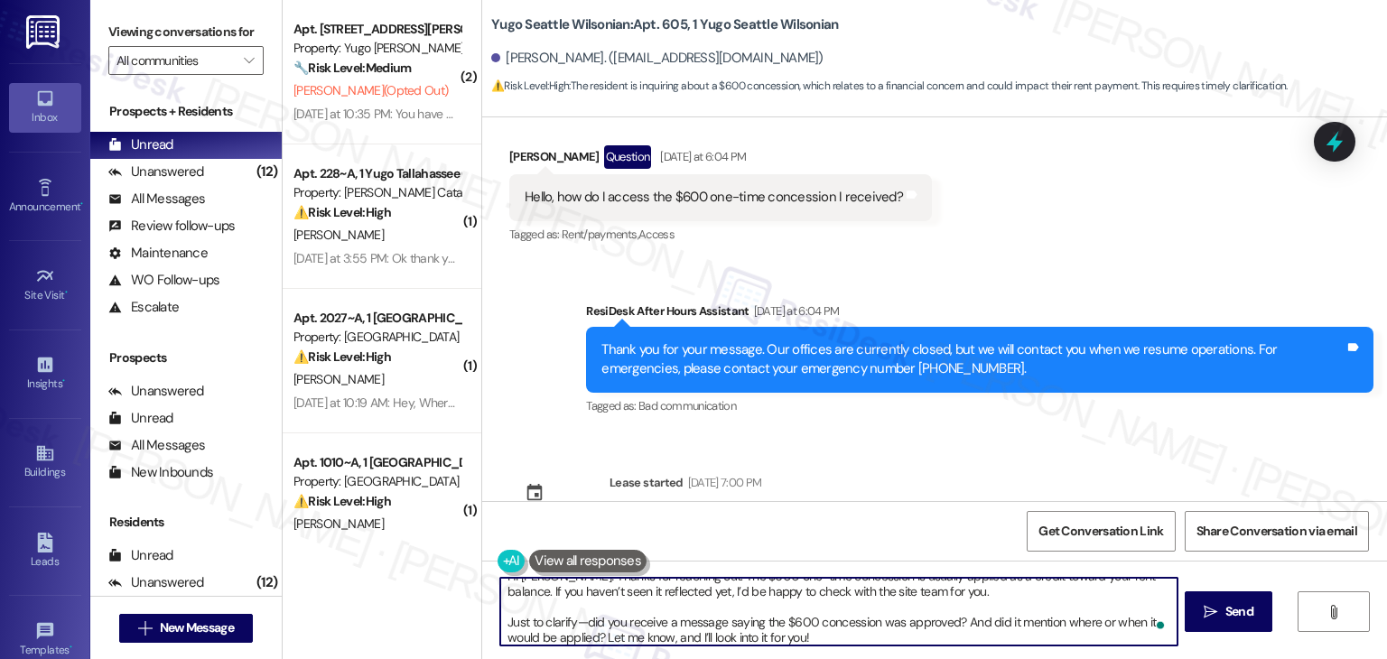
type textarea "Hi [PERSON_NAME]! Thanks for reaching out. The $600 one-time concession is usua…"
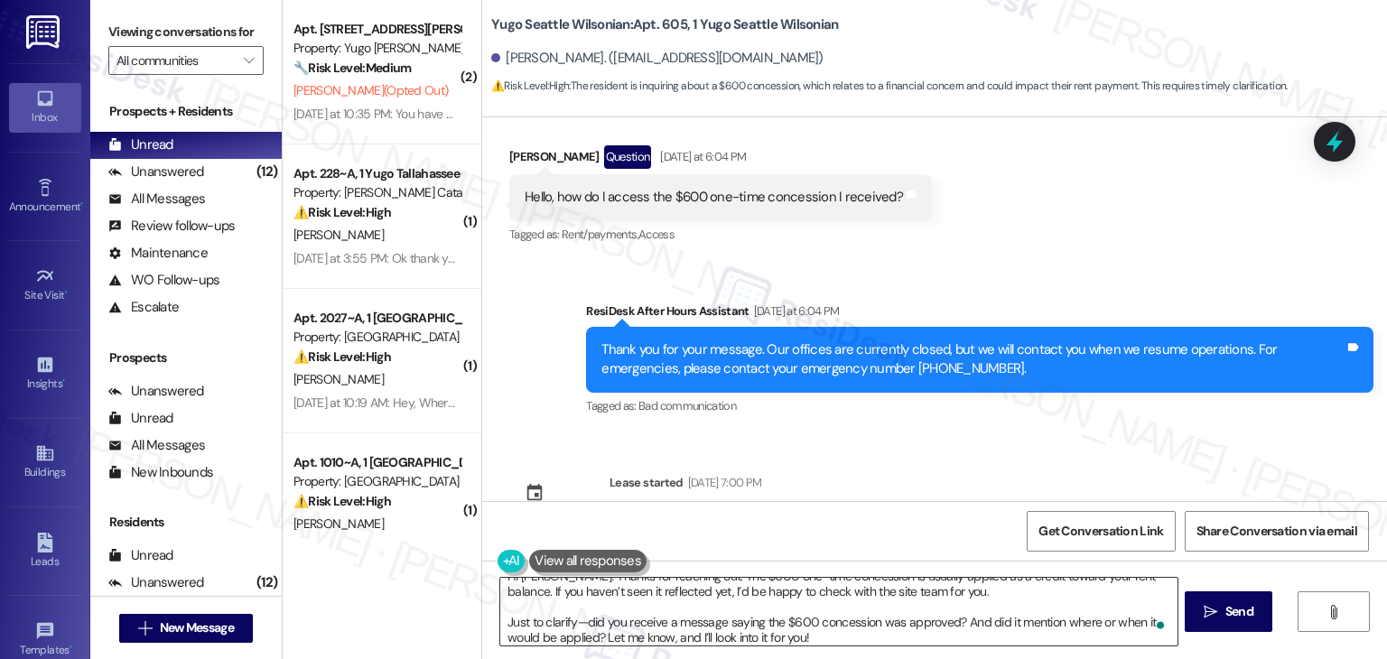
scroll to position [19, 0]
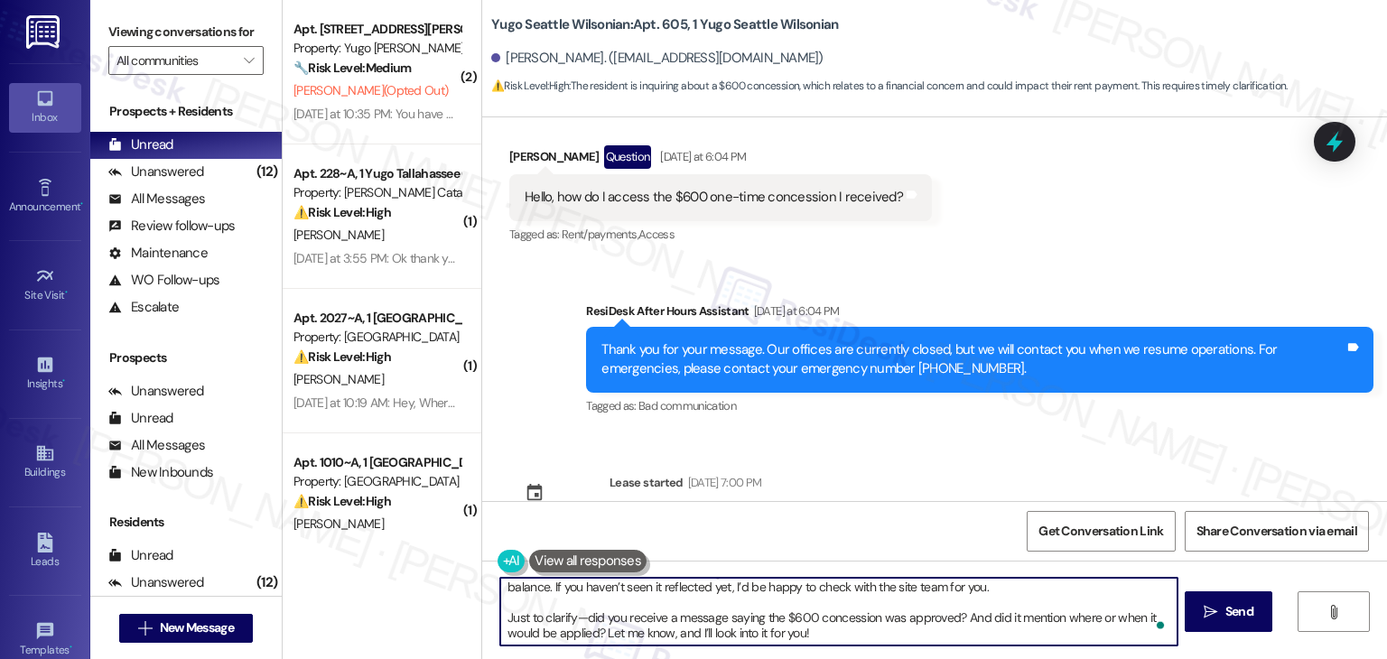
click at [846, 629] on textarea "Hi [PERSON_NAME]! Thanks for reaching out. The $600 one-time concession is usua…" at bounding box center [838, 612] width 676 height 68
click at [1225, 626] on button " Send" at bounding box center [1223, 612] width 88 height 41
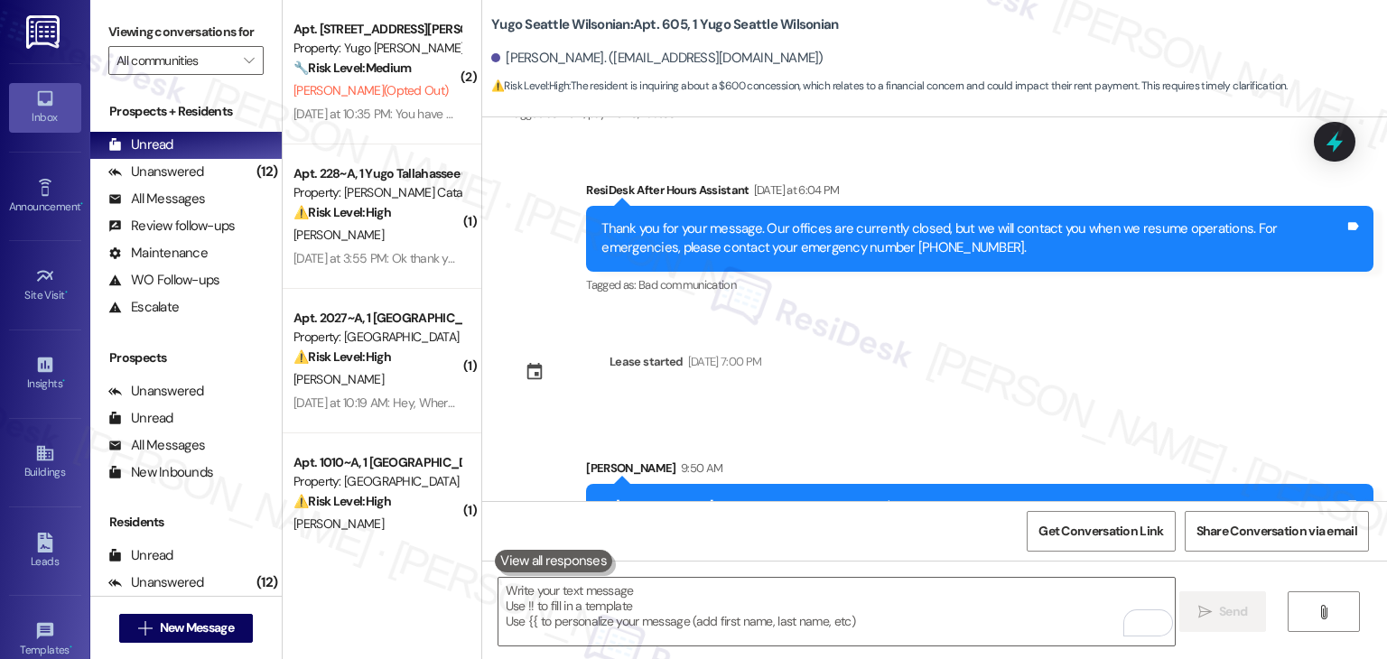
scroll to position [1134, 0]
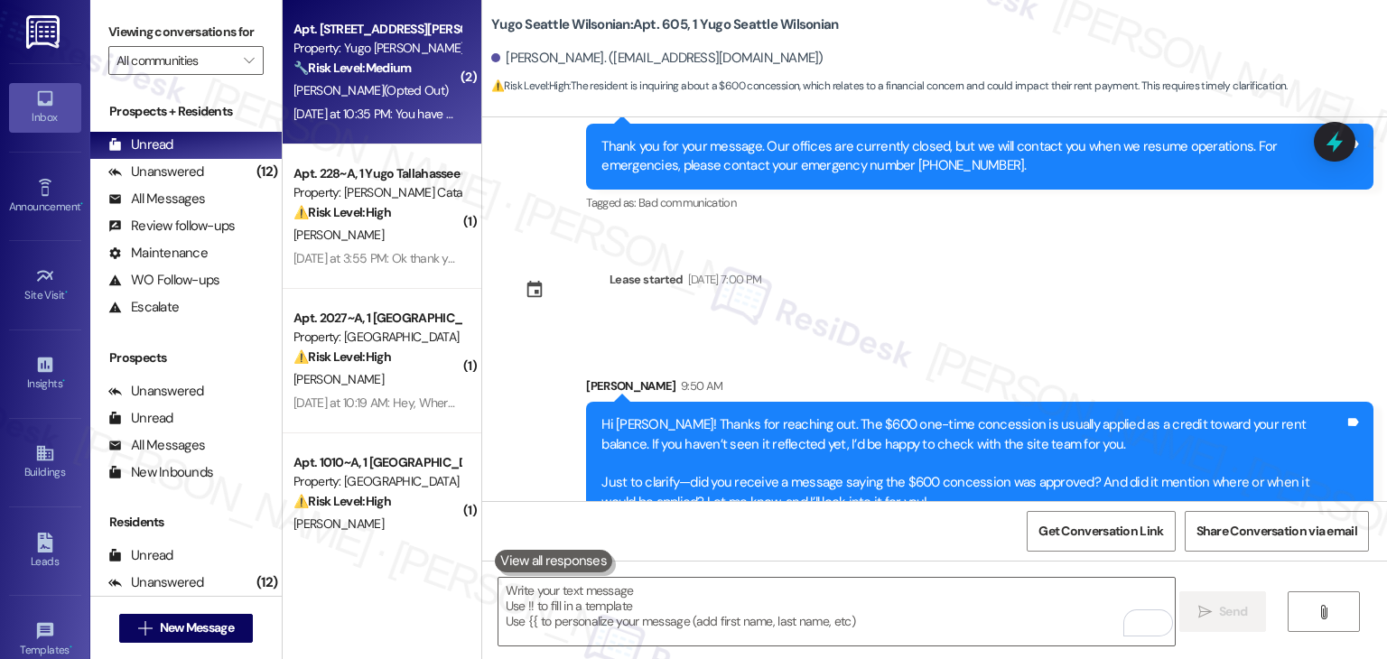
click at [368, 105] on div "[DATE] at 10:35 PM: You have previously opted out of receiving texts from this …" at bounding box center [377, 114] width 171 height 23
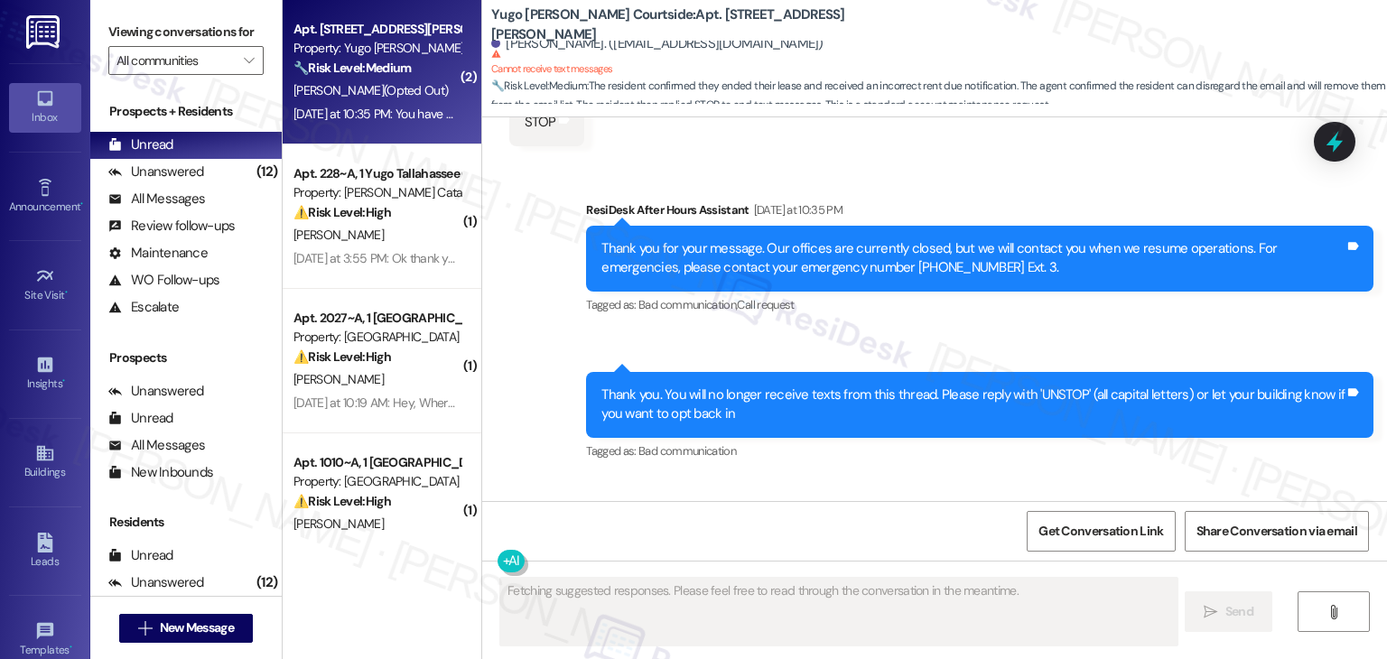
scroll to position [5209, 0]
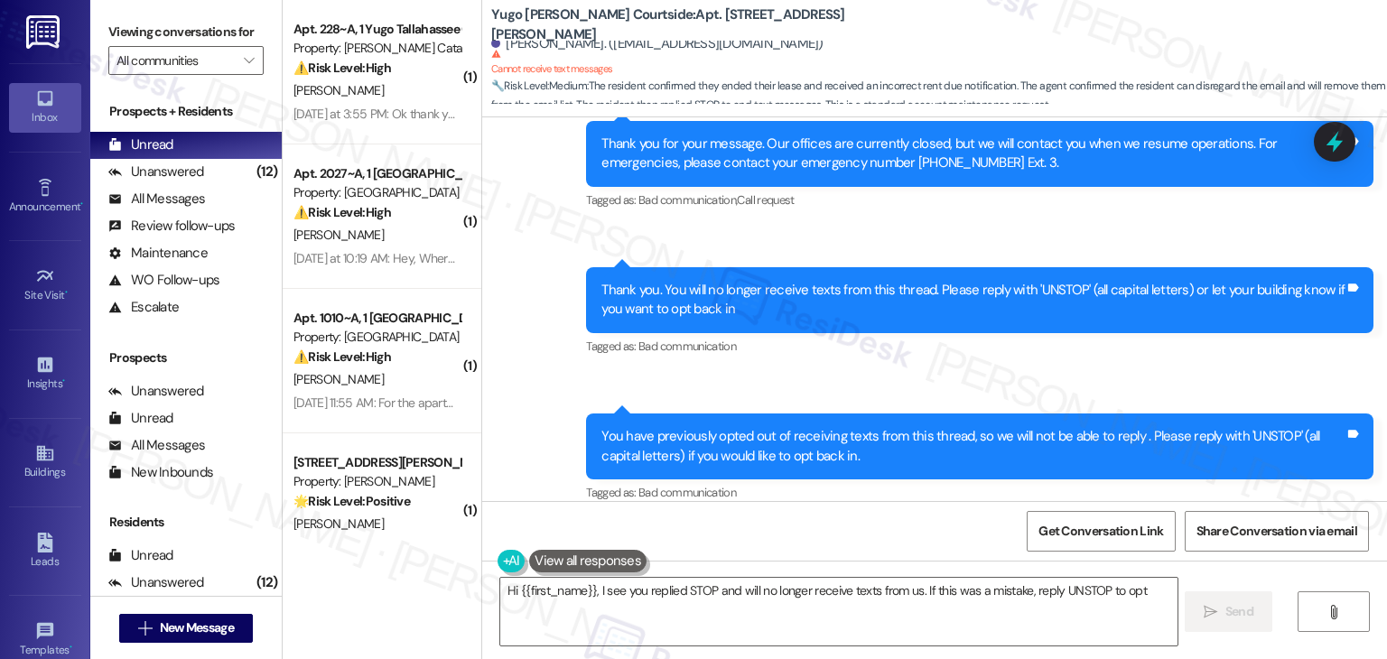
click at [961, 371] on div "Sent via SMS ResiDesk After Hours Assistant [DATE] at 10:35 PM Thank you for yo…" at bounding box center [934, 287] width 905 height 465
type textarea "Hi {{first_name}}, I see you replied STOP and will no longer receive texts from…"
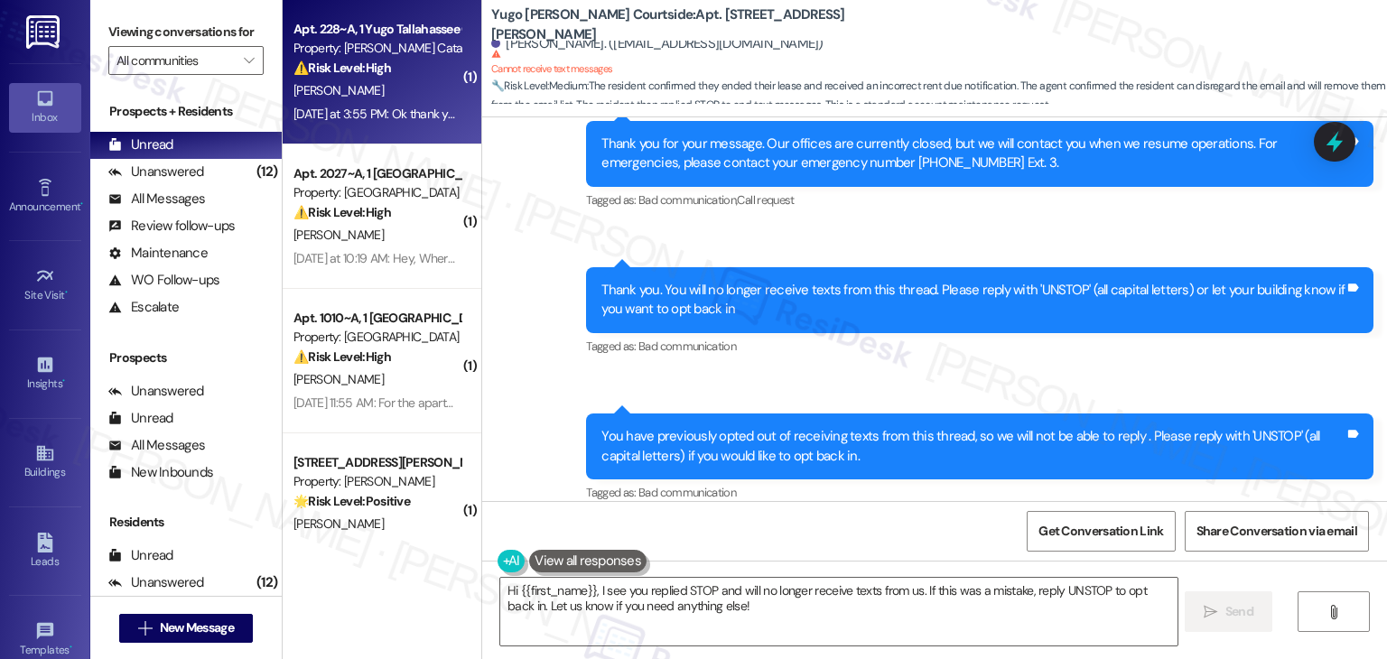
click at [393, 109] on div "[DATE] at 3:55 PM: Ok thank you! And one more question, how am I supposed to pa…" at bounding box center [665, 114] width 742 height 16
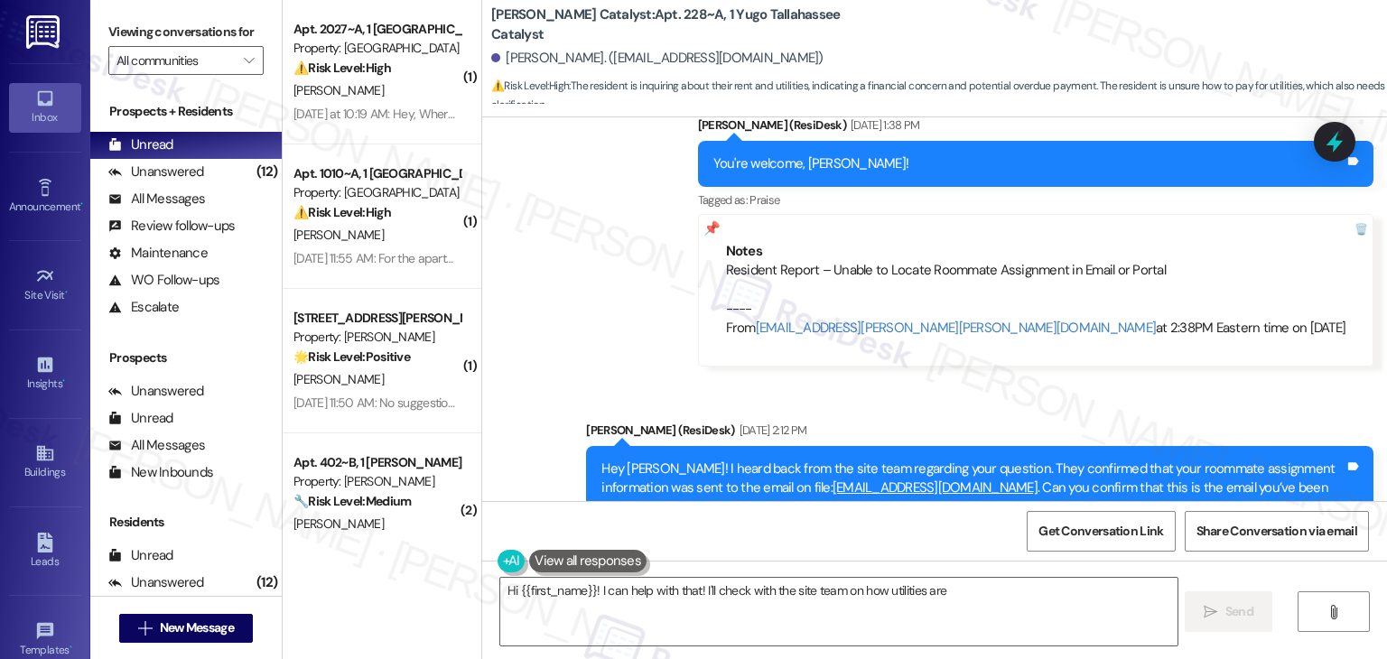
scroll to position [4745, 0]
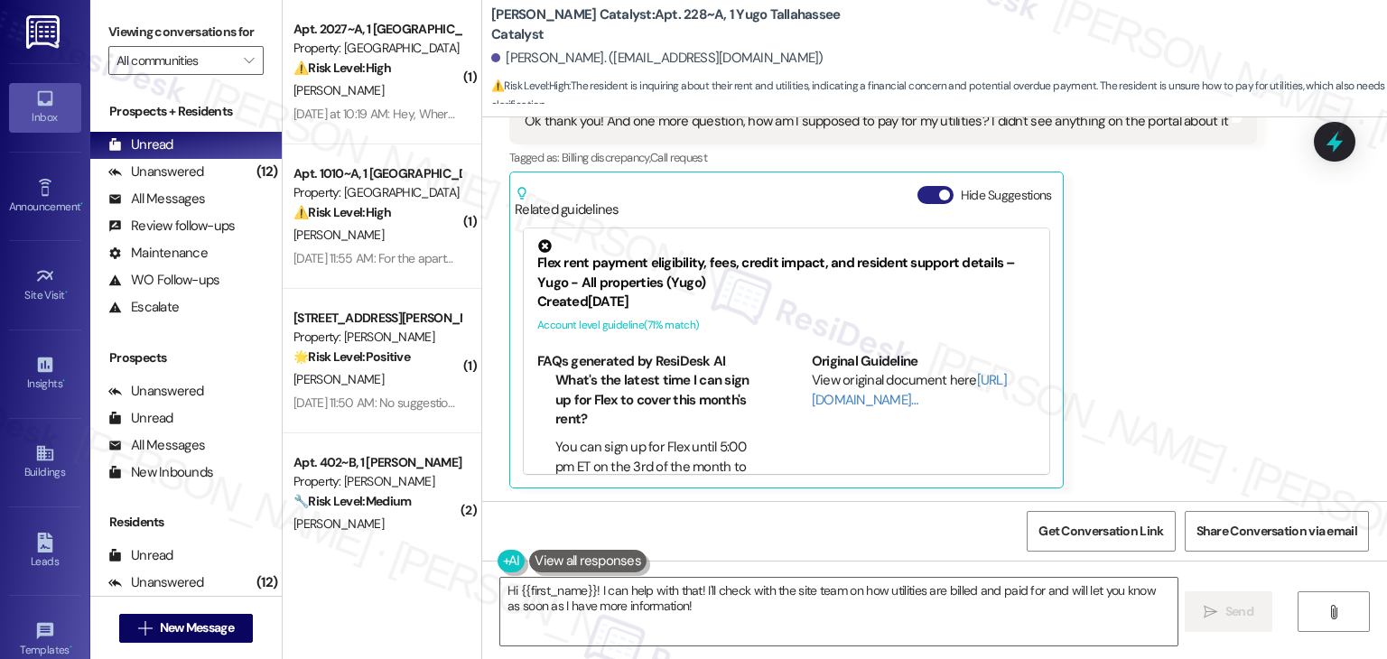
click at [918, 186] on button "Hide Suggestions" at bounding box center [936, 195] width 36 height 18
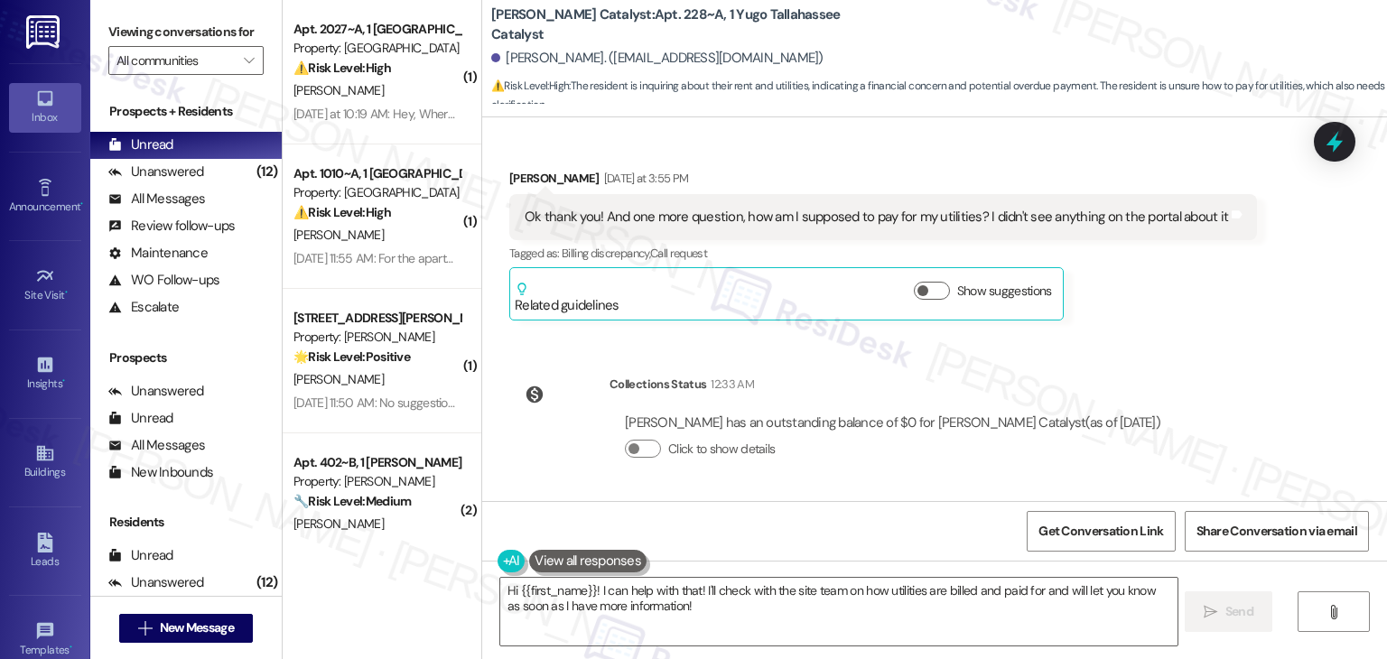
scroll to position [4647, 0]
click at [1229, 389] on div "Sent via SMS [PERSON_NAME] (ResiDesk) [DATE] 2:00 PM Hi [PERSON_NAME]! We’re so…" at bounding box center [934, 309] width 905 height 384
click at [1203, 360] on div "Sent via SMS [PERSON_NAME] (ResiDesk) [DATE] 2:00 PM Hi [PERSON_NAME]! We’re so…" at bounding box center [934, 309] width 905 height 384
click at [1220, 338] on div "Sent via SMS [PERSON_NAME] (ResiDesk) [DATE] 2:00 PM Hi [PERSON_NAME]! We’re so…" at bounding box center [934, 309] width 905 height 384
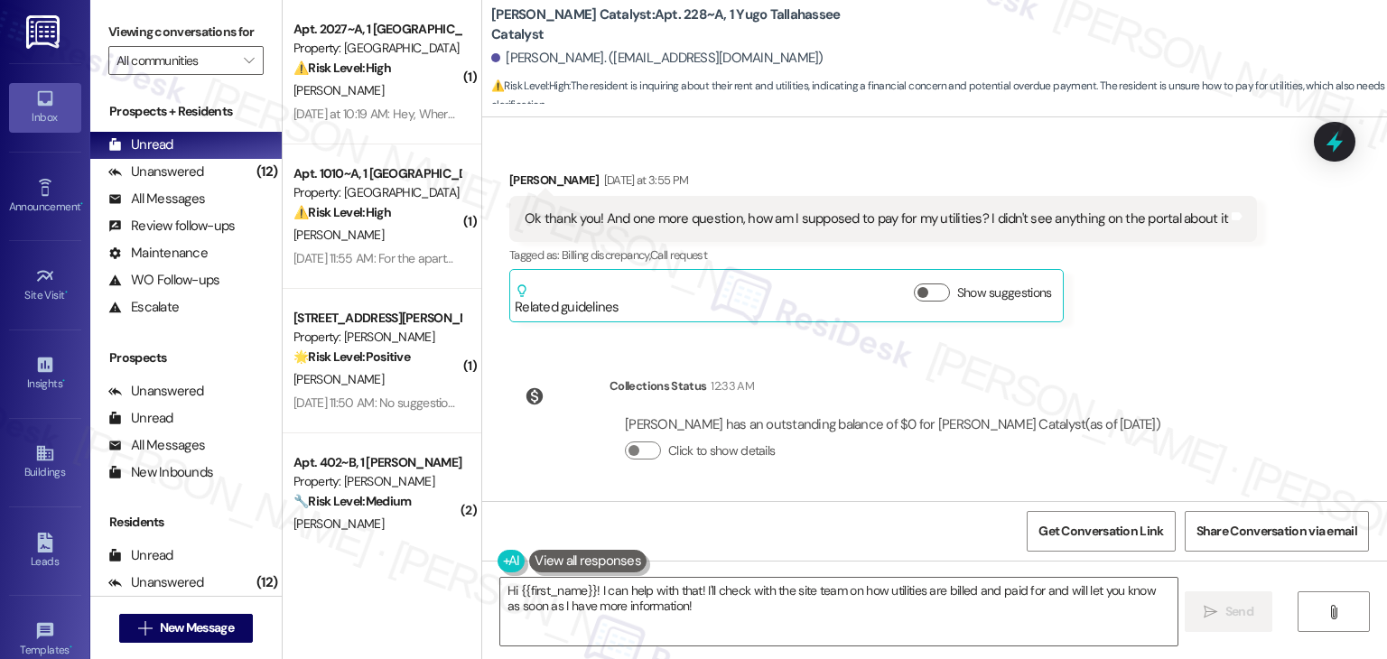
click at [1220, 338] on div "Sent via SMS [PERSON_NAME] (ResiDesk) [DATE] 2:00 PM Hi [PERSON_NAME]! We’re so…" at bounding box center [934, 309] width 905 height 384
click at [1220, 340] on div "Sent via SMS [PERSON_NAME] (ResiDesk) [DATE] 2:00 PM Hi [PERSON_NAME]! We’re so…" at bounding box center [934, 309] width 905 height 384
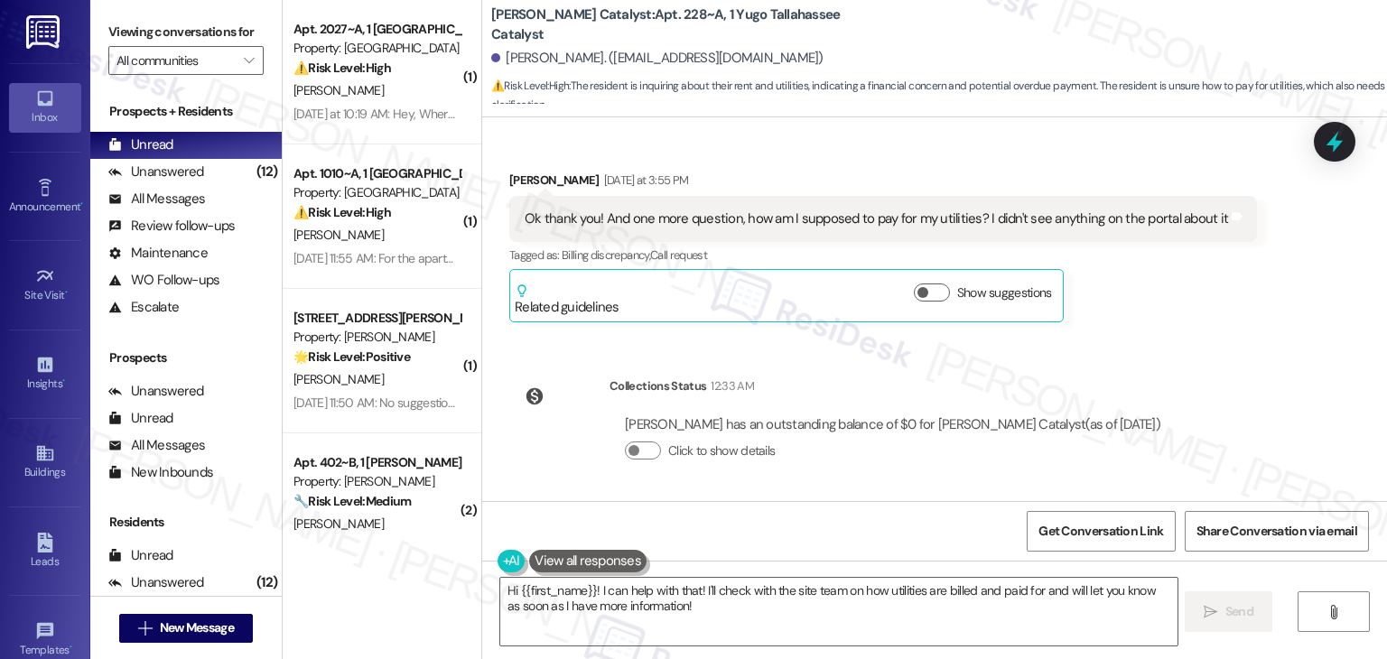
click at [1220, 340] on div "Sent via SMS [PERSON_NAME] (ResiDesk) [DATE] 2:00 PM Hi [PERSON_NAME]! We’re so…" at bounding box center [934, 309] width 905 height 384
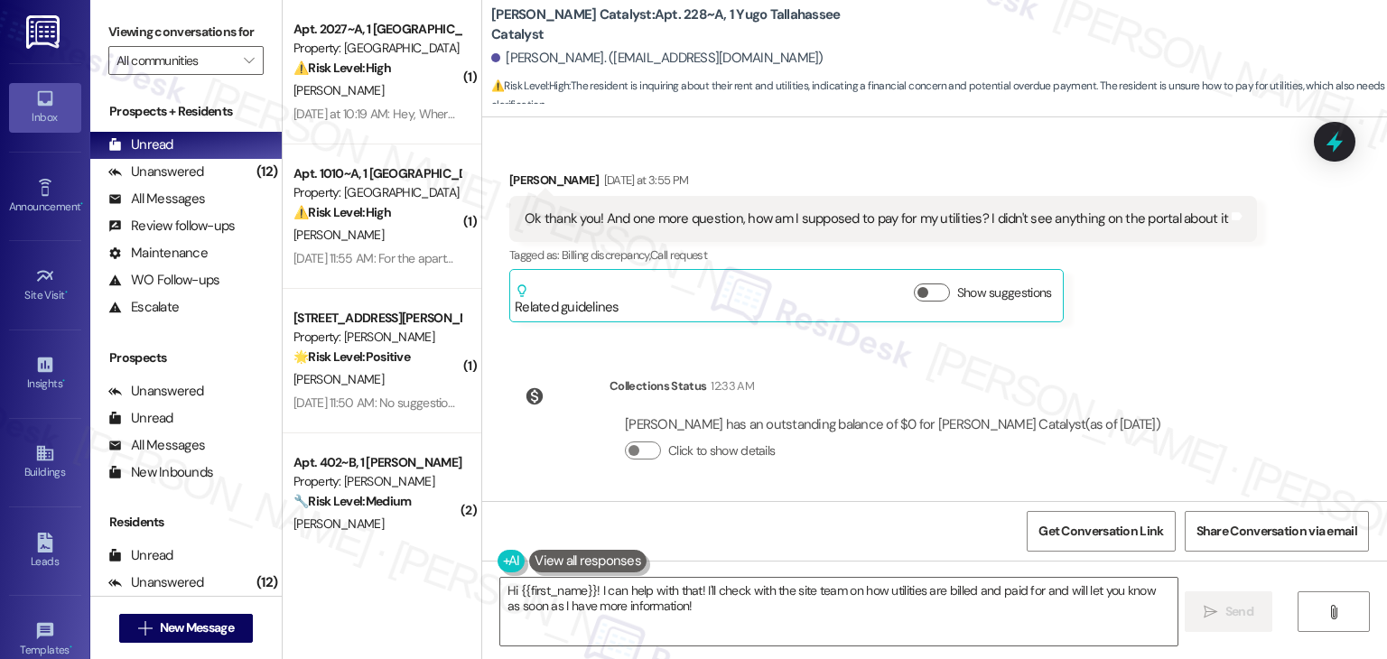
click at [1221, 324] on div "Received via SMS [PERSON_NAME] [DATE] at 3:55 PM Ok thank you! And one more que…" at bounding box center [883, 246] width 775 height 179
click at [1255, 342] on div "Sent via SMS [PERSON_NAME] (ResiDesk) [DATE] 2:00 PM Hi [PERSON_NAME]! We’re so…" at bounding box center [934, 309] width 905 height 384
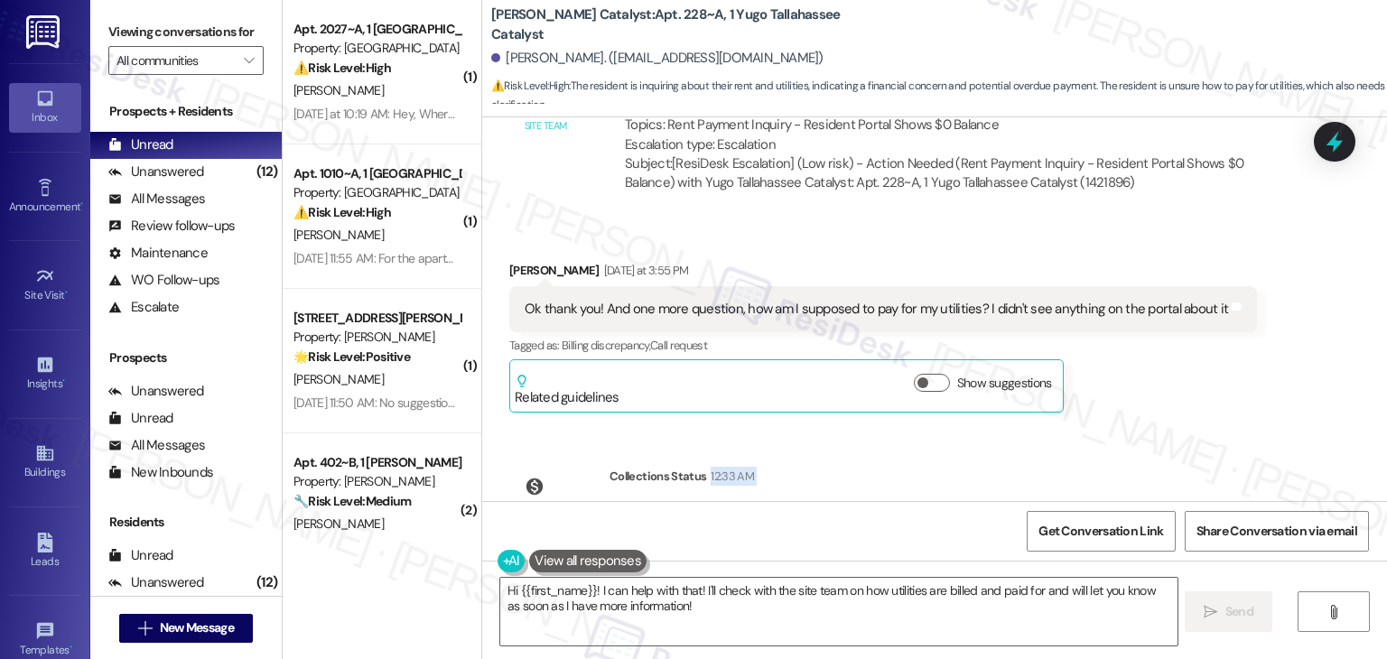
scroll to position [4467, 0]
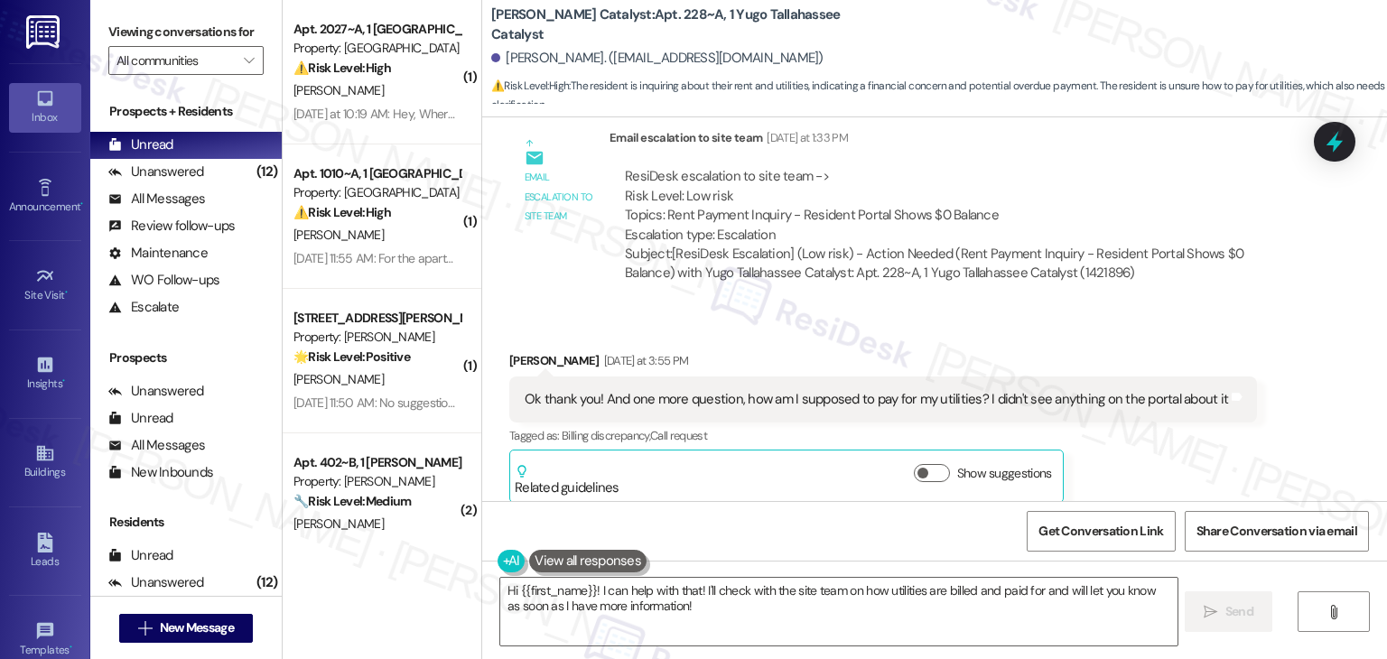
click at [1301, 375] on div "Received via SMS [PERSON_NAME] [DATE] at 3:55 PM Ok thank you! And one more que…" at bounding box center [934, 414] width 905 height 206
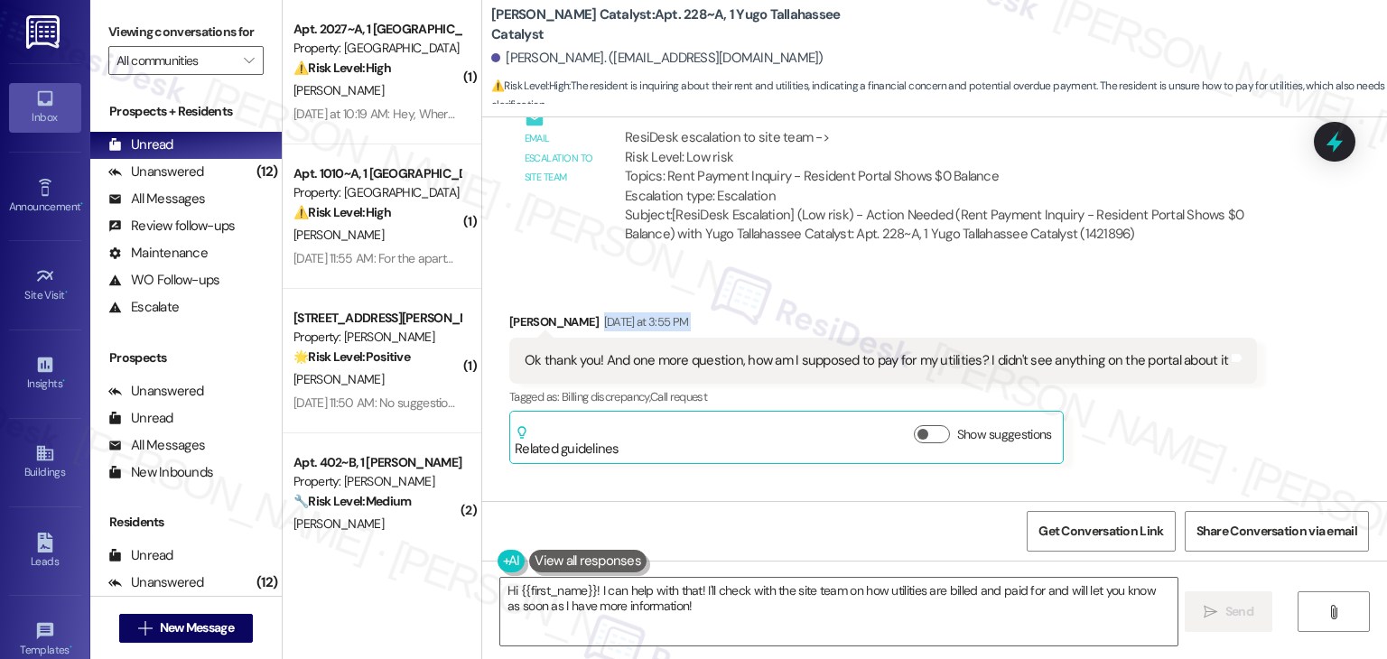
scroll to position [4647, 0]
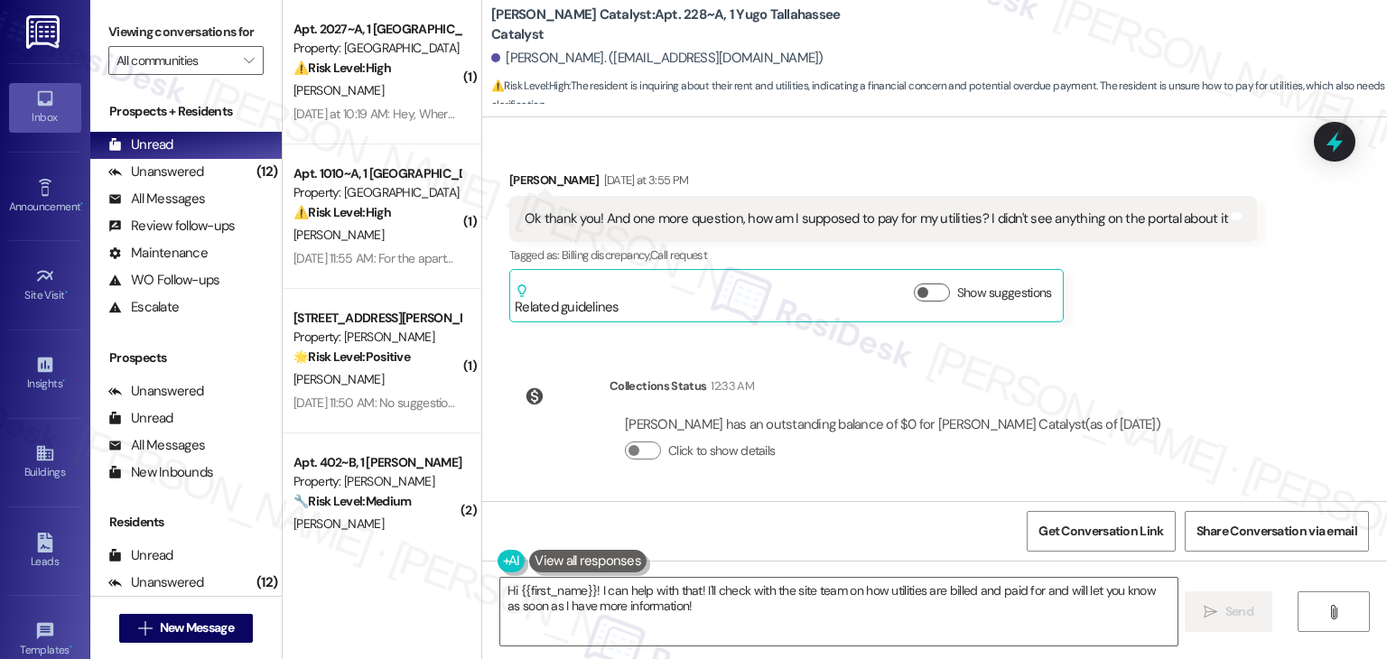
click at [1301, 375] on div "Sent via SMS [PERSON_NAME] (ResiDesk) [DATE] 2:00 PM Hi [PERSON_NAME]! We’re so…" at bounding box center [934, 309] width 905 height 384
click at [534, 218] on div "Ok thank you! And one more question, how am I supposed to pay for my utilities?…" at bounding box center [876, 219] width 703 height 19
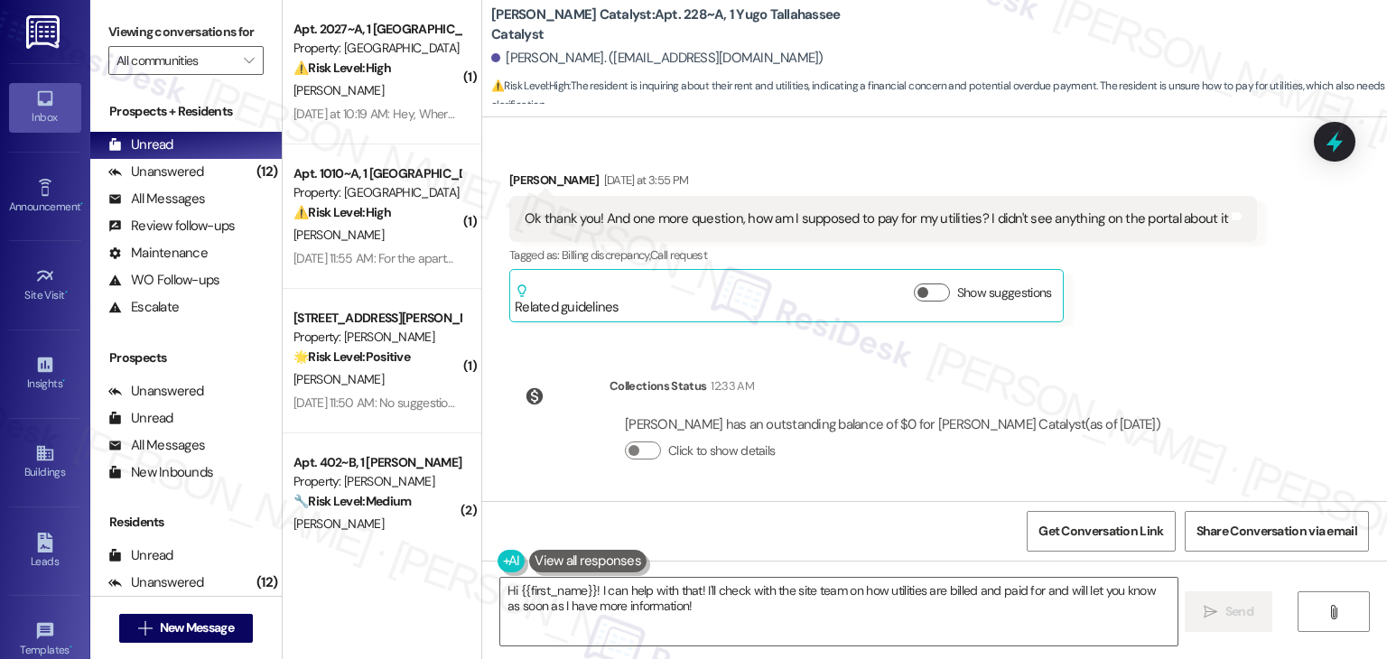
click at [1152, 368] on div "Collections Status 12:33 AM [PERSON_NAME] has an outstanding balance of $0 for …" at bounding box center [843, 432] width 694 height 139
click at [1171, 343] on div "Sent via SMS [PERSON_NAME] (ResiDesk) [DATE] 2:00 PM Hi [PERSON_NAME]! We’re so…" at bounding box center [934, 309] width 905 height 384
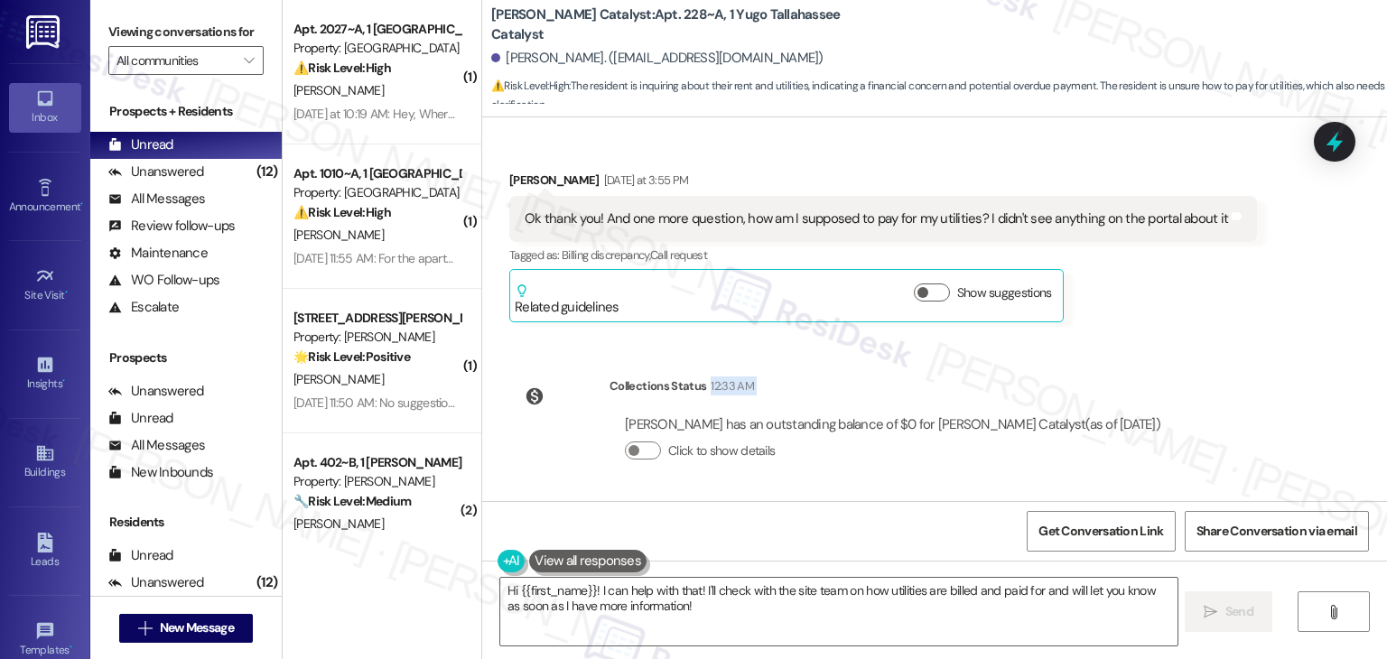
click at [1171, 343] on div "Sent via SMS [PERSON_NAME] (ResiDesk) [DATE] 2:00 PM Hi [PERSON_NAME]! We’re so…" at bounding box center [934, 309] width 905 height 384
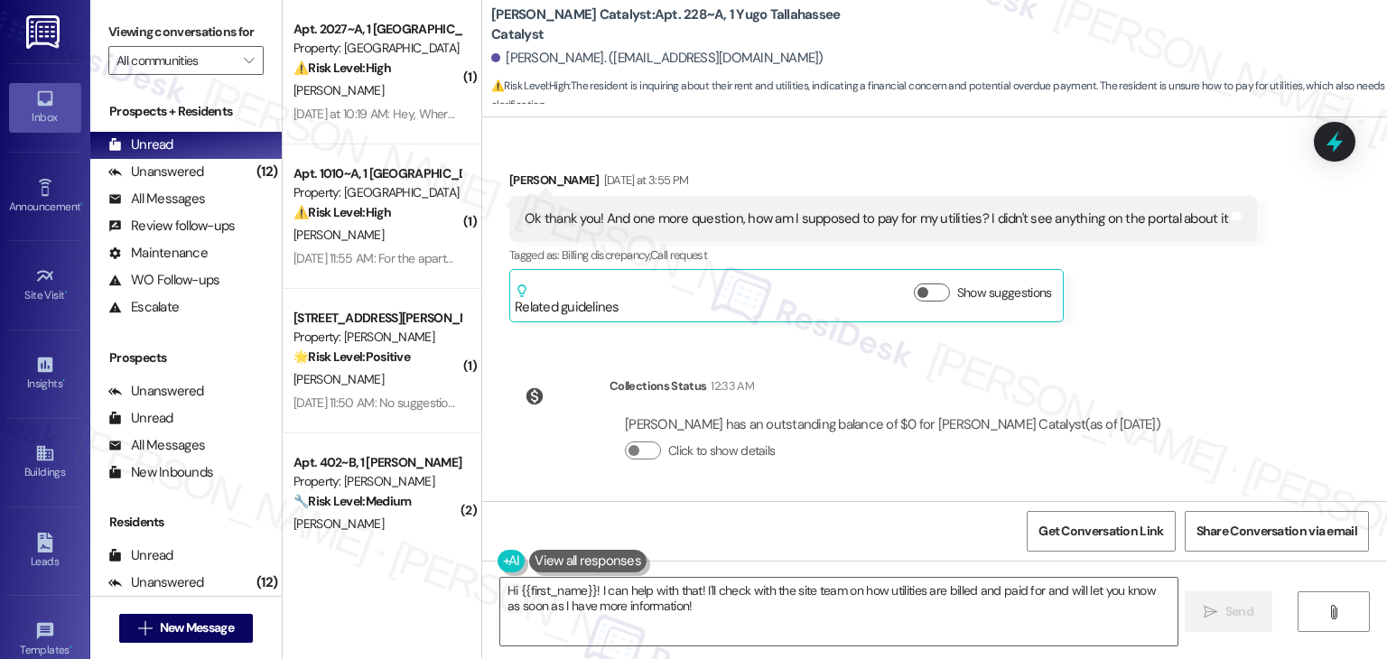
click at [1171, 343] on div "Sent via SMS [PERSON_NAME] (ResiDesk) [DATE] 2:00 PM Hi [PERSON_NAME]! We’re so…" at bounding box center [934, 309] width 905 height 384
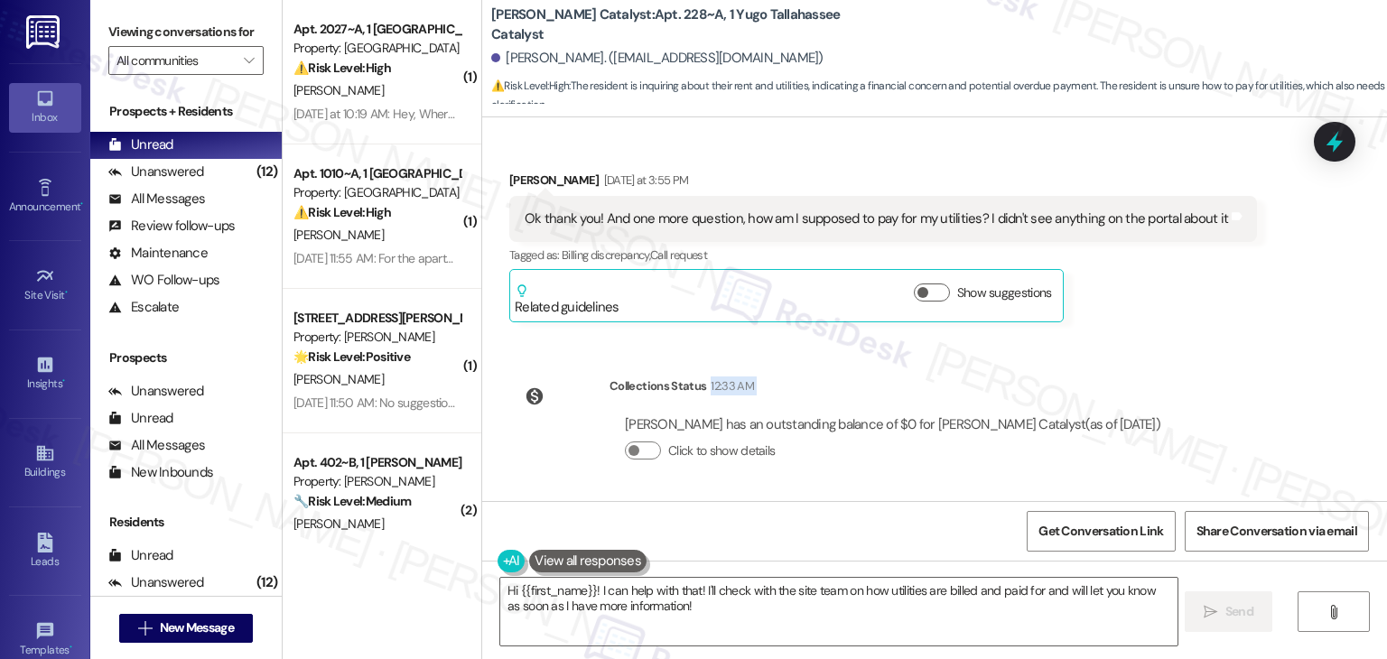
click at [818, 213] on div "Ok thank you! And one more question, how am I supposed to pay for my utilities?…" at bounding box center [876, 219] width 703 height 19
click at [818, 214] on div "Ok thank you! And one more question, how am I supposed to pay for my utilities?…" at bounding box center [876, 219] width 703 height 19
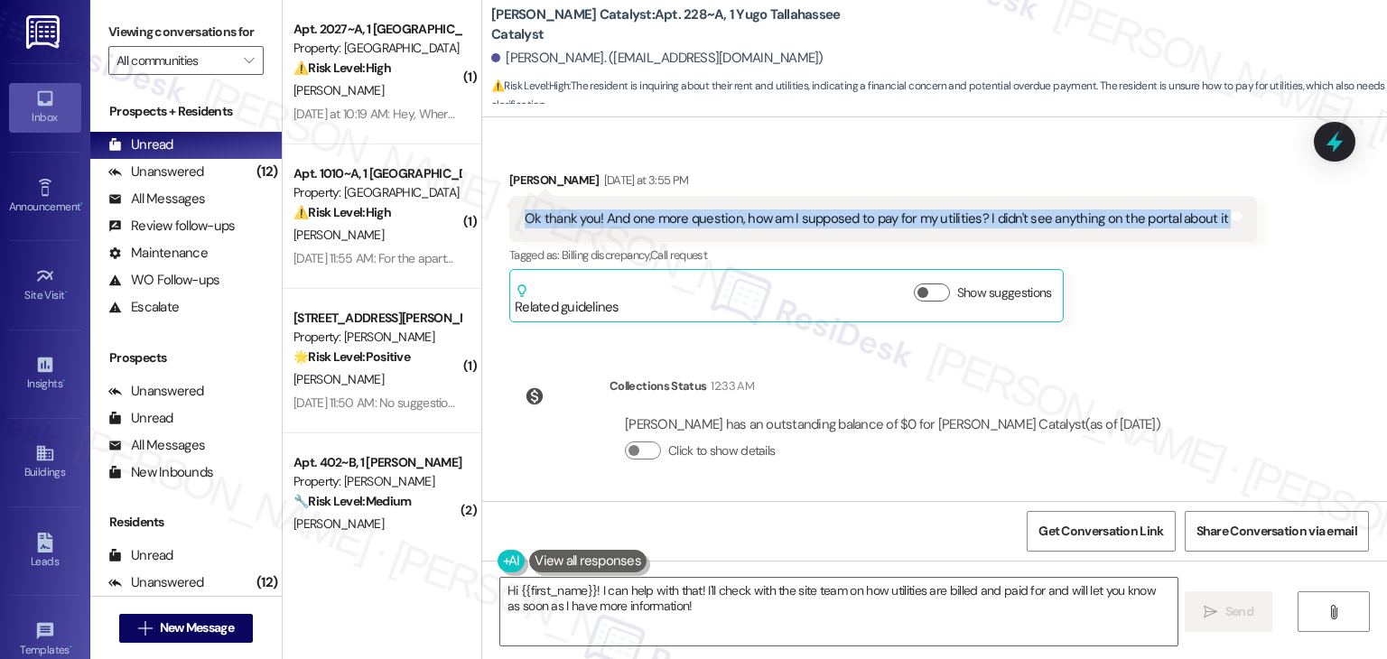
copy div "Ok thank you! And one more question, how am I supposed to pay for my utilities?…"
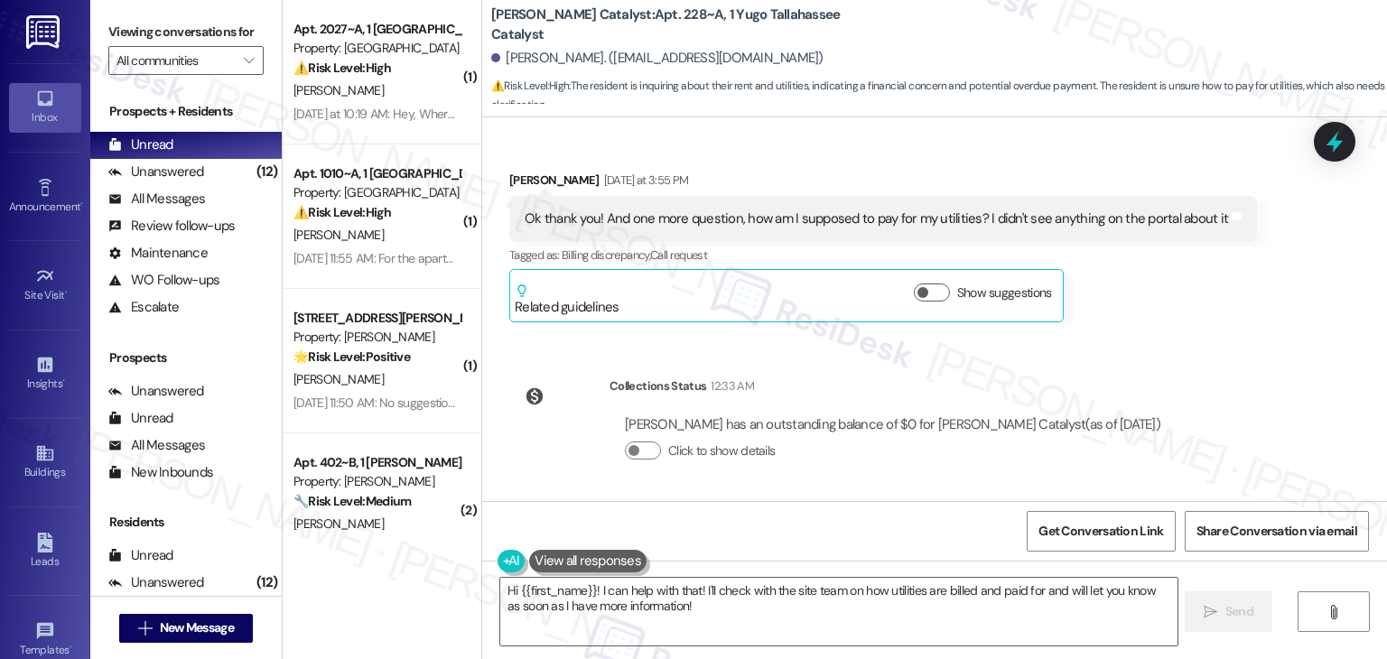
click at [1163, 304] on div "[PERSON_NAME] [DATE] at 3:55 PM Ok thank you! And one more question, how am I s…" at bounding box center [883, 247] width 748 height 152
click at [1197, 315] on div "[PERSON_NAME] [DATE] at 3:55 PM Ok thank you! And one more question, how am I s…" at bounding box center [883, 247] width 748 height 152
click at [1197, 318] on div "[PERSON_NAME] [DATE] at 3:55 PM Ok thank you! And one more question, how am I s…" at bounding box center [883, 247] width 748 height 152
click at [1199, 322] on div "Received via SMS [PERSON_NAME] [DATE] at 3:55 PM Ok thank you! And one more que…" at bounding box center [883, 246] width 775 height 179
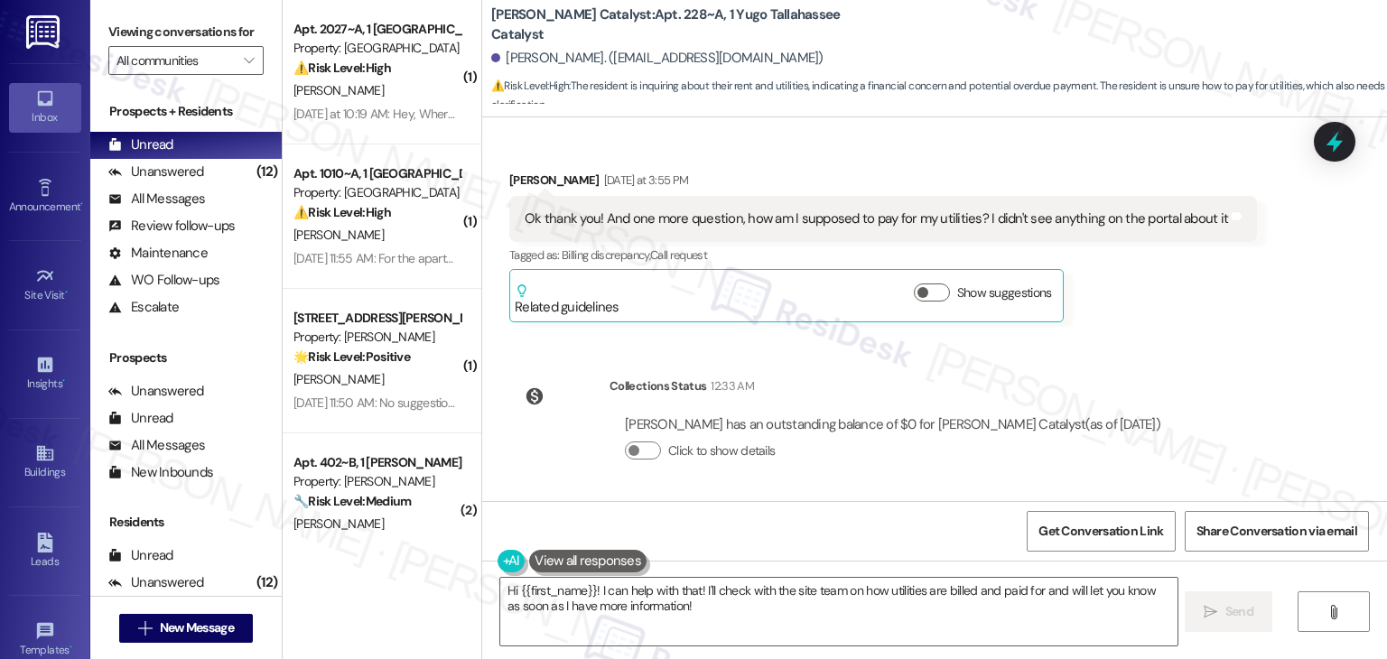
click at [1199, 322] on div "Received via SMS [PERSON_NAME] [DATE] at 3:55 PM Ok thank you! And one more que…" at bounding box center [883, 246] width 775 height 179
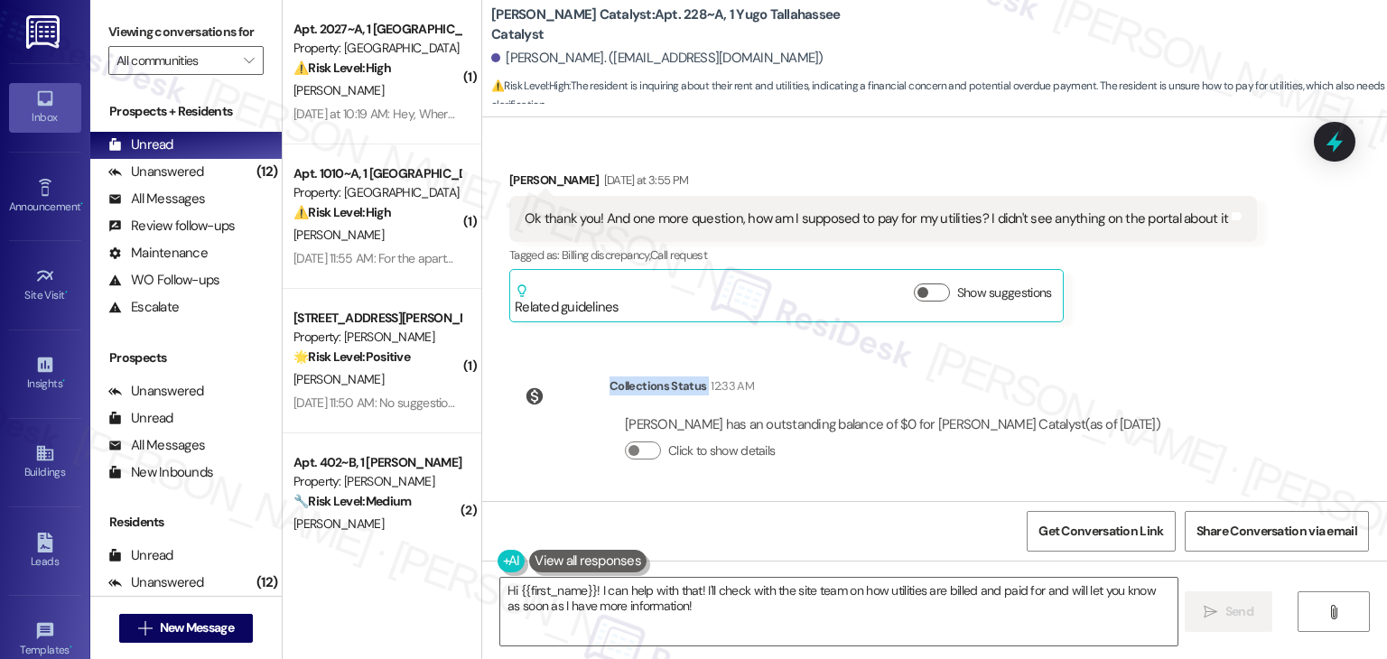
click at [1199, 322] on div "Received via SMS [PERSON_NAME] [DATE] at 3:55 PM Ok thank you! And one more que…" at bounding box center [883, 246] width 775 height 179
click at [1208, 325] on div "Received via SMS [PERSON_NAME] [DATE] at 3:55 PM Ok thank you! And one more que…" at bounding box center [883, 246] width 775 height 179
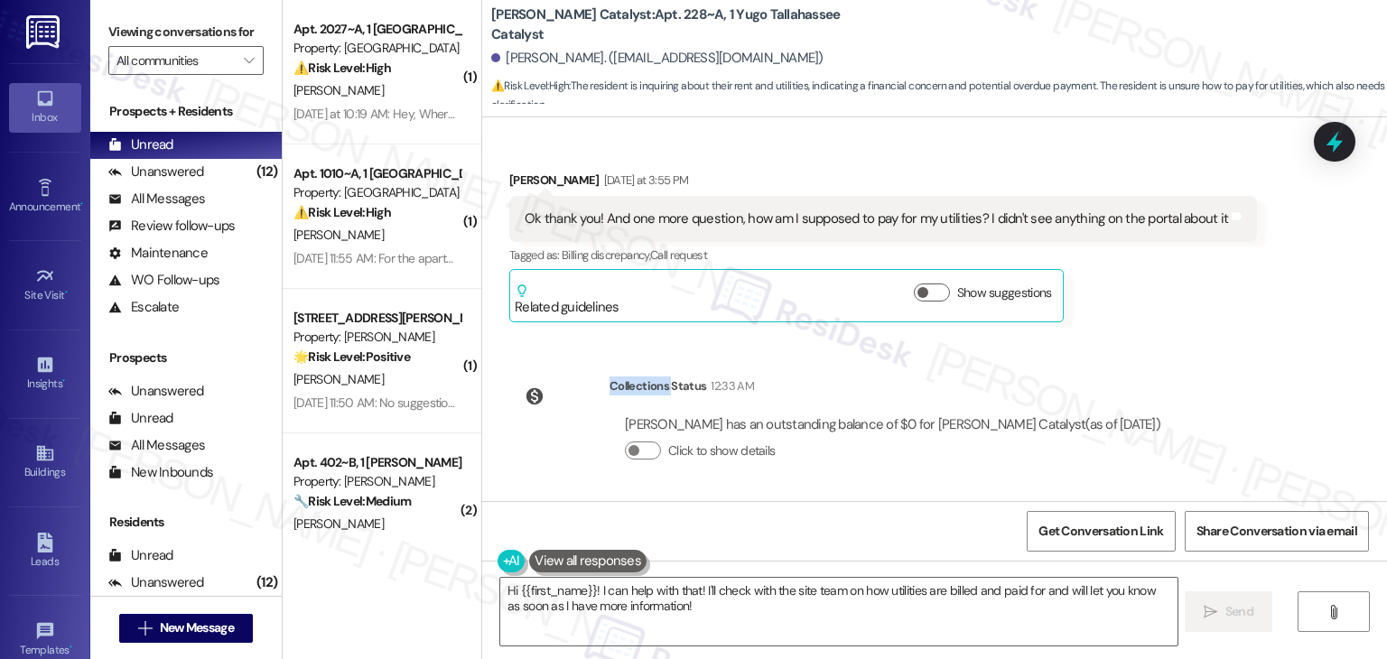
click at [1208, 325] on div "Received via SMS [PERSON_NAME] [DATE] at 3:55 PM Ok thank you! And one more que…" at bounding box center [883, 246] width 775 height 179
click at [1208, 326] on div "Received via SMS [PERSON_NAME] [DATE] at 3:55 PM Ok thank you! And one more que…" at bounding box center [883, 246] width 775 height 179
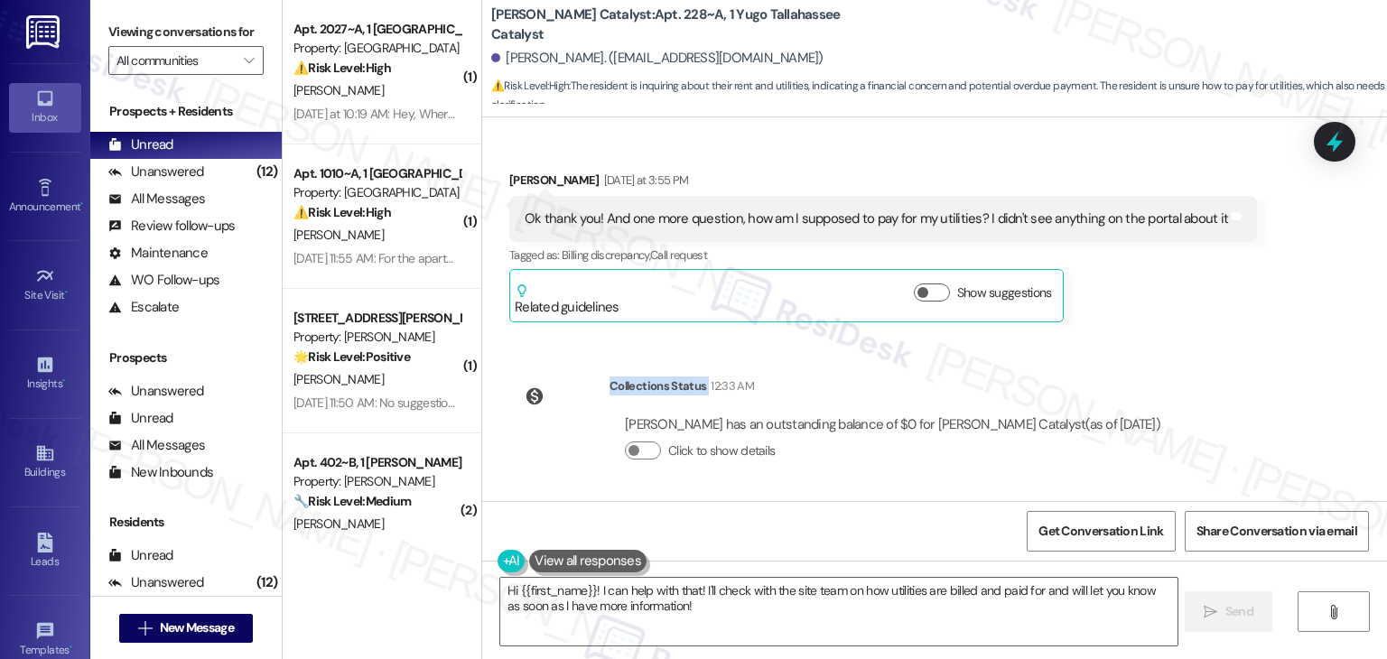
click at [1208, 326] on div "Received via SMS [PERSON_NAME] [DATE] at 3:55 PM Ok thank you! And one more que…" at bounding box center [883, 246] width 775 height 179
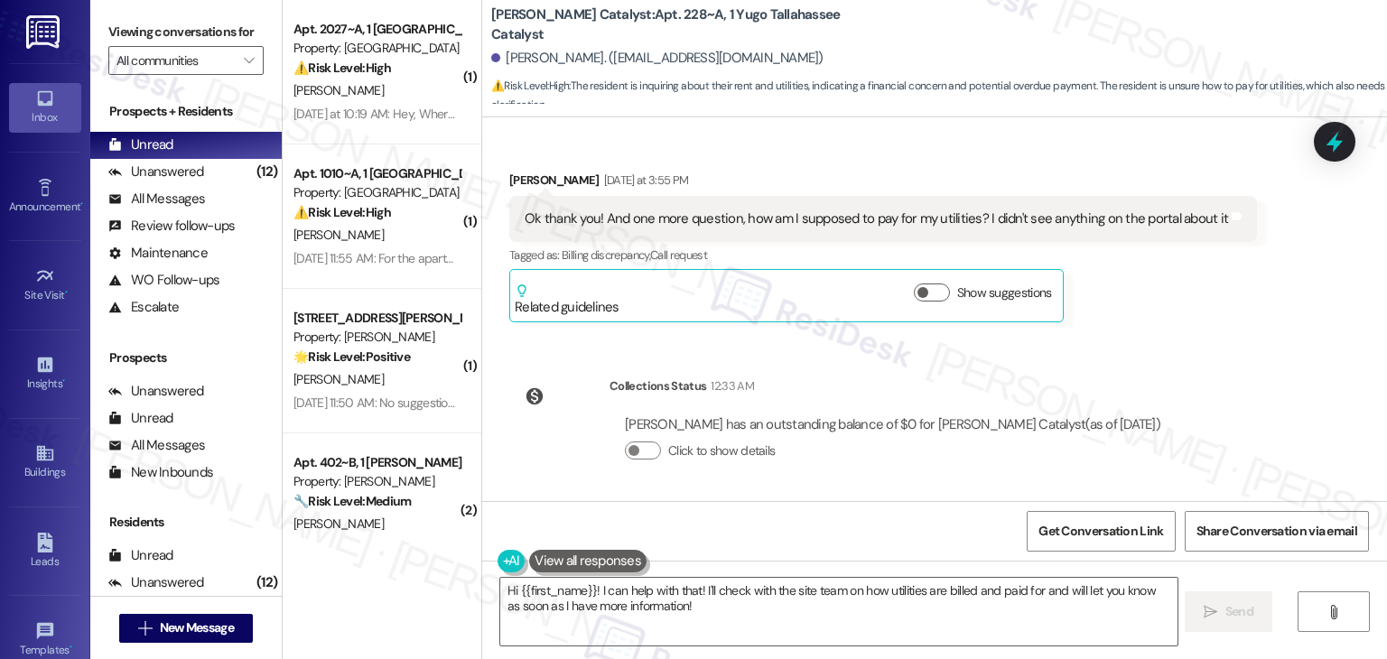
click at [1210, 324] on div "Received via SMS [PERSON_NAME] [DATE] at 3:55 PM Ok thank you! And one more que…" at bounding box center [883, 246] width 775 height 179
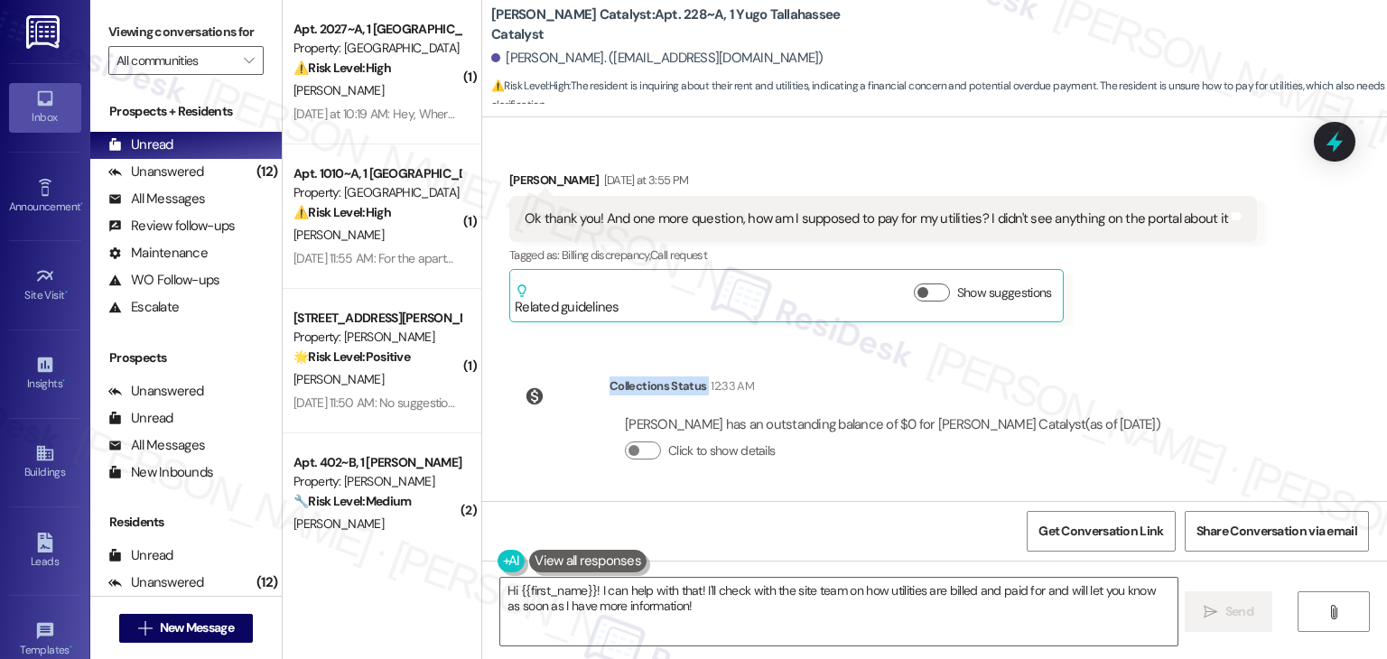
click at [1210, 324] on div "Received via SMS [PERSON_NAME] [DATE] at 3:55 PM Ok thank you! And one more que…" at bounding box center [883, 246] width 775 height 179
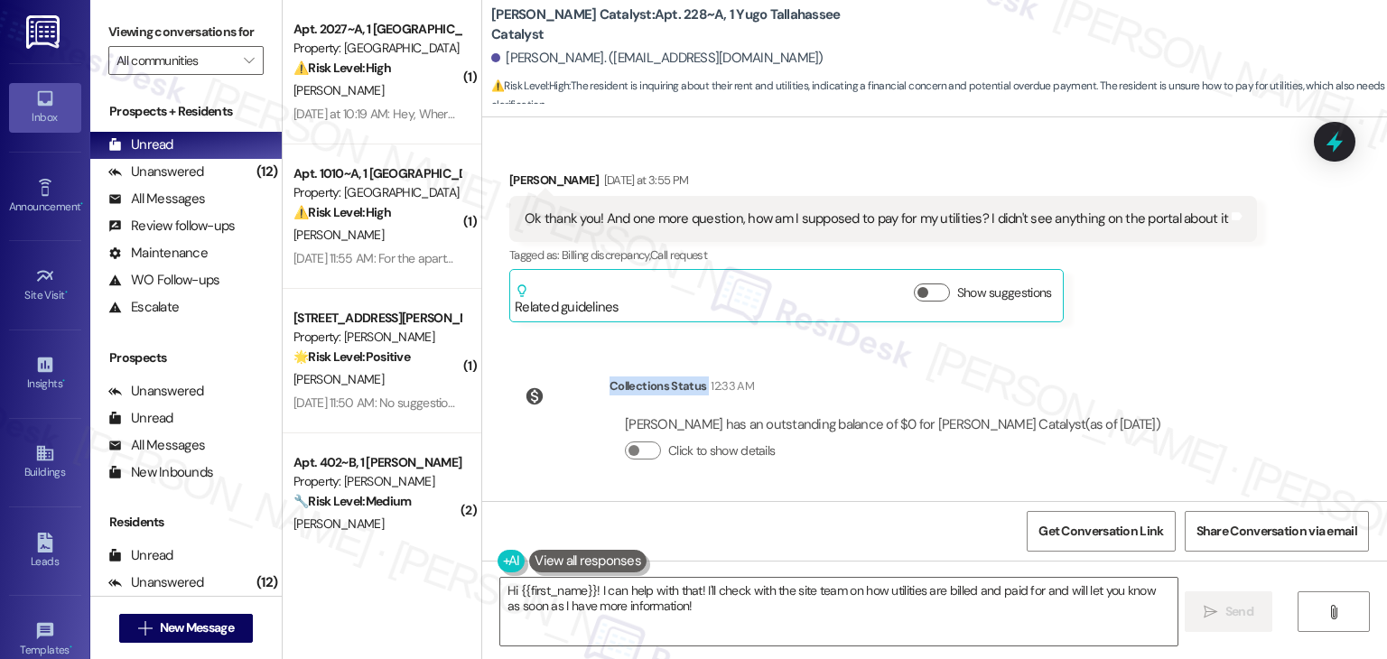
click at [1210, 324] on div "Received via SMS [PERSON_NAME] [DATE] at 3:55 PM Ok thank you! And one more que…" at bounding box center [883, 246] width 775 height 179
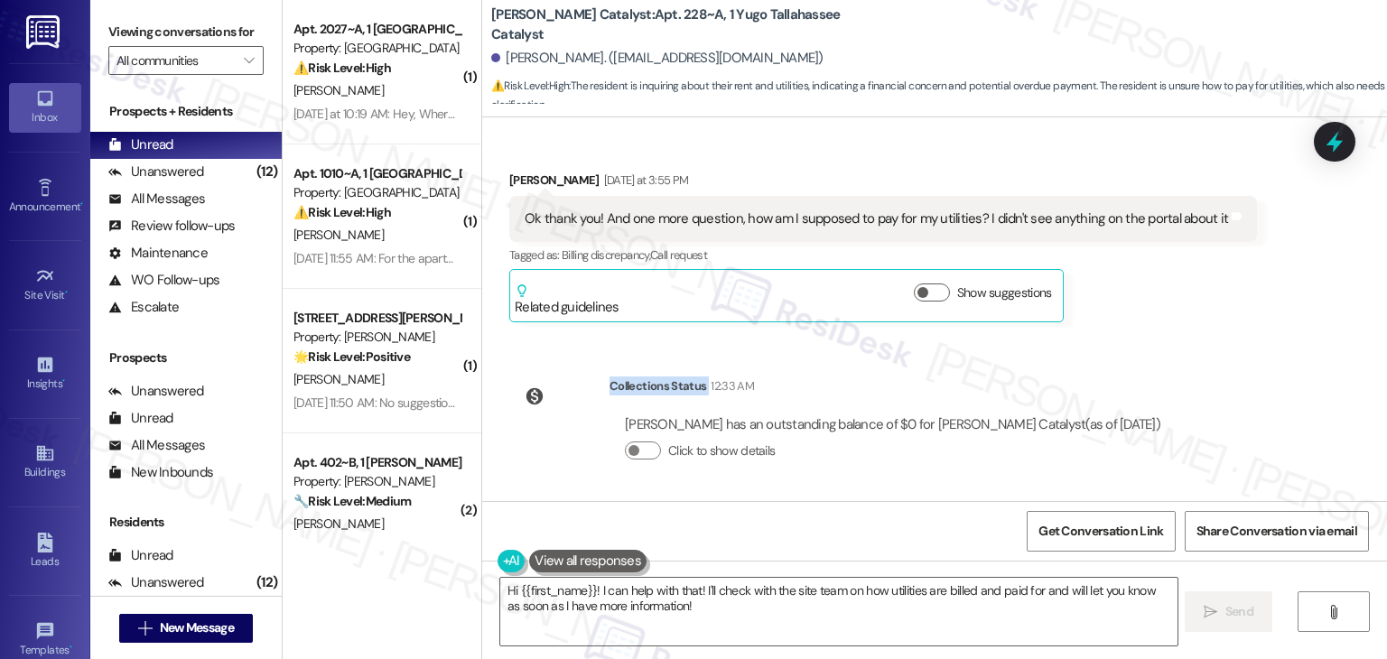
click at [1210, 324] on div "Received via SMS [PERSON_NAME] [DATE] at 3:55 PM Ok thank you! And one more que…" at bounding box center [883, 246] width 775 height 179
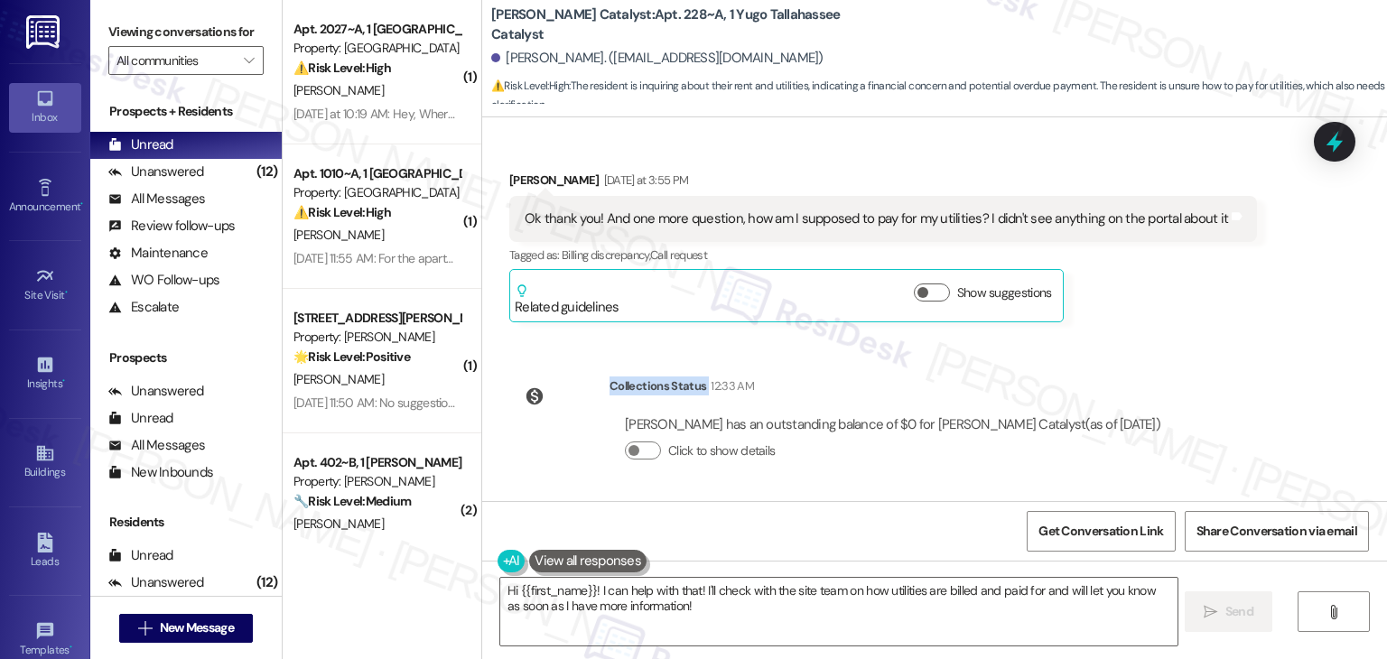
click at [1210, 324] on div "Received via SMS [PERSON_NAME] [DATE] at 3:55 PM Ok thank you! And one more que…" at bounding box center [883, 246] width 775 height 179
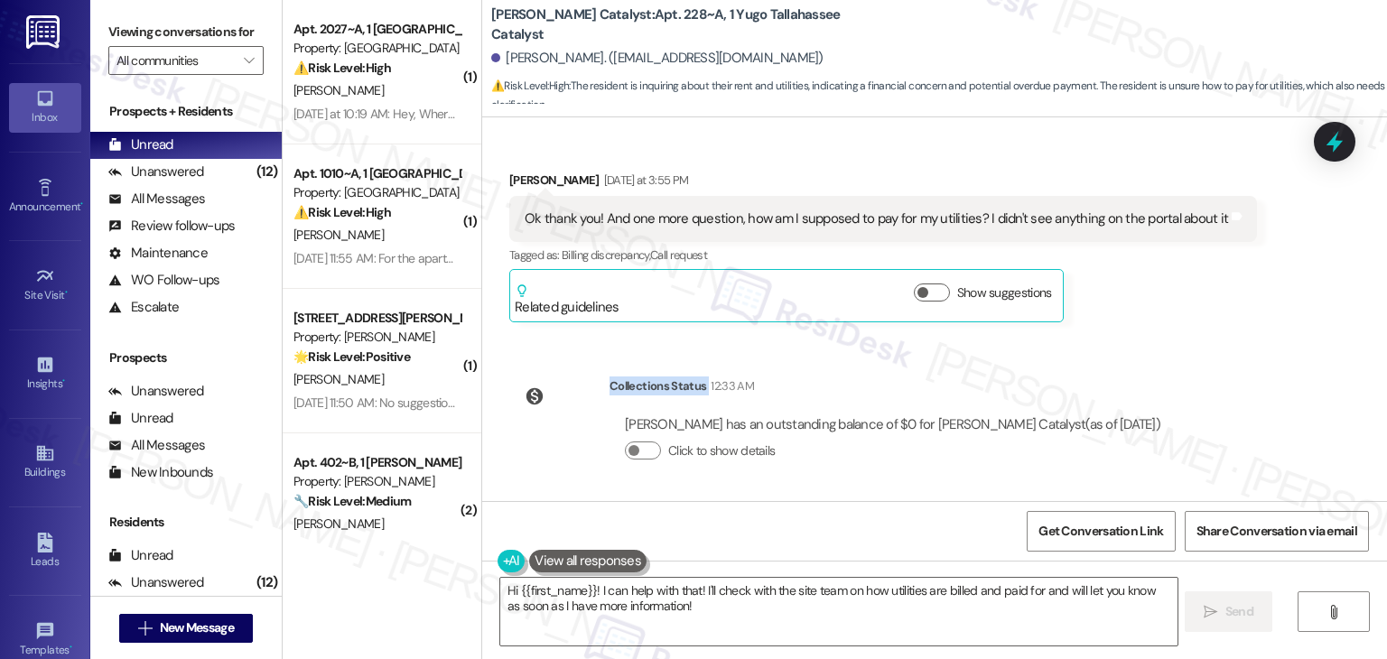
click at [1210, 324] on div "Received via SMS [PERSON_NAME] [DATE] at 3:55 PM Ok thank you! And one more que…" at bounding box center [883, 246] width 775 height 179
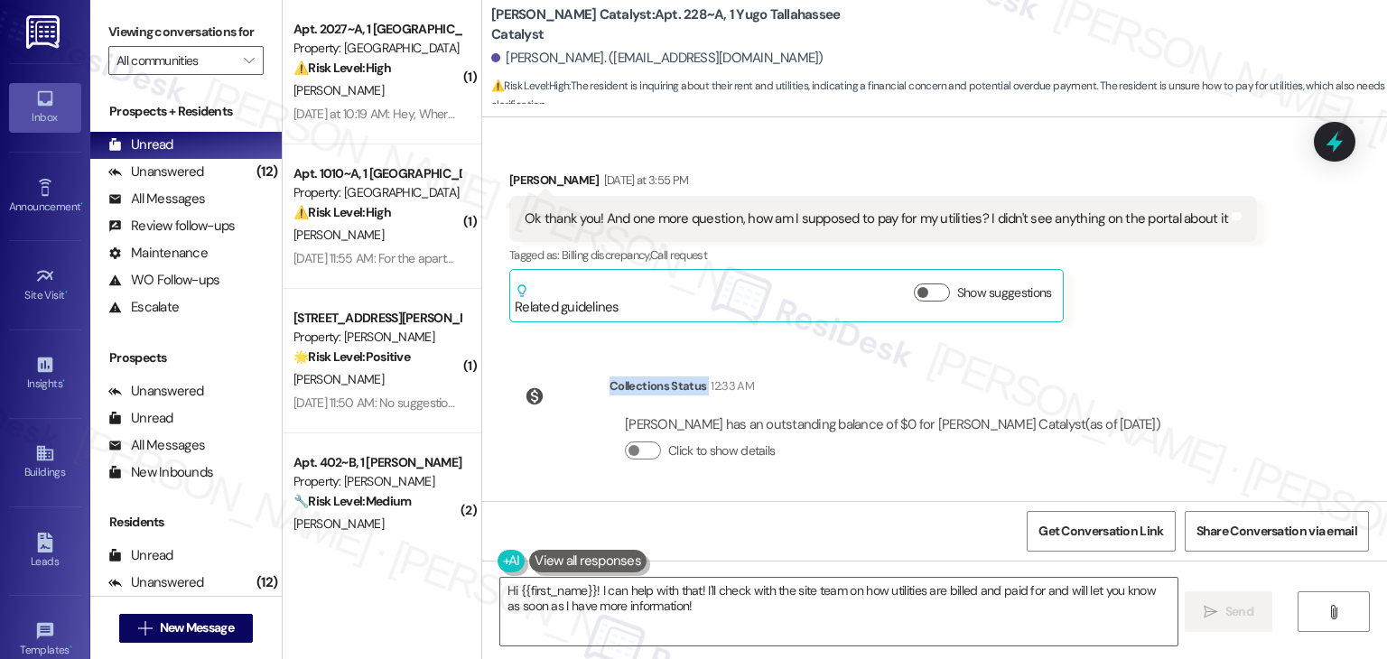
click at [1210, 324] on div "Received via SMS [PERSON_NAME] [DATE] at 3:55 PM Ok thank you! And one more que…" at bounding box center [883, 246] width 775 height 179
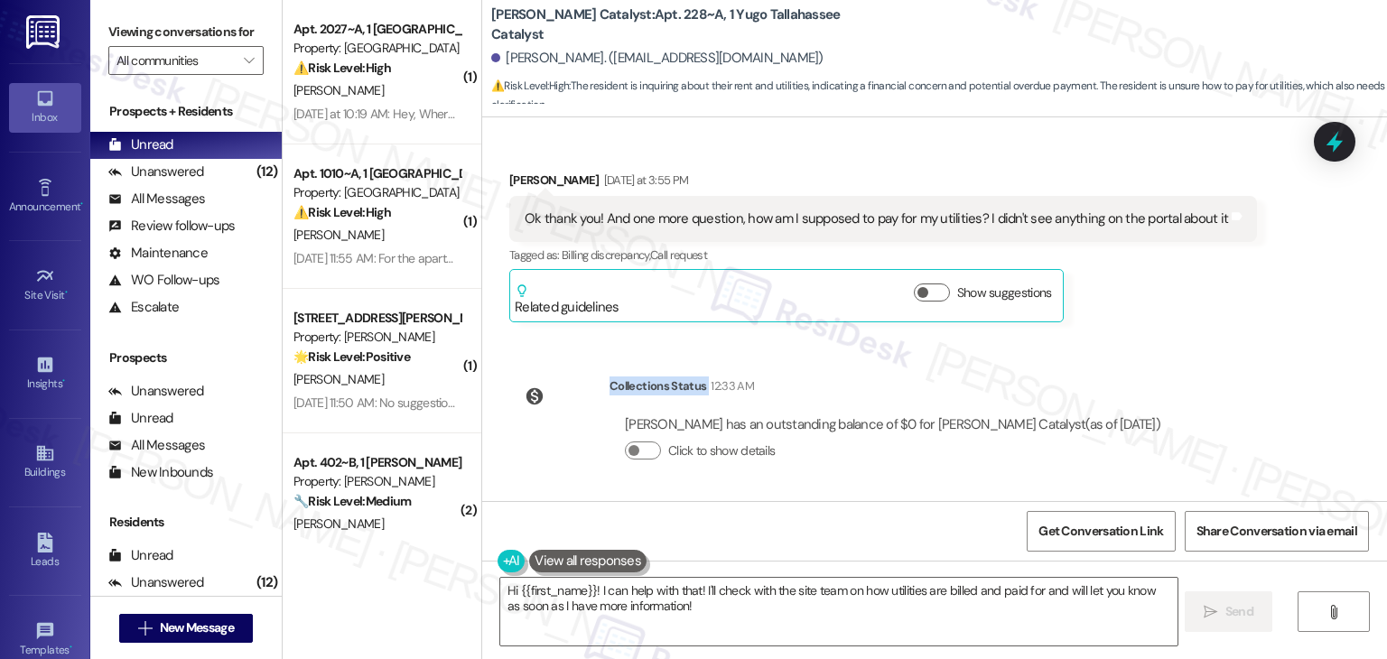
click at [1210, 324] on div "Received via SMS [PERSON_NAME] [DATE] at 3:55 PM Ok thank you! And one more que…" at bounding box center [883, 246] width 775 height 179
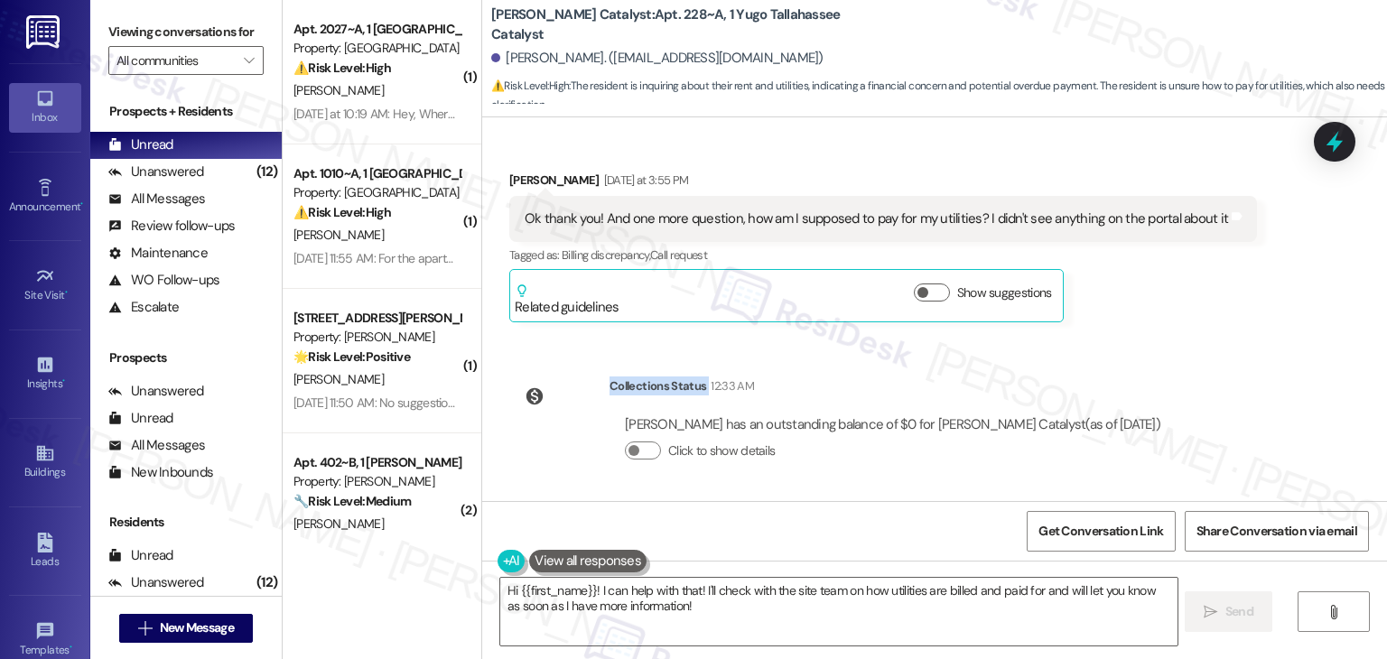
click at [1210, 324] on div "Received via SMS [PERSON_NAME] [DATE] at 3:55 PM Ok thank you! And one more que…" at bounding box center [883, 246] width 775 height 179
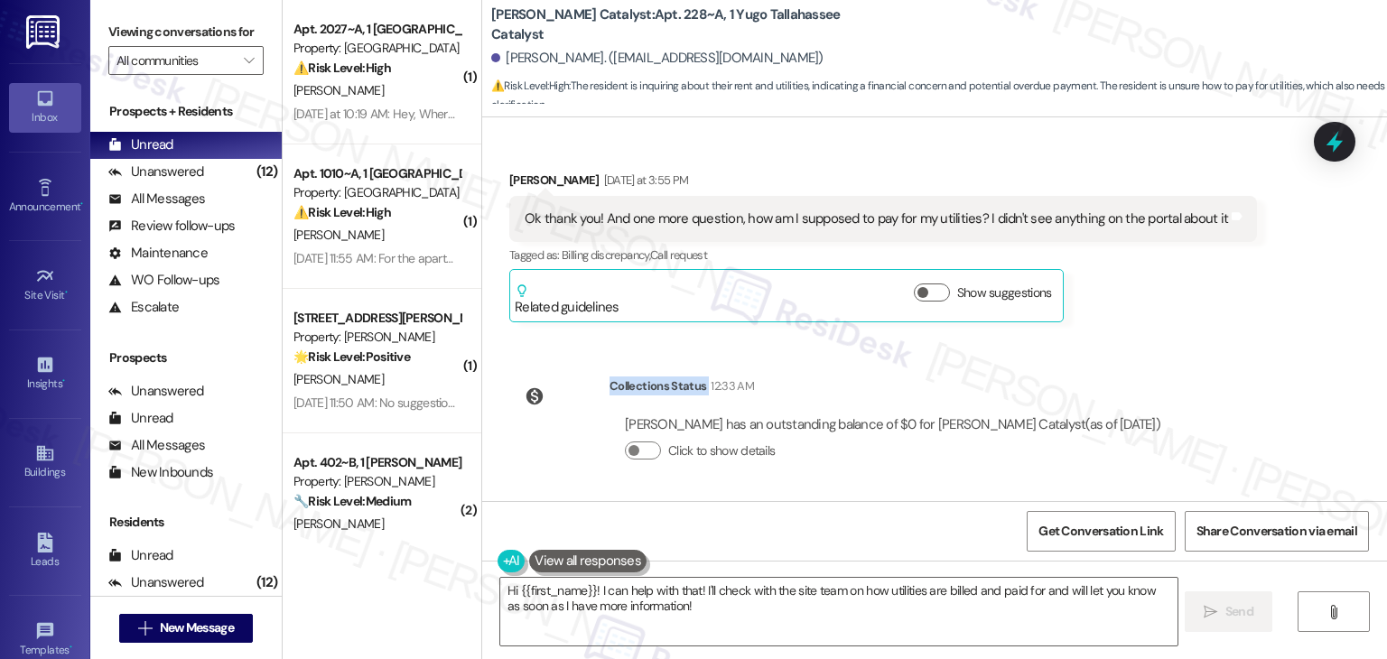
click at [1210, 324] on div "Received via SMS [PERSON_NAME] [DATE] at 3:55 PM Ok thank you! And one more que…" at bounding box center [883, 246] width 775 height 179
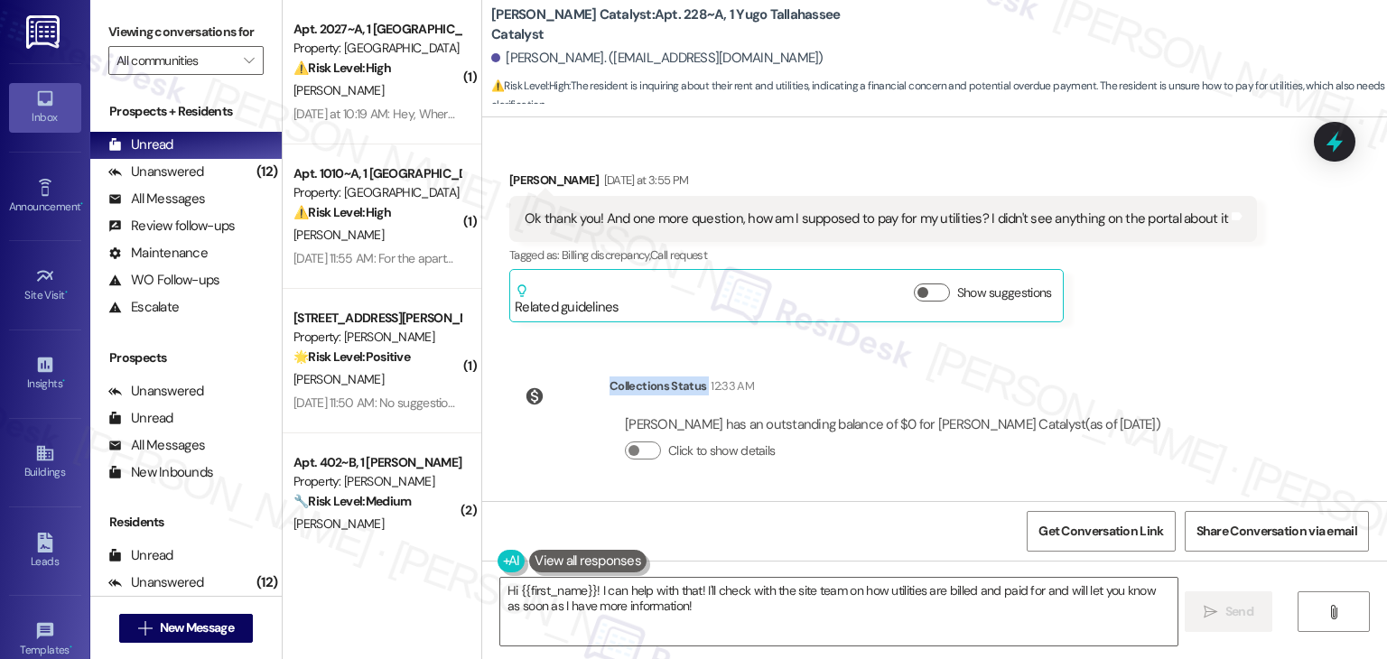
click at [1210, 324] on div "Received via SMS [PERSON_NAME] [DATE] at 3:55 PM Ok thank you! And one more que…" at bounding box center [883, 246] width 775 height 179
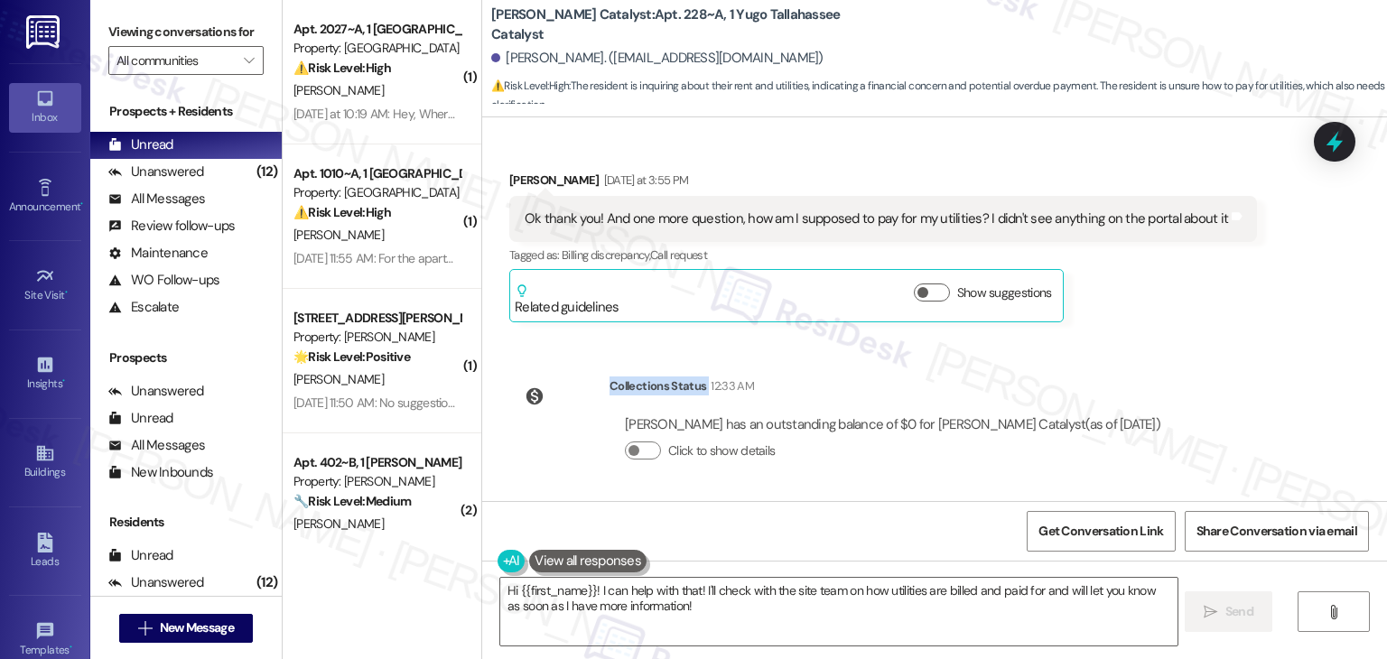
click at [1210, 324] on div "Received via SMS [PERSON_NAME] [DATE] at 3:55 PM Ok thank you! And one more que…" at bounding box center [883, 246] width 775 height 179
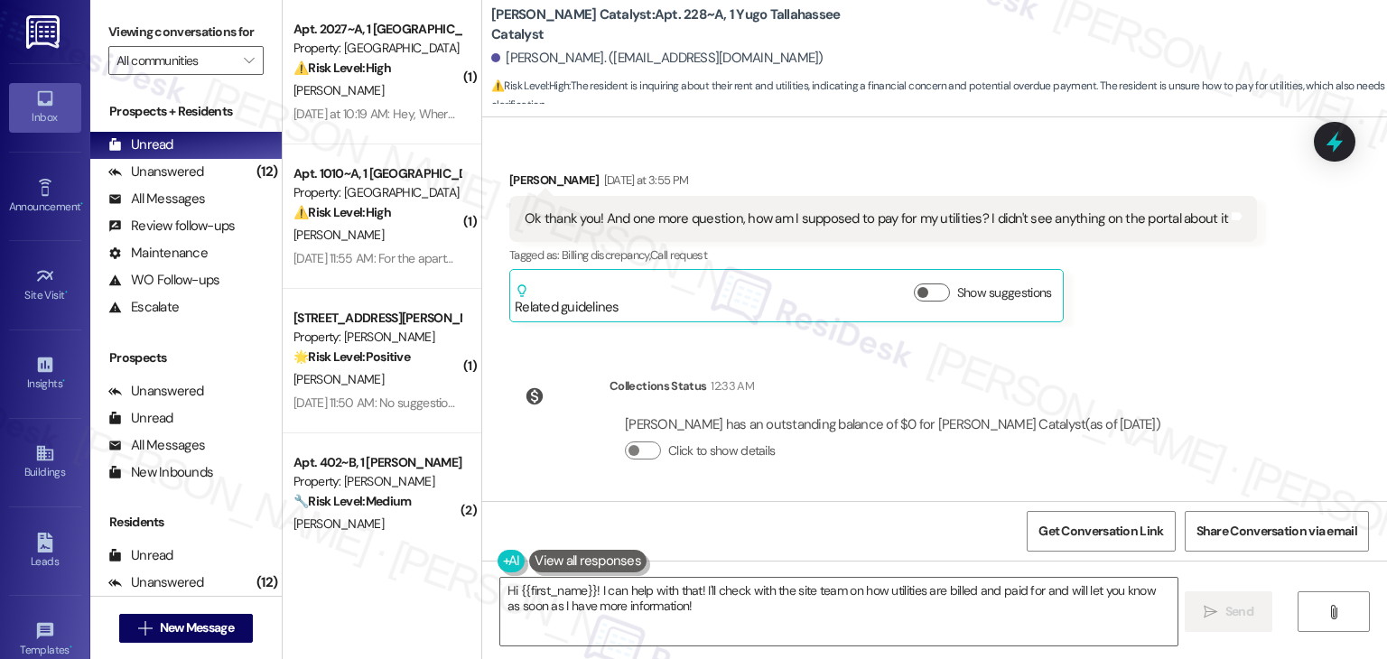
click at [1210, 324] on div "Received via SMS [PERSON_NAME] [DATE] at 3:55 PM Ok thank you! And one more que…" at bounding box center [883, 246] width 775 height 179
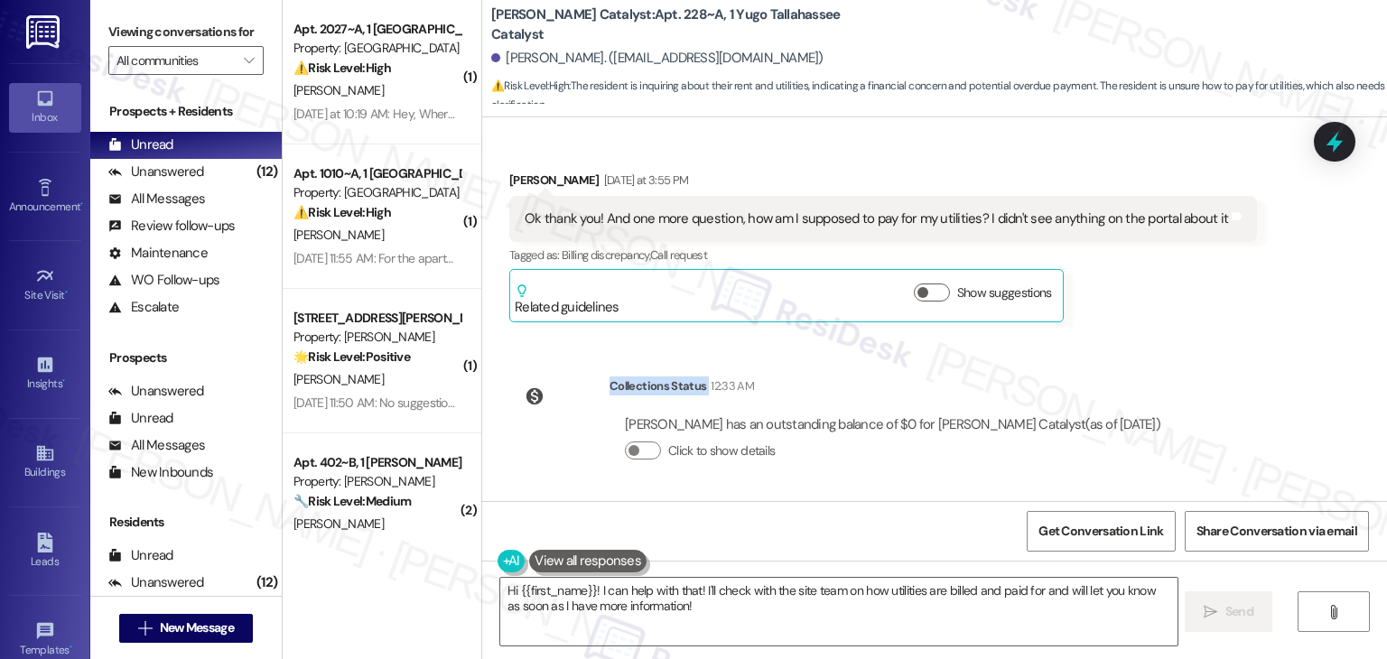
click at [1210, 324] on div "Received via SMS [PERSON_NAME] [DATE] at 3:55 PM Ok thank you! And one more que…" at bounding box center [883, 246] width 775 height 179
click at [863, 597] on textarea "Hi {{first_name}}! I can help with that! I'll check with the site team on how u…" at bounding box center [838, 612] width 676 height 68
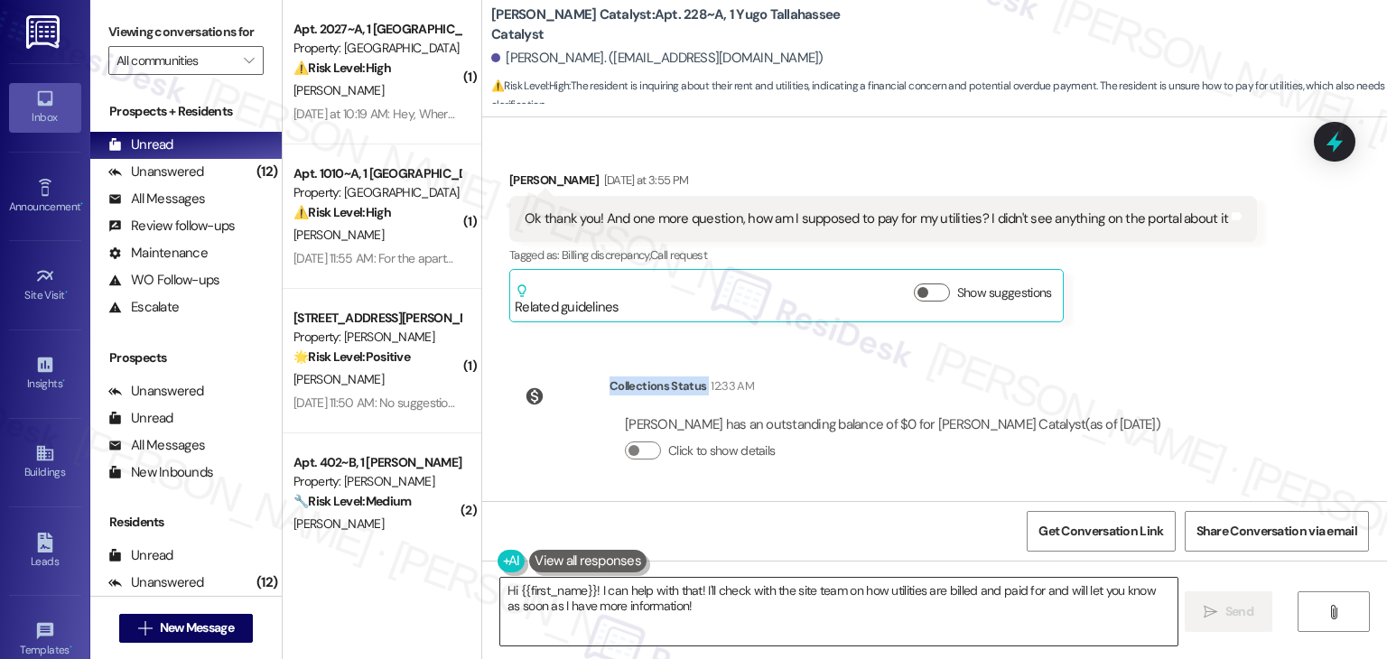
click at [863, 597] on textarea "Hi {{first_name}}! I can help with that! I'll check with the site team on how u…" at bounding box center [838, 612] width 676 height 68
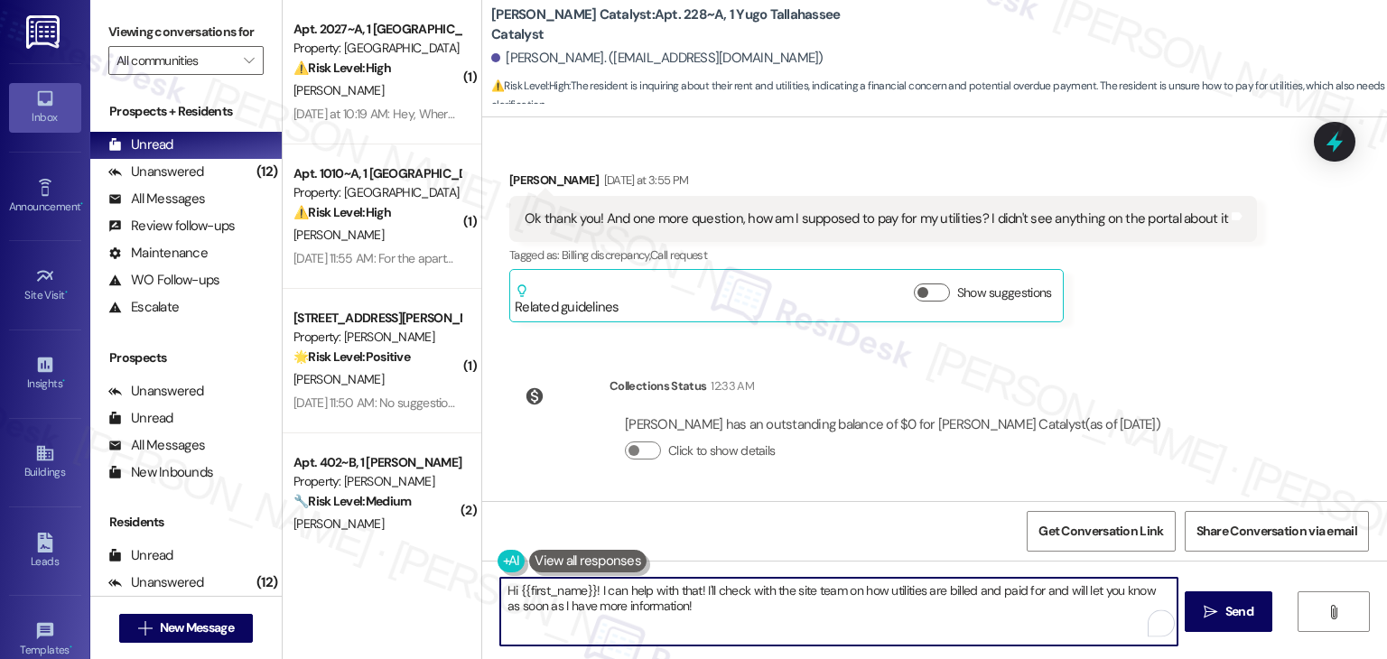
paste textarea "[PERSON_NAME]! I checked with the site team about your rent balance showing $0.…"
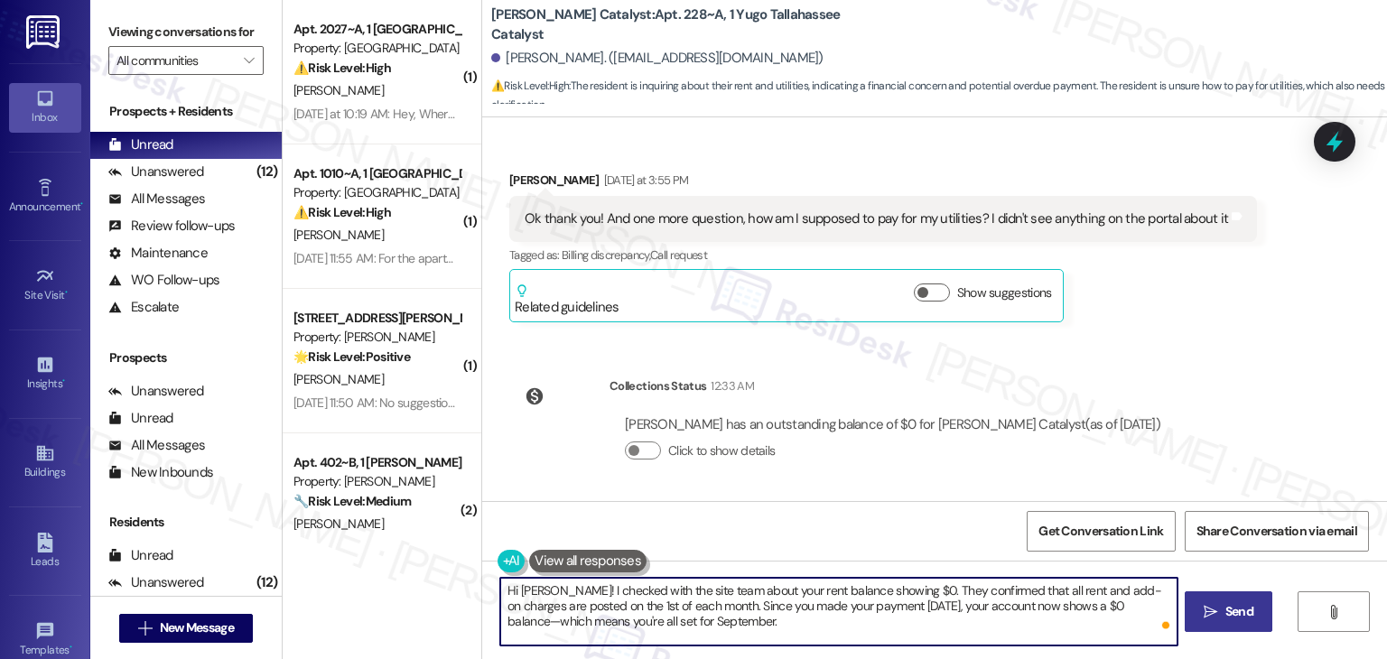
type textarea "Hi [PERSON_NAME]! I checked with the site team about your rent balance showing …"
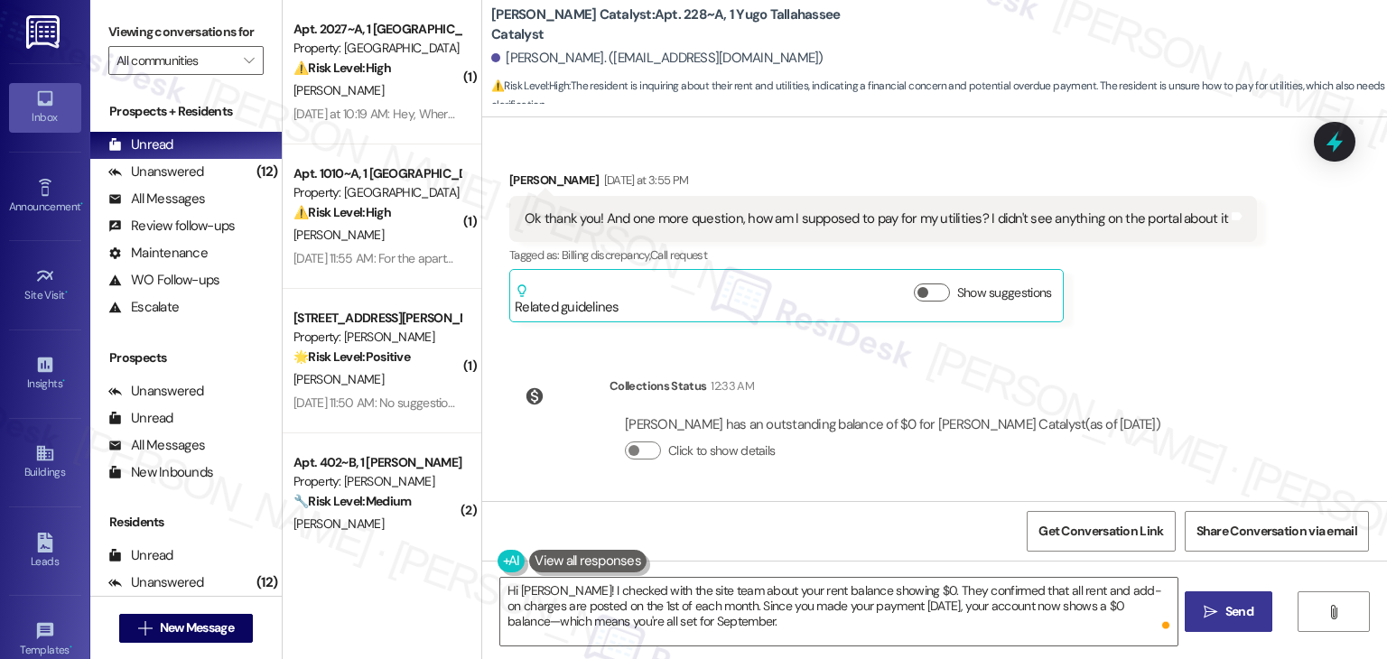
click at [1229, 614] on span "Send" at bounding box center [1239, 611] width 28 height 19
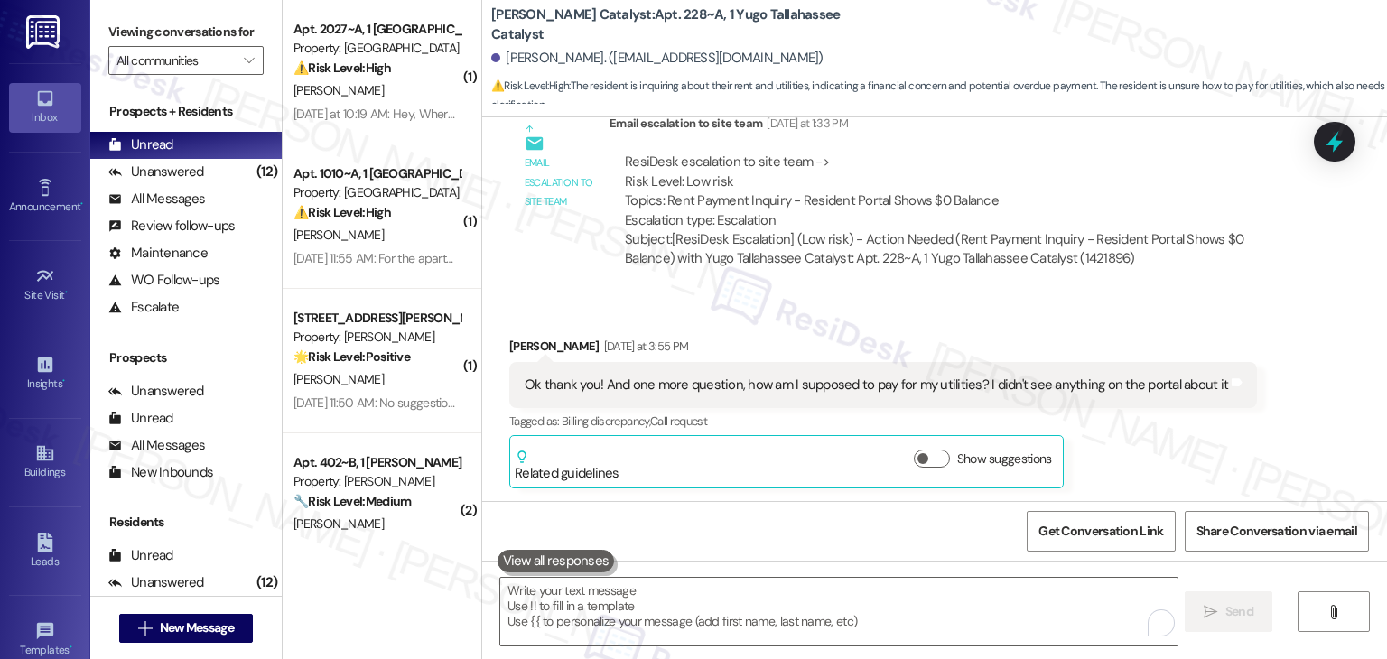
scroll to position [4812, 0]
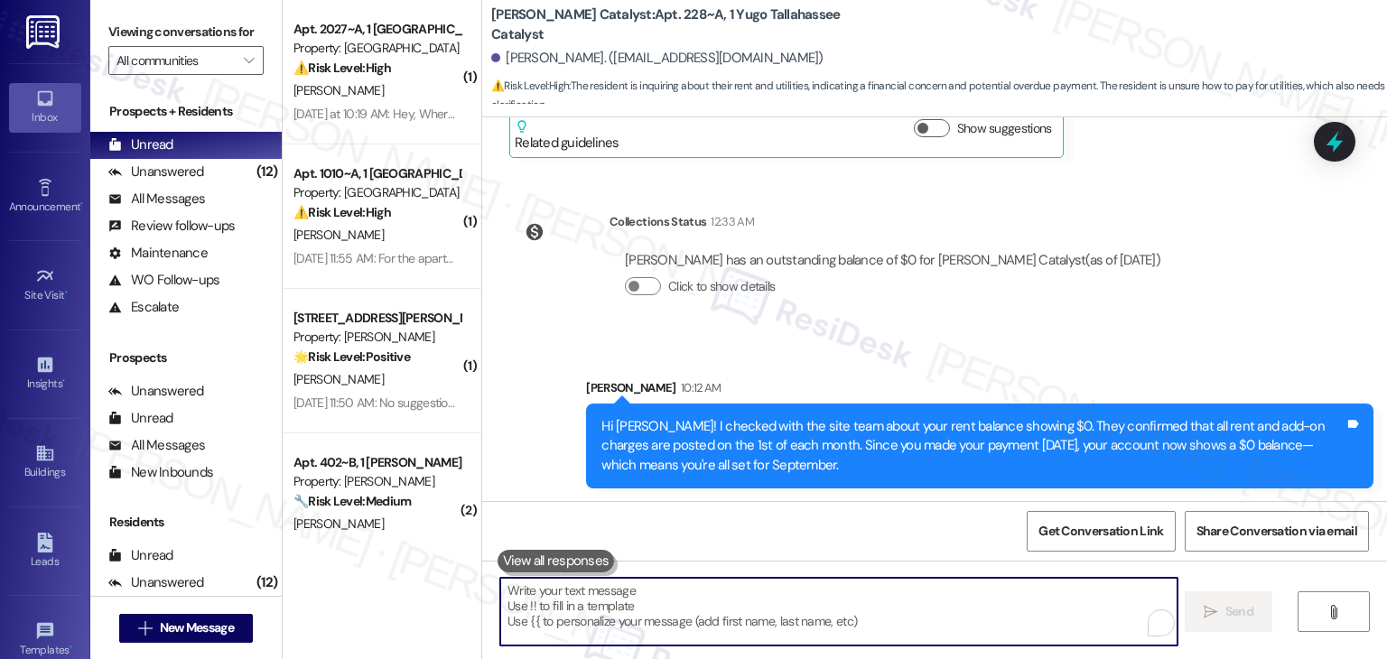
click at [698, 597] on textarea "To enrich screen reader interactions, please activate Accessibility in Grammarl…" at bounding box center [838, 612] width 676 height 68
paste textarea "As for utilities, they’re usually billed separately from rent and may show up i…"
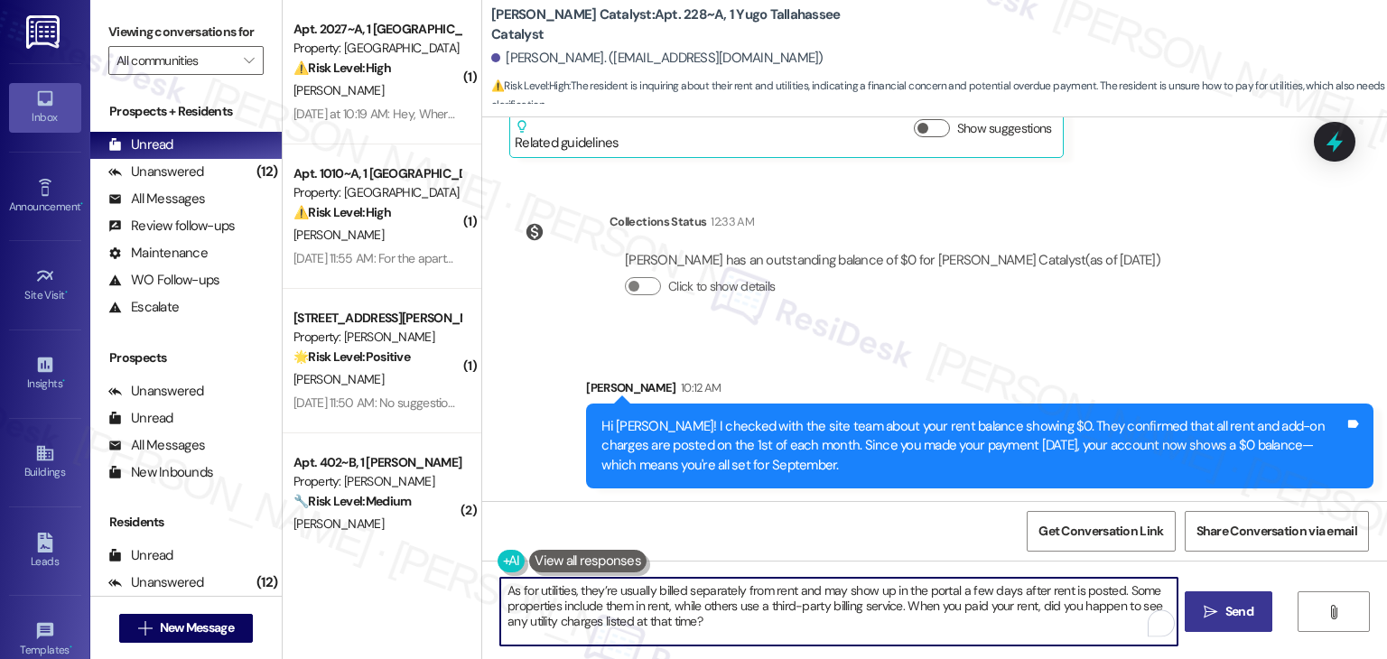
type textarea "As for utilities, they’re usually billed separately from rent and may show up i…"
click at [867, 610] on textarea "As for utilities, they’re usually billed separately from rent and may show up i…" at bounding box center [838, 612] width 676 height 68
click at [741, 622] on textarea "As for utilities, they’re usually billed separately from rent and may show up i…" at bounding box center [838, 612] width 676 height 68
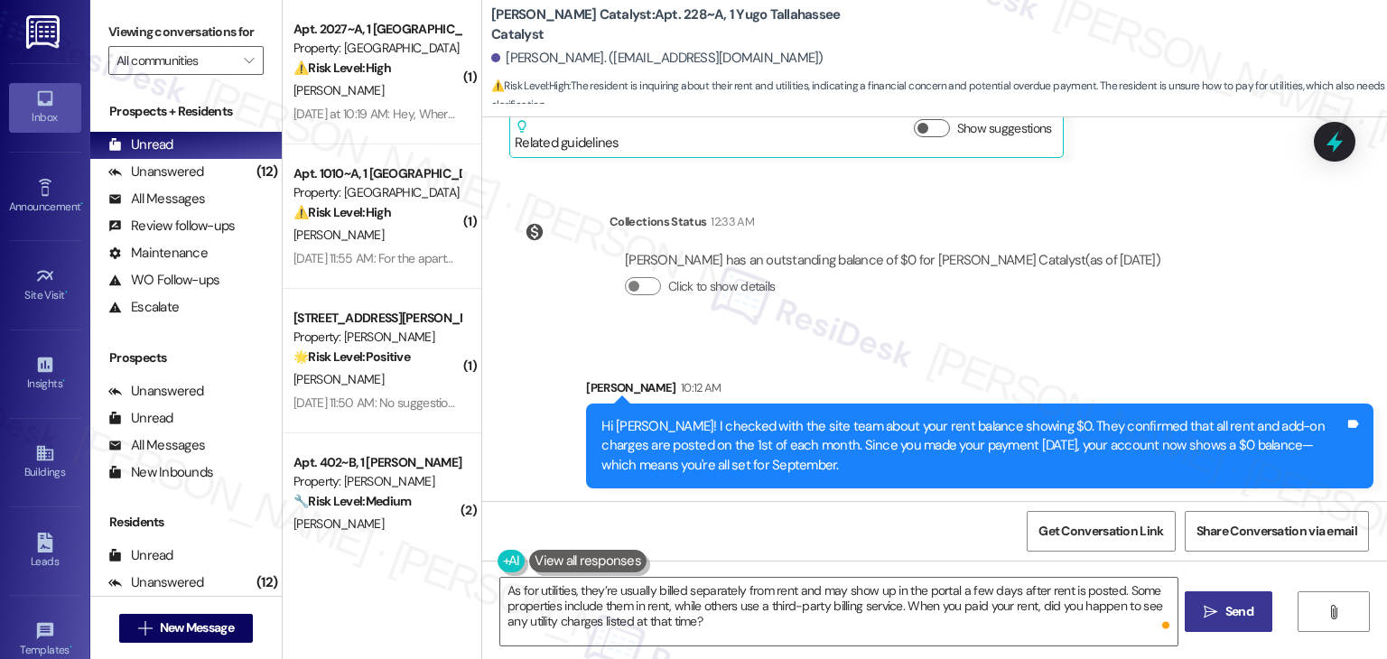
click at [1234, 611] on span "Send" at bounding box center [1239, 611] width 28 height 19
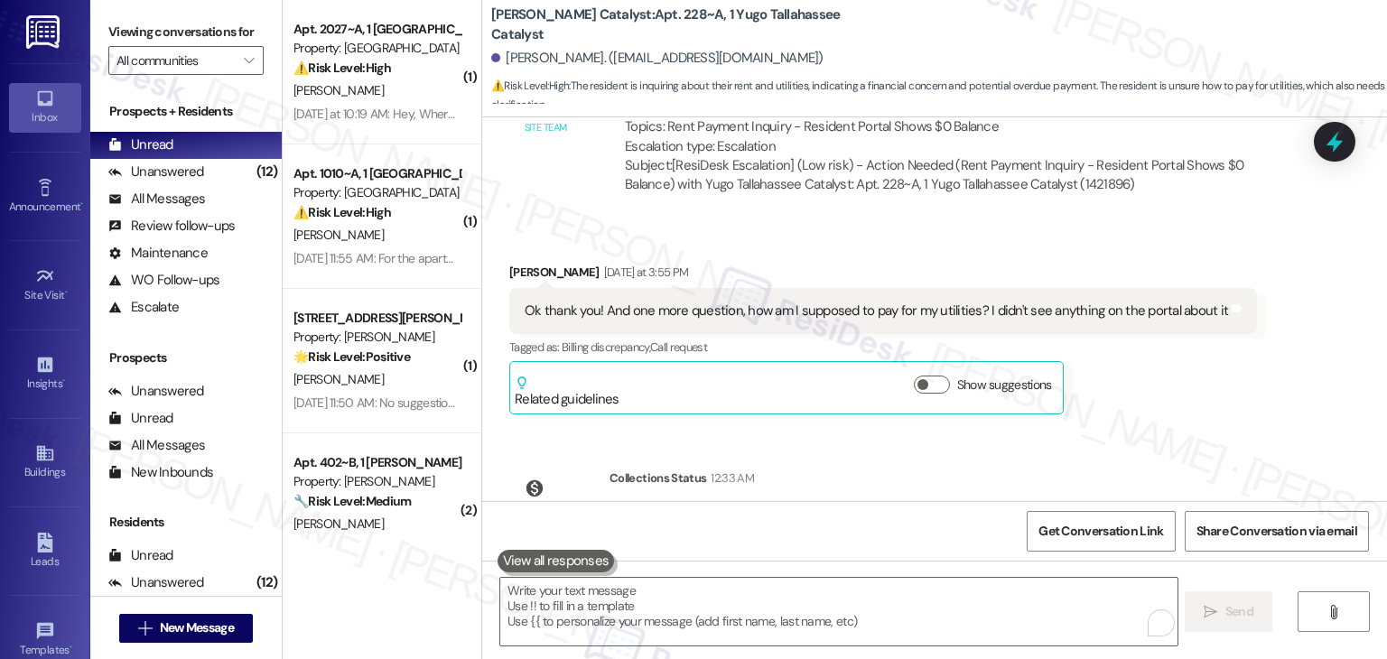
scroll to position [4977, 0]
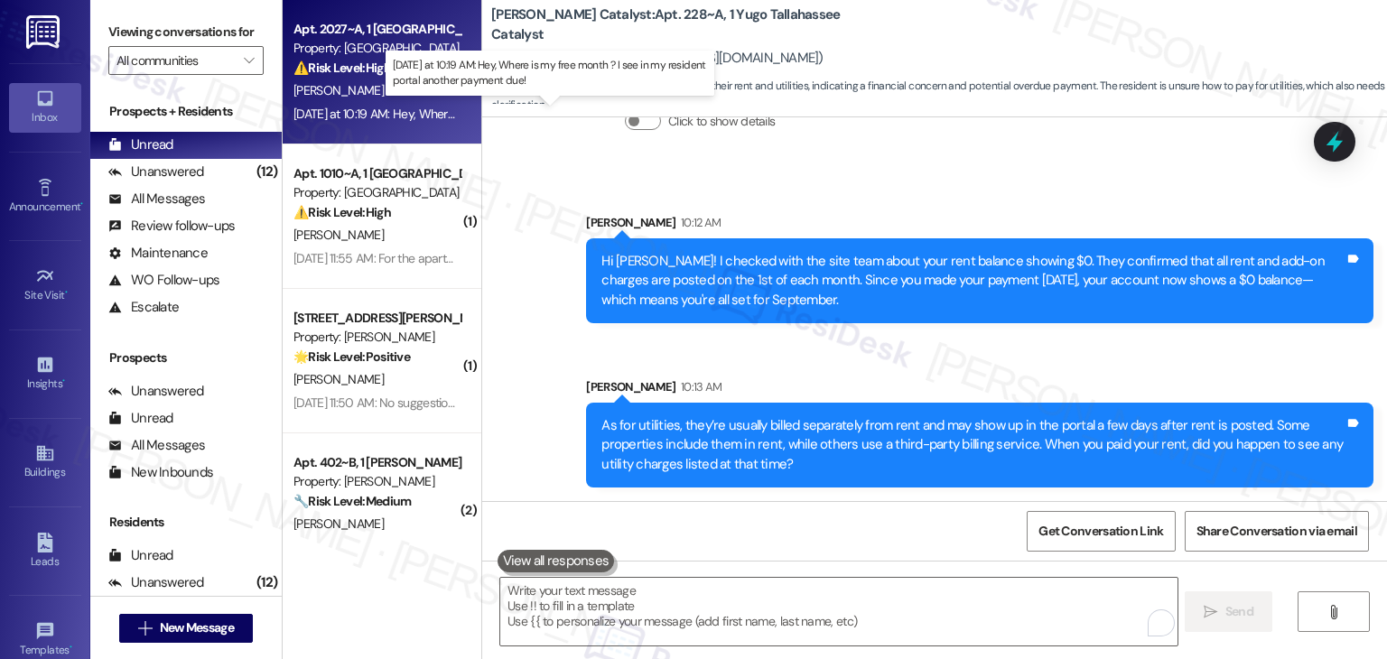
click at [387, 109] on div "[DATE] at 10:19 AM: Hey, Where is my free month ? I see in my resident portal a…" at bounding box center [553, 114] width 519 height 16
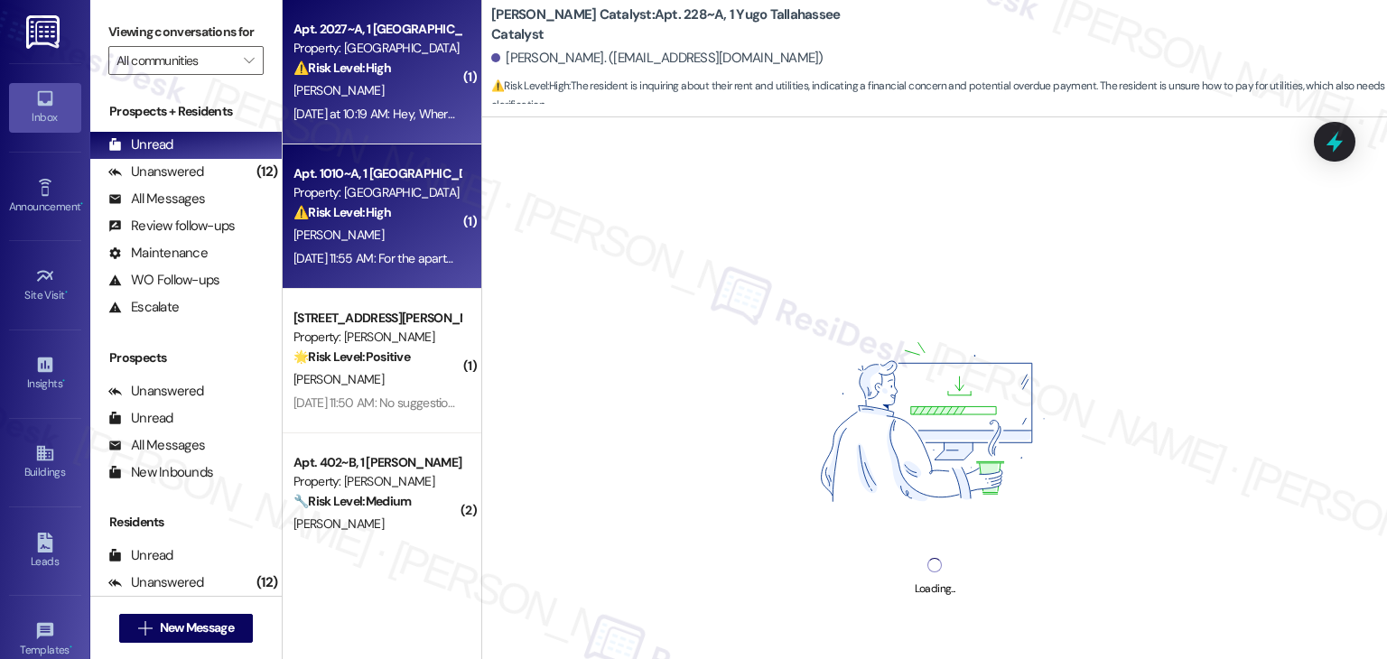
click at [394, 226] on div "[PERSON_NAME]" at bounding box center [377, 235] width 171 height 23
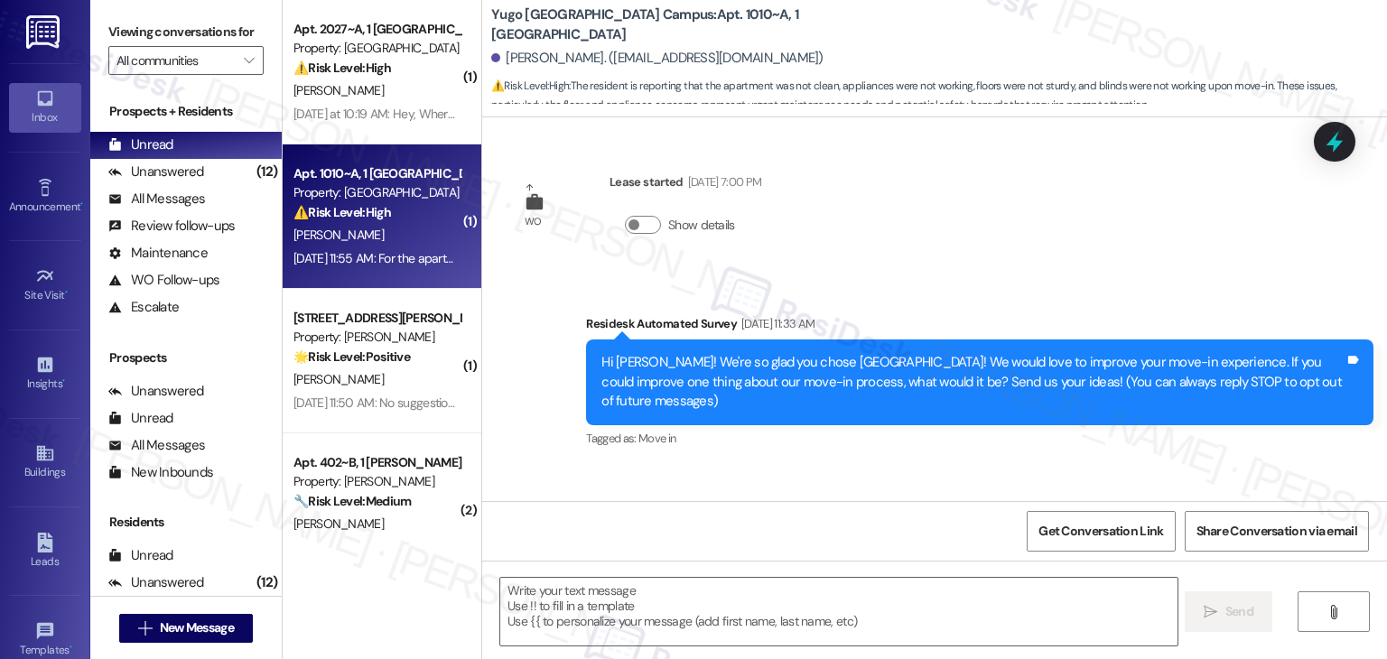
scroll to position [620, 0]
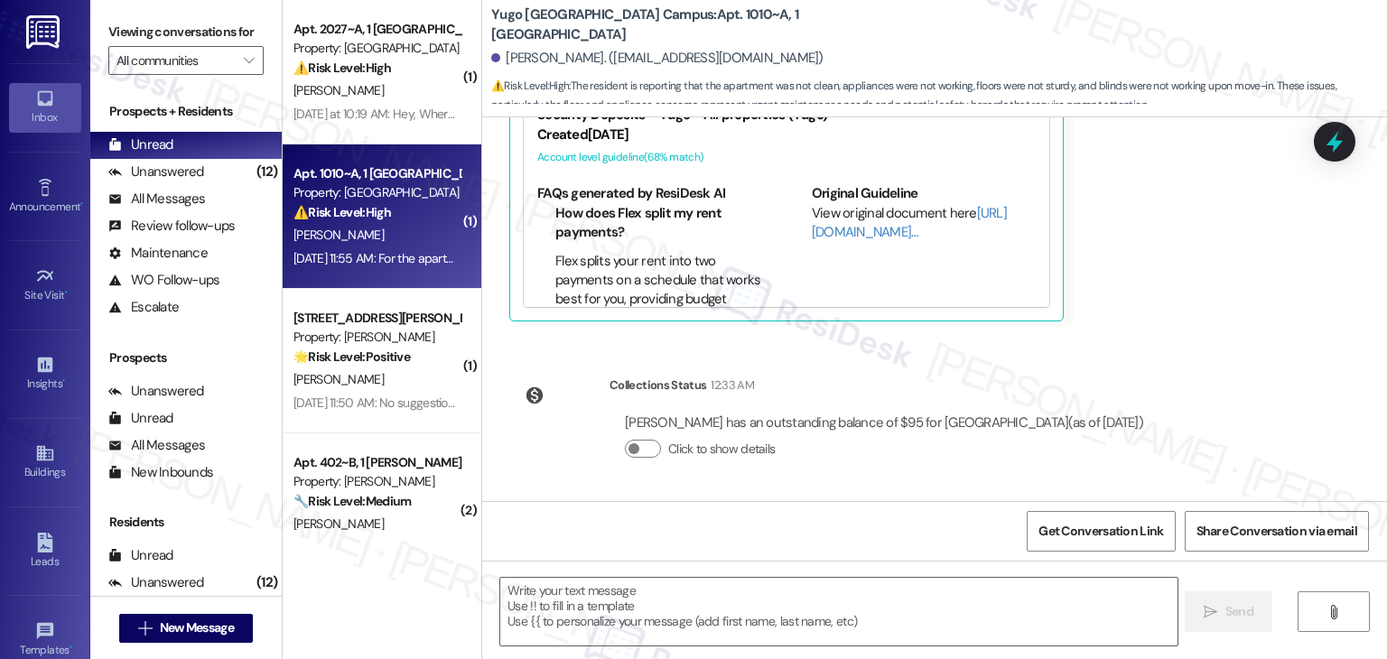
click at [392, 284] on div "Apt. 1010~A, 1 [GEOGRAPHIC_DATA] Property: [GEOGRAPHIC_DATA] ⚠️ Risk Level: Hig…" at bounding box center [382, 216] width 199 height 144
type textarea "Fetching suggested responses. Please feel free to read through the conversation…"
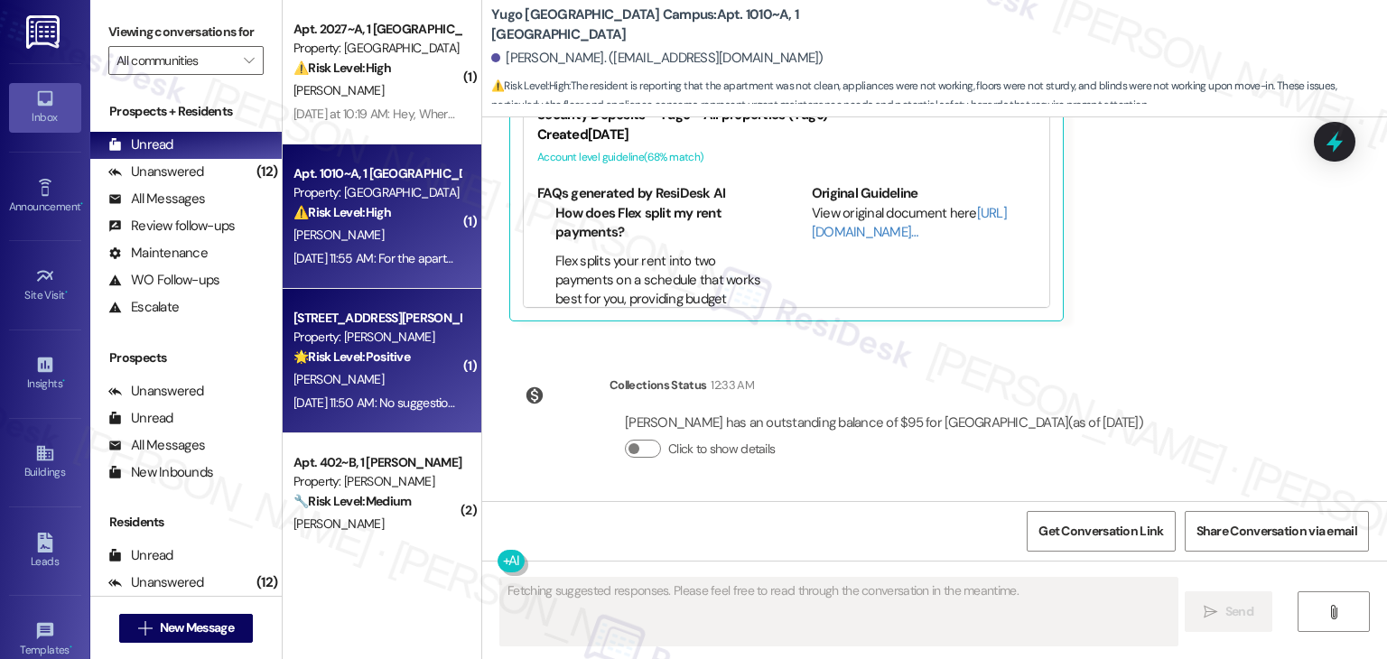
click at [387, 326] on div "[STREET_ADDRESS][PERSON_NAME]" at bounding box center [377, 318] width 167 height 19
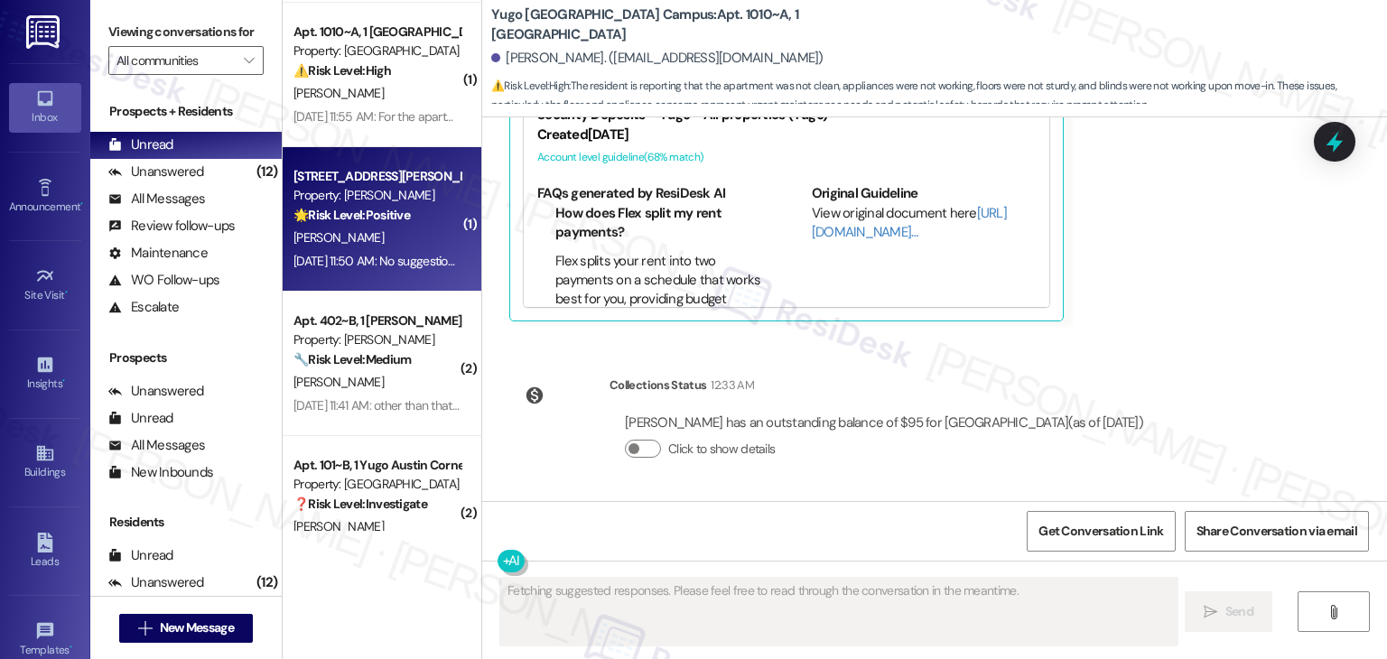
scroll to position [198, 0]
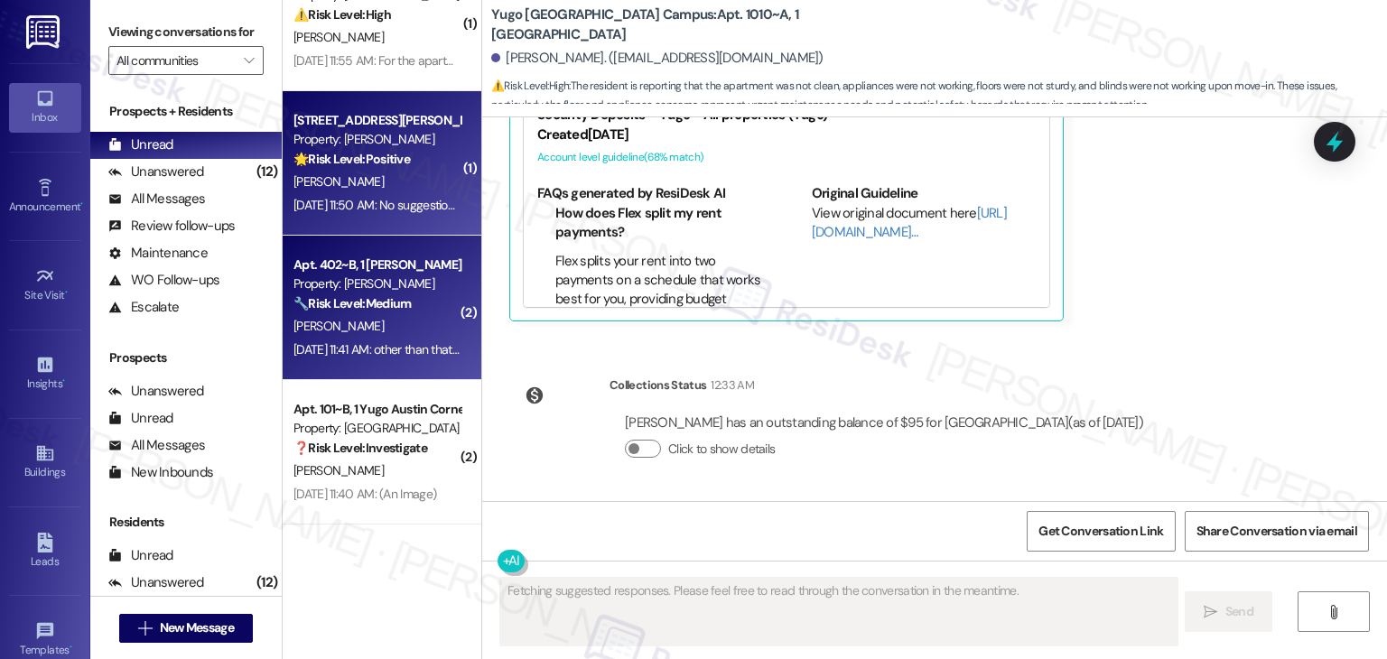
click at [405, 315] on div "[PERSON_NAME]" at bounding box center [377, 326] width 171 height 23
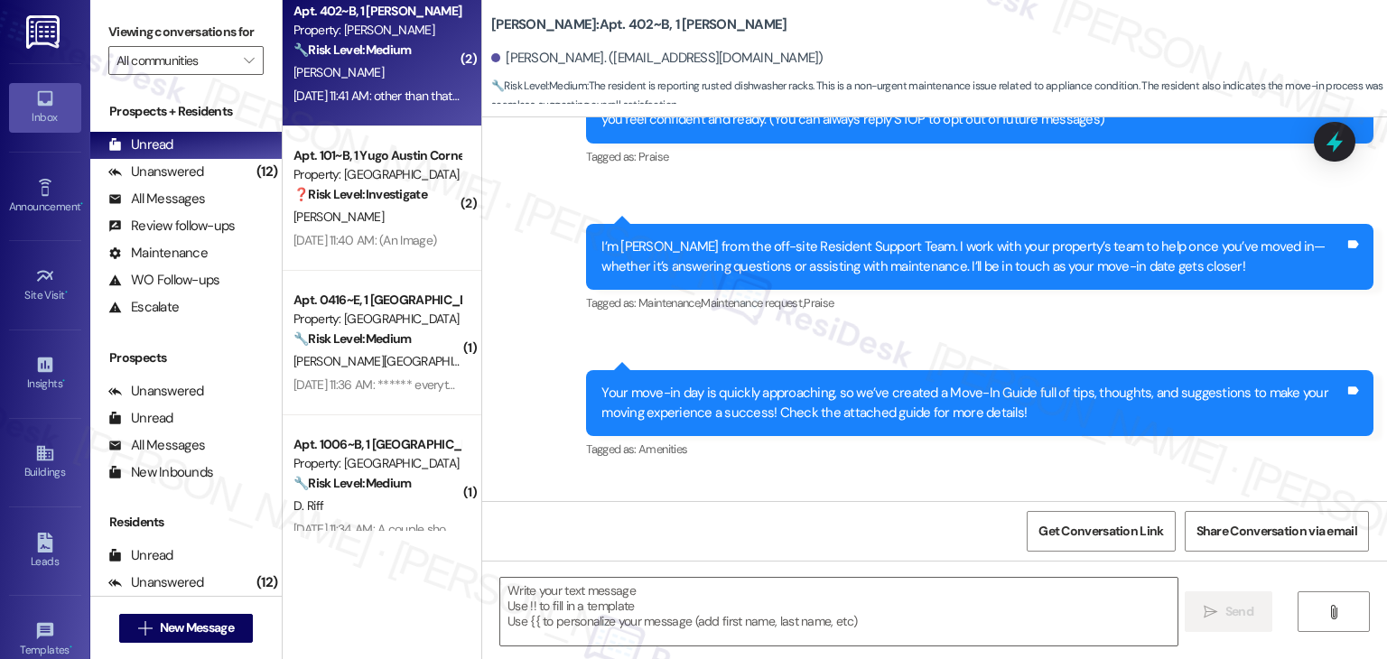
scroll to position [927, 0]
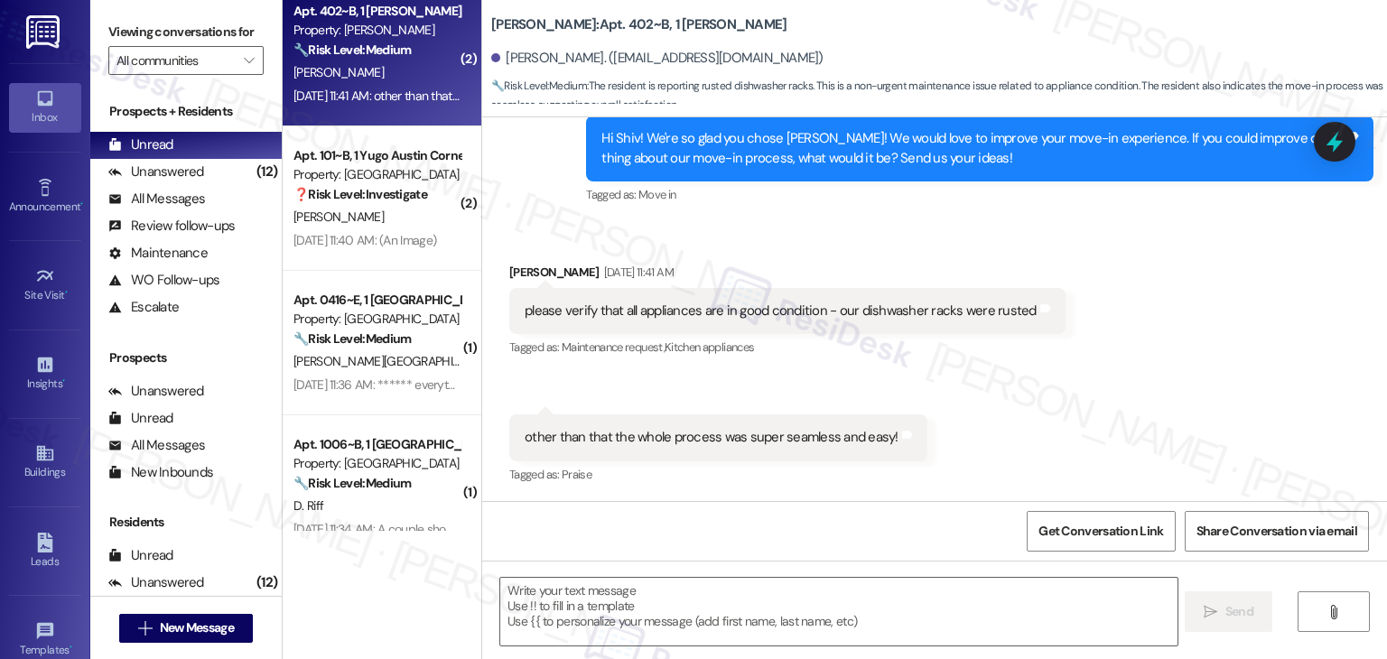
type textarea "Fetching suggested responses. Please feel free to read through the conversation…"
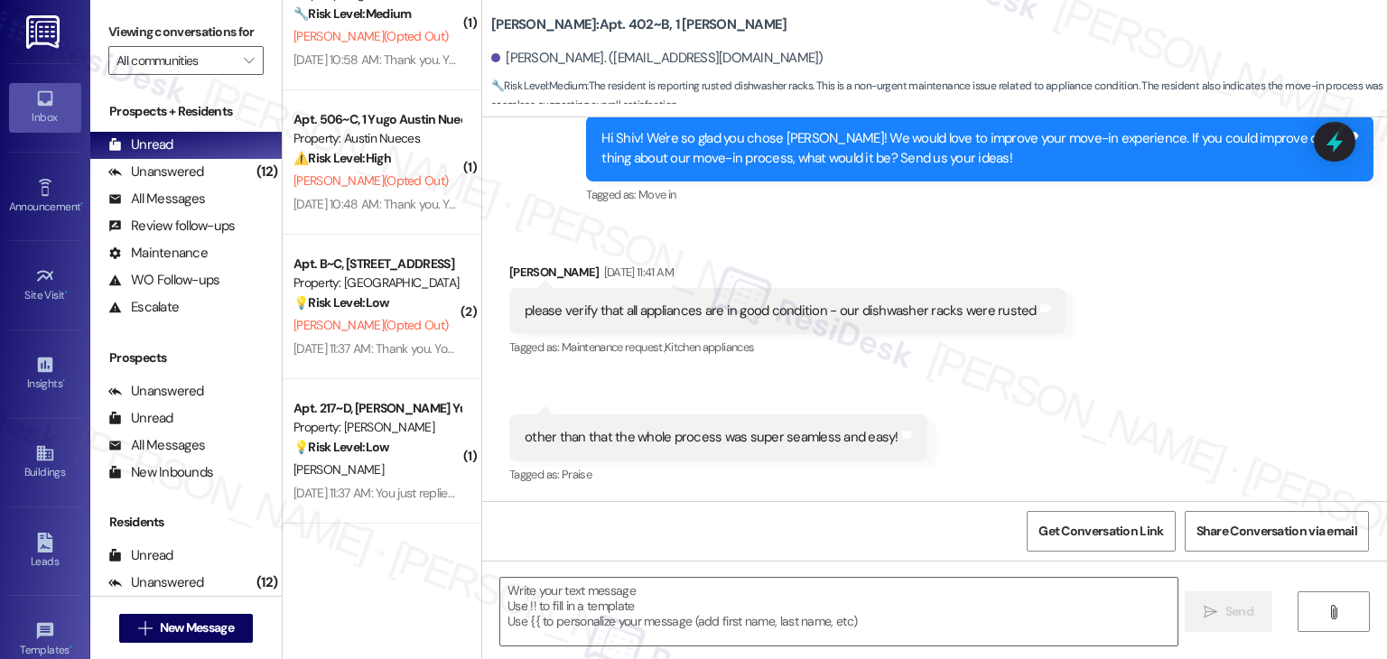
scroll to position [1626, 0]
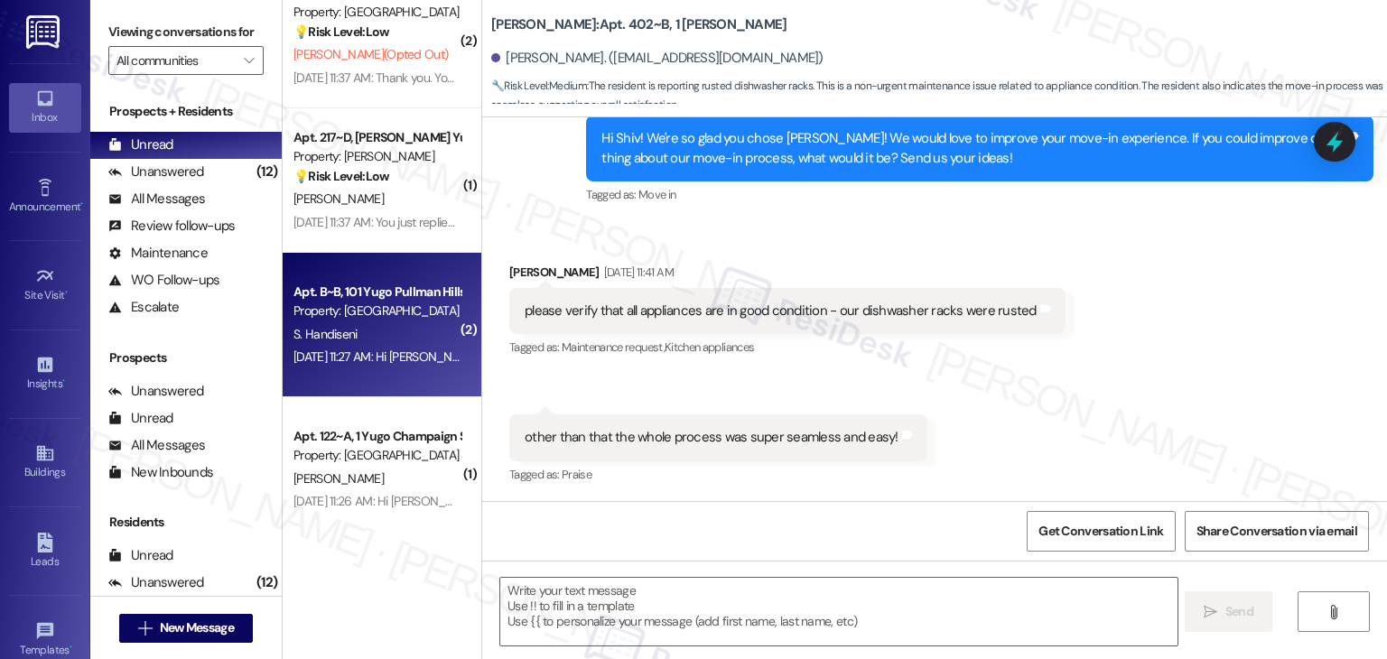
click at [396, 367] on div "[DATE] 11:27 AM: Hi [PERSON_NAME]! We're so glad you chose [PERSON_NAME] Hills!…" at bounding box center [377, 357] width 171 height 23
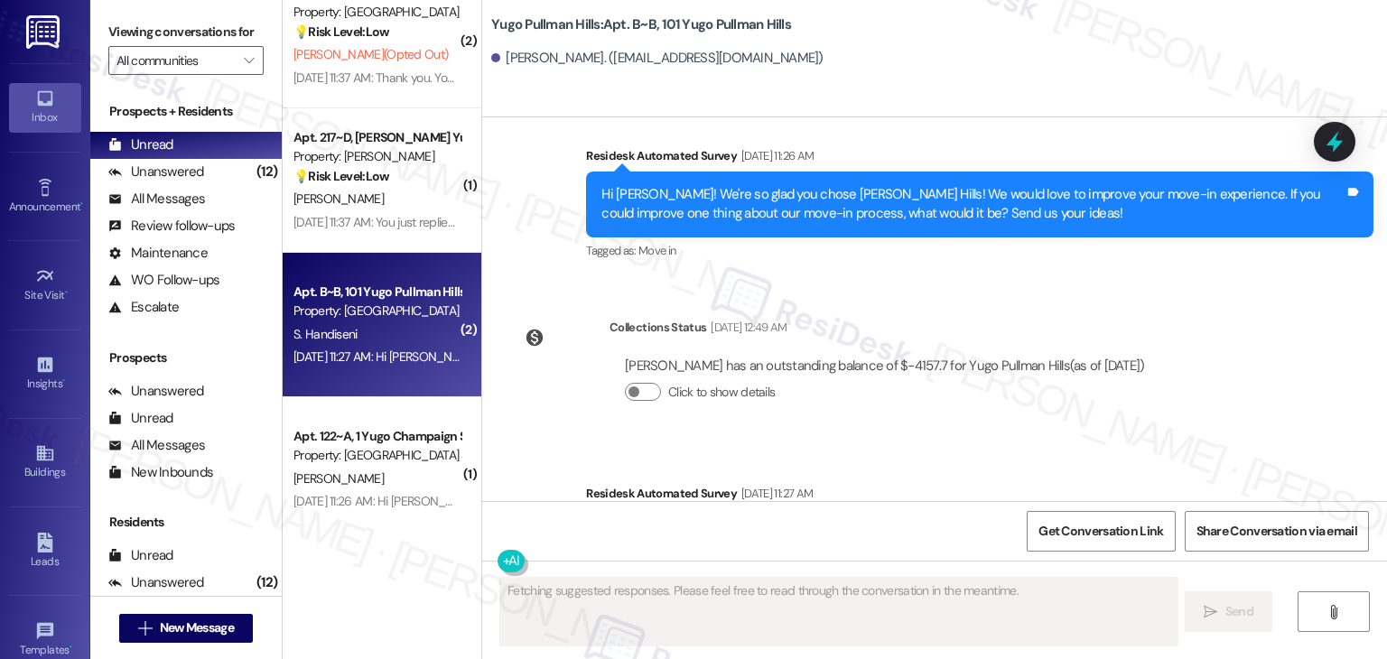
scroll to position [1517, 0]
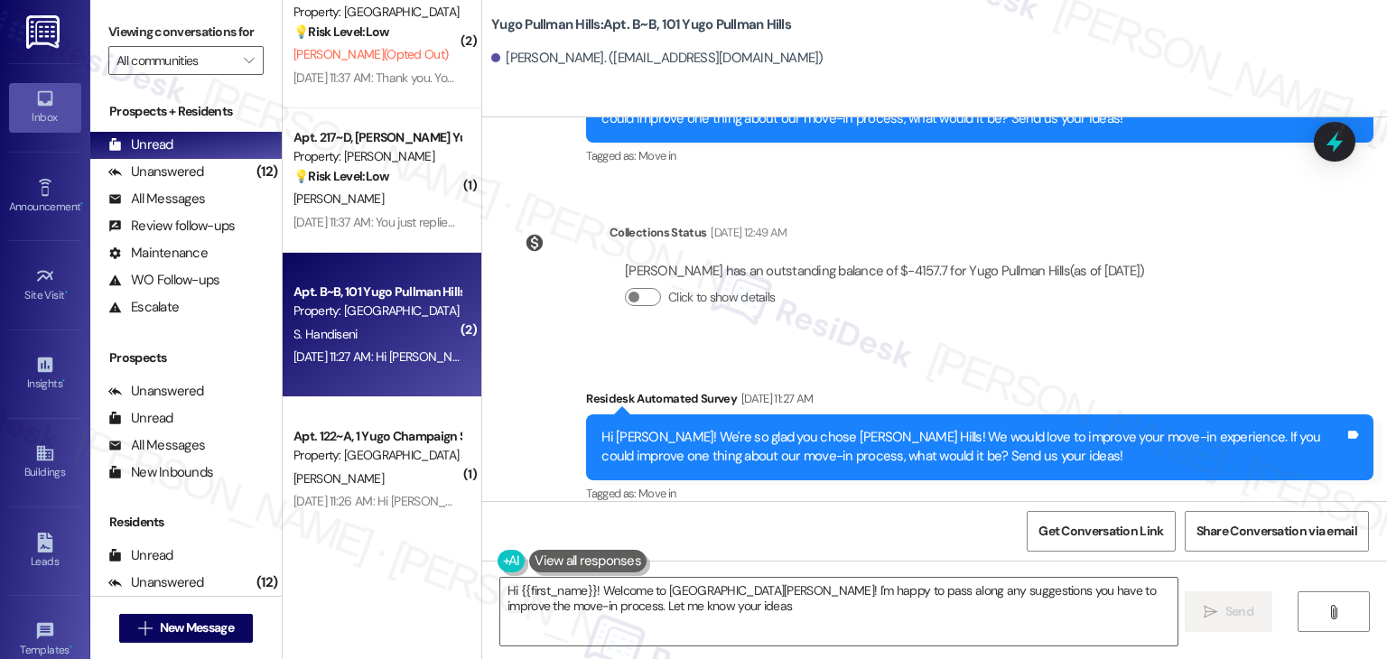
type textarea "Hi {{first_name}}! Welcome to [GEOGRAPHIC_DATA][PERSON_NAME]! I'm happy to pass…"
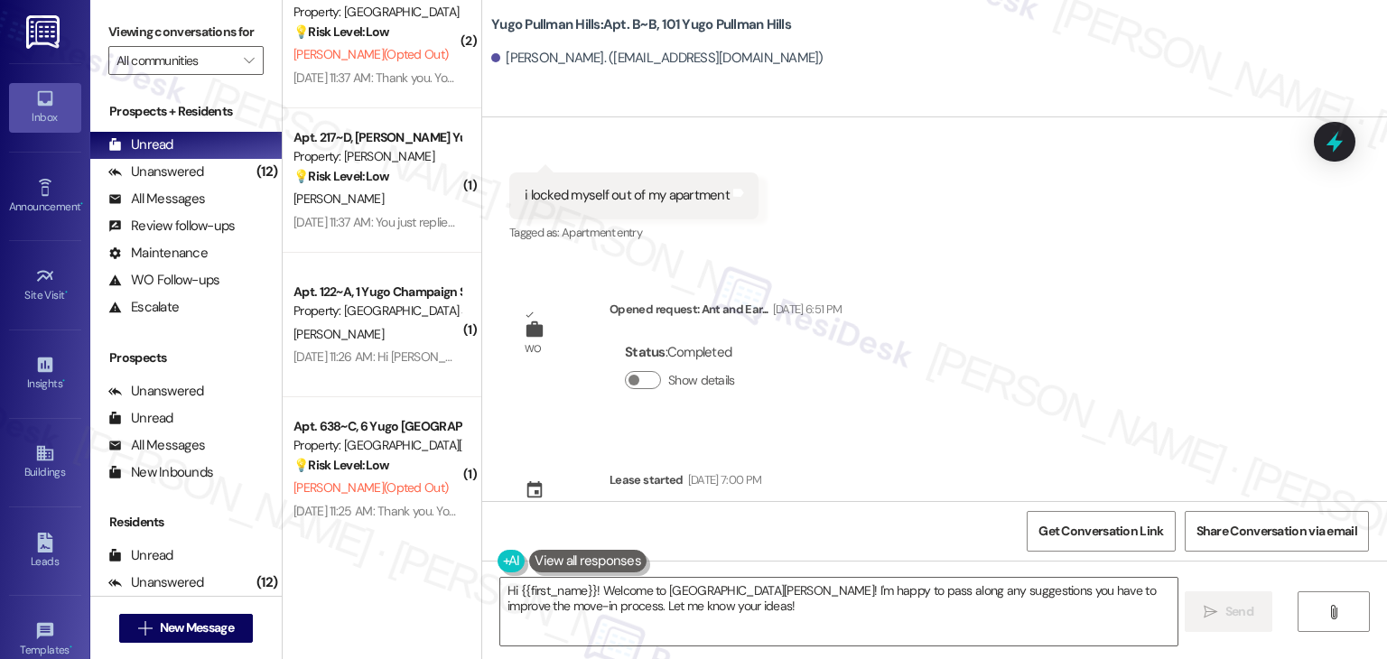
scroll to position [885, 0]
